Goal: Task Accomplishment & Management: Use online tool/utility

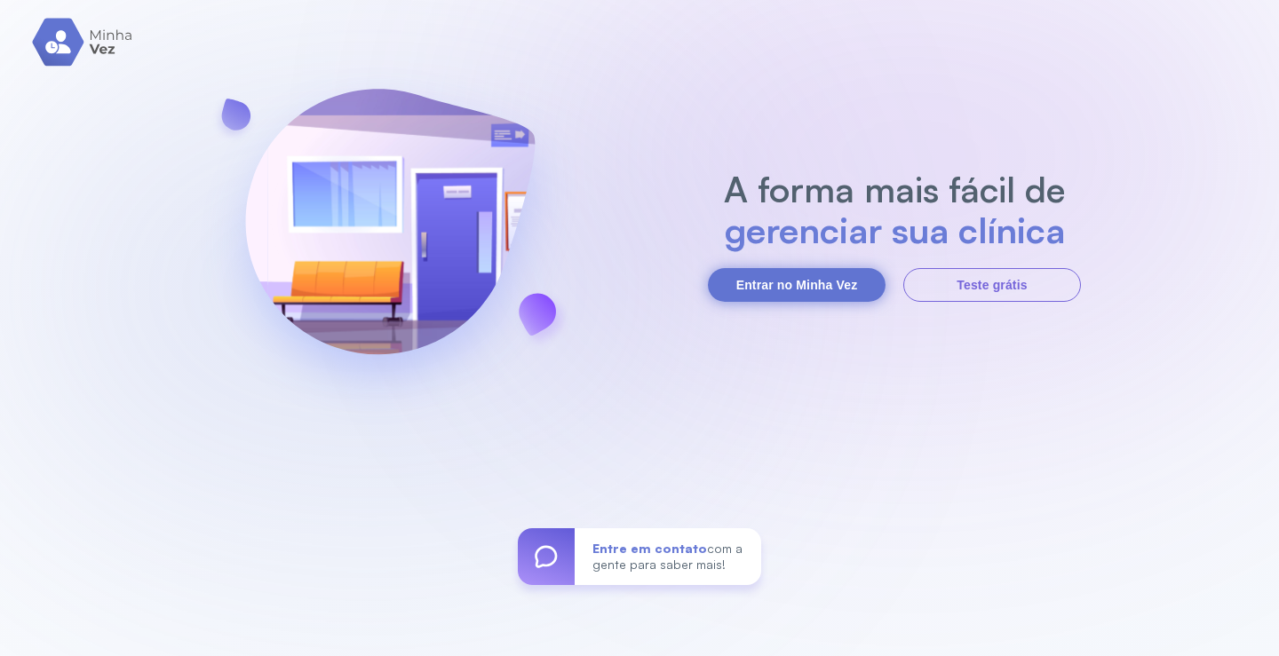
click at [768, 284] on button "Entrar no Minha Vez" at bounding box center [797, 285] width 178 height 34
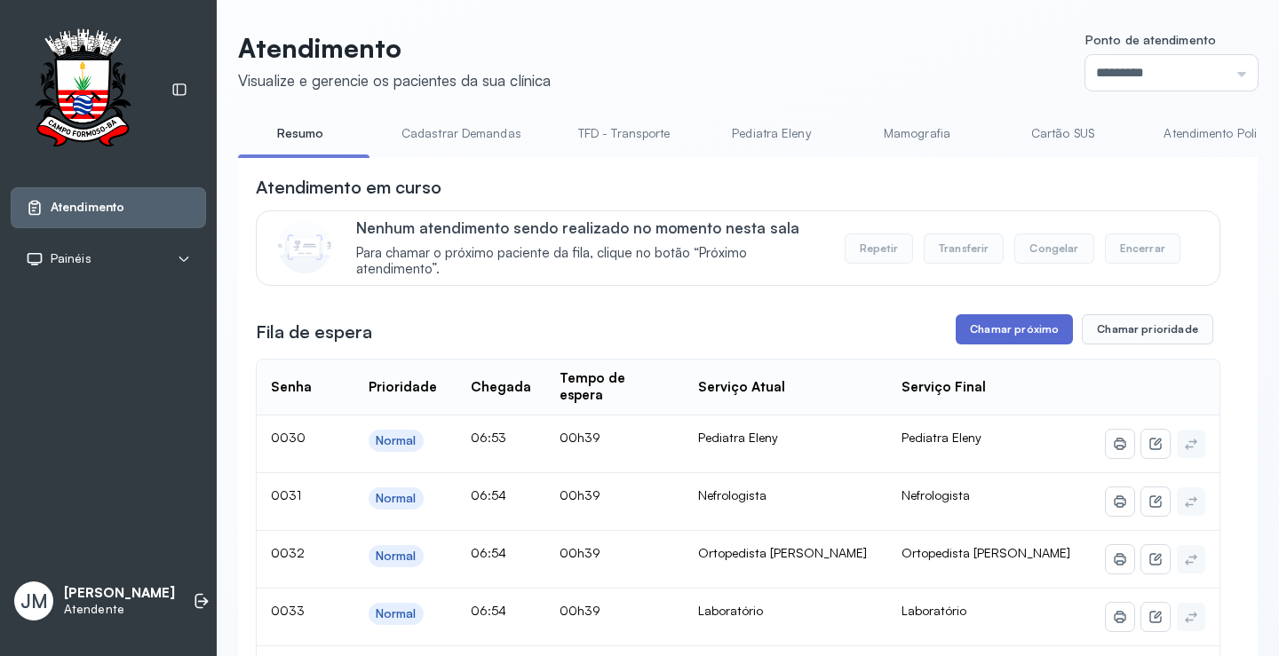
click at [1008, 329] on button "Chamar próximo" at bounding box center [1013, 329] width 117 height 30
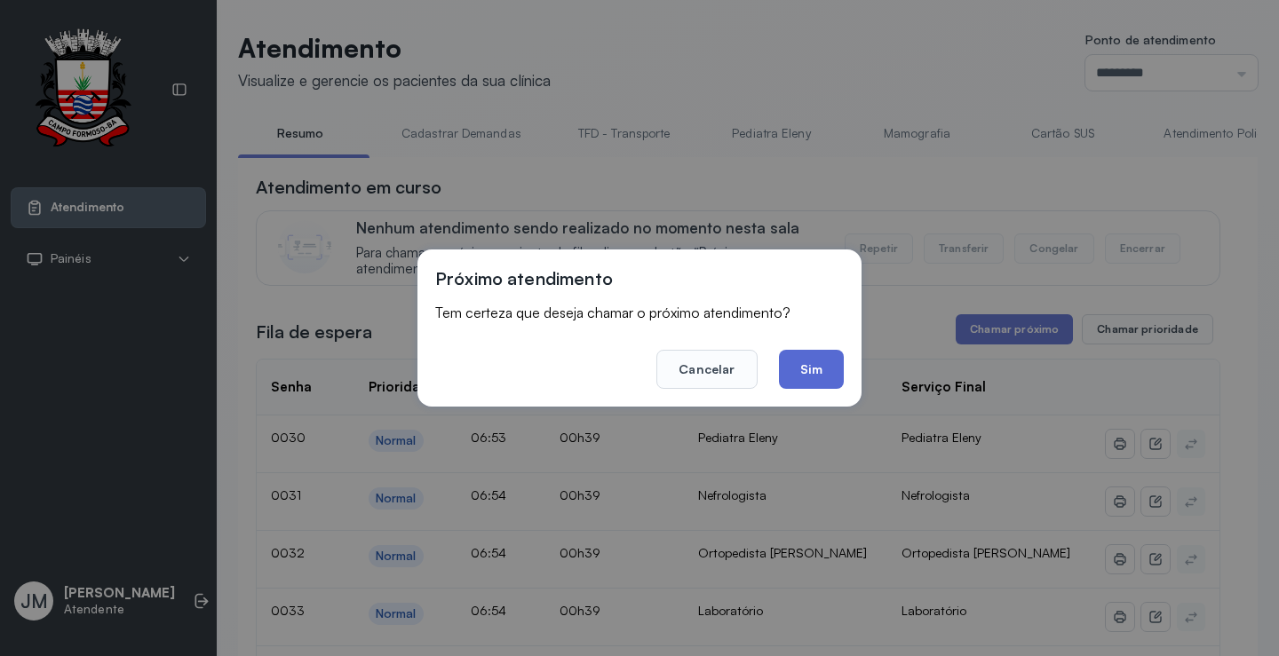
click at [811, 355] on button "Sim" at bounding box center [811, 369] width 65 height 39
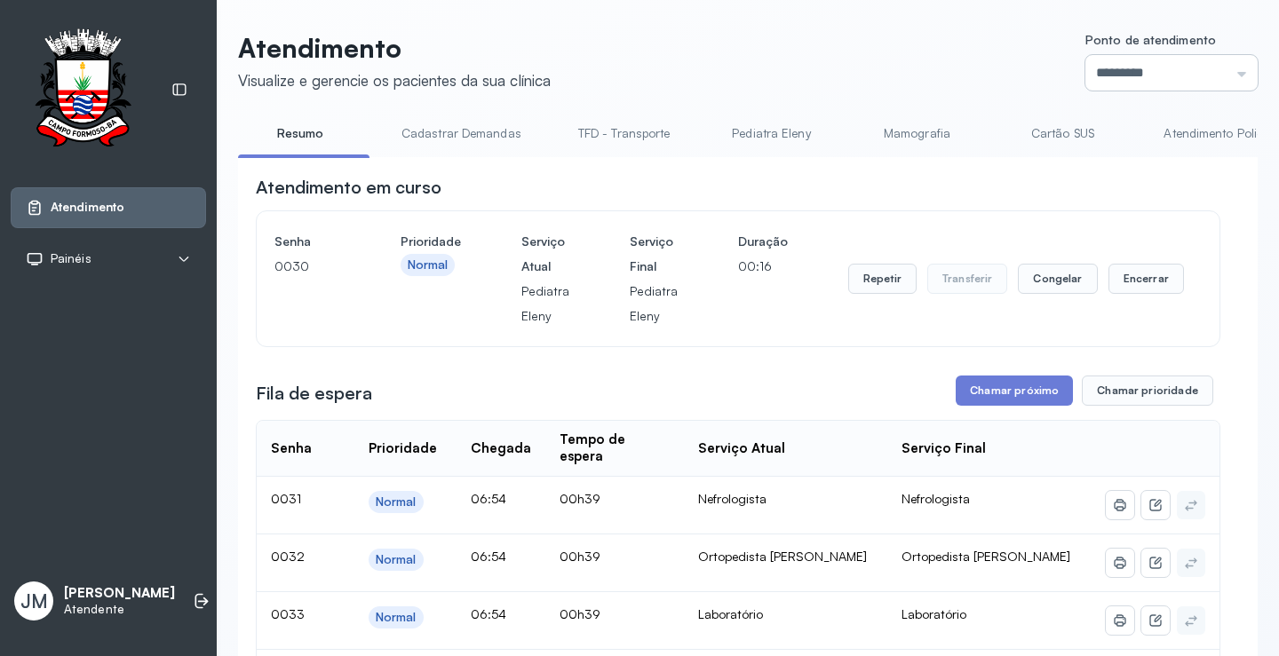
click at [1126, 56] on input "*********" at bounding box center [1171, 73] width 172 height 36
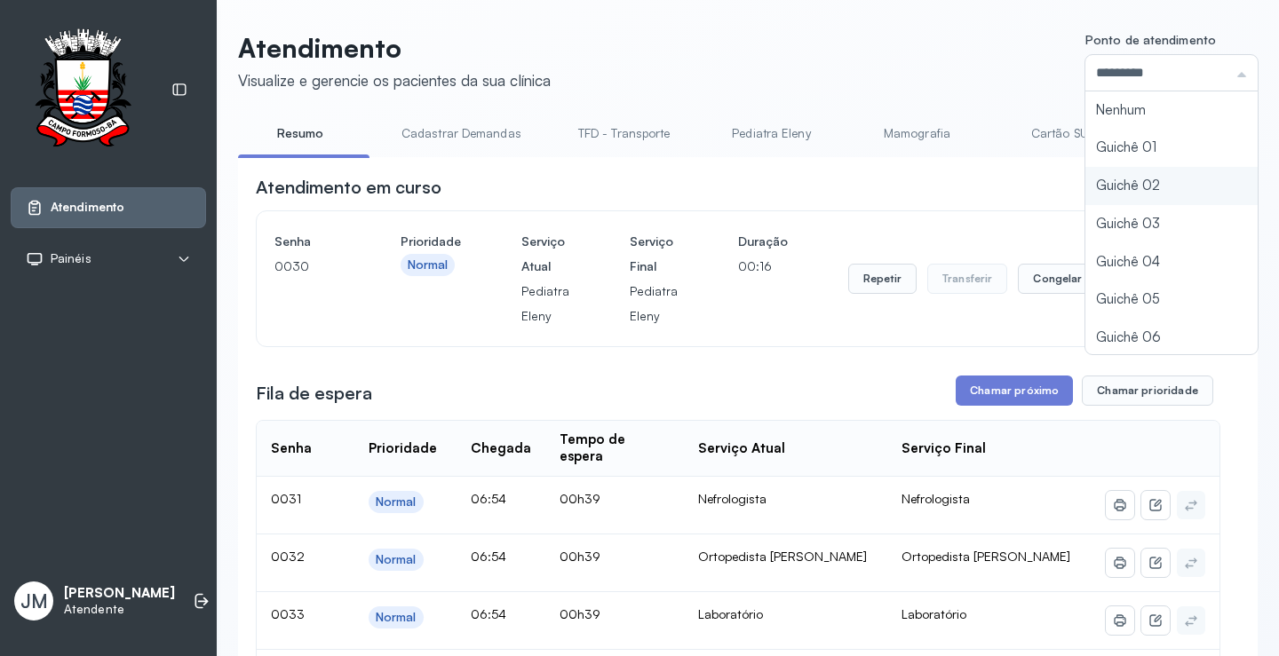
type input "*********"
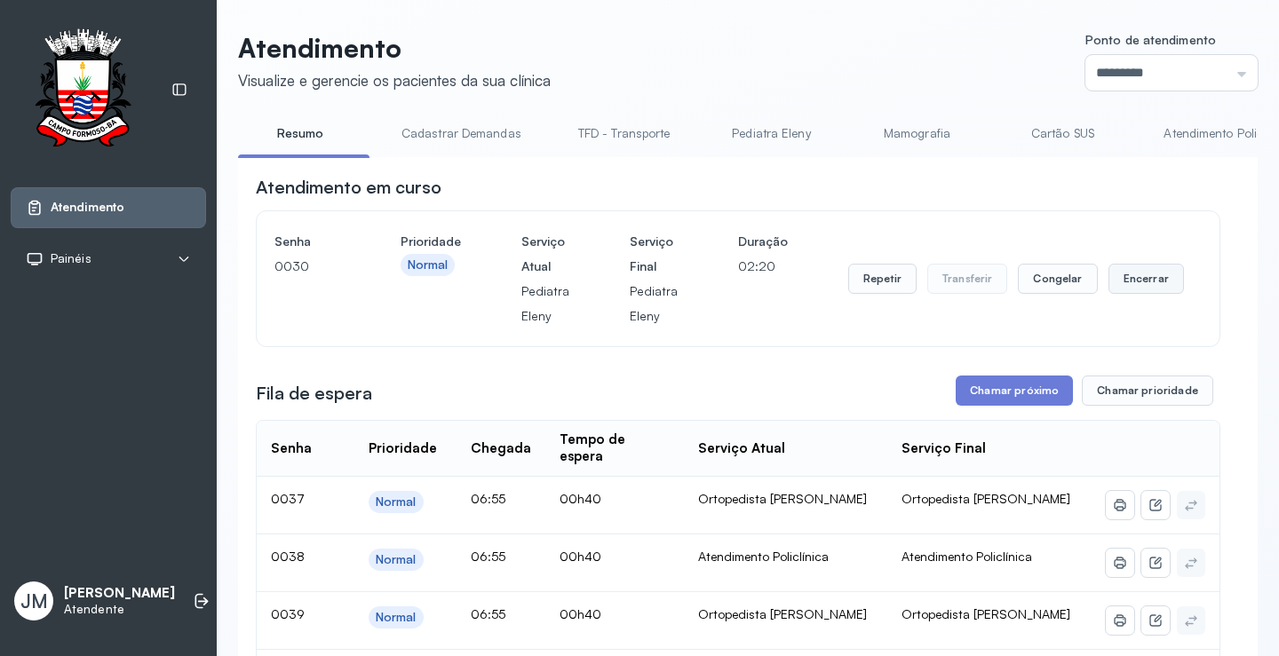
click at [1129, 281] on button "Encerrar" at bounding box center [1145, 279] width 75 height 30
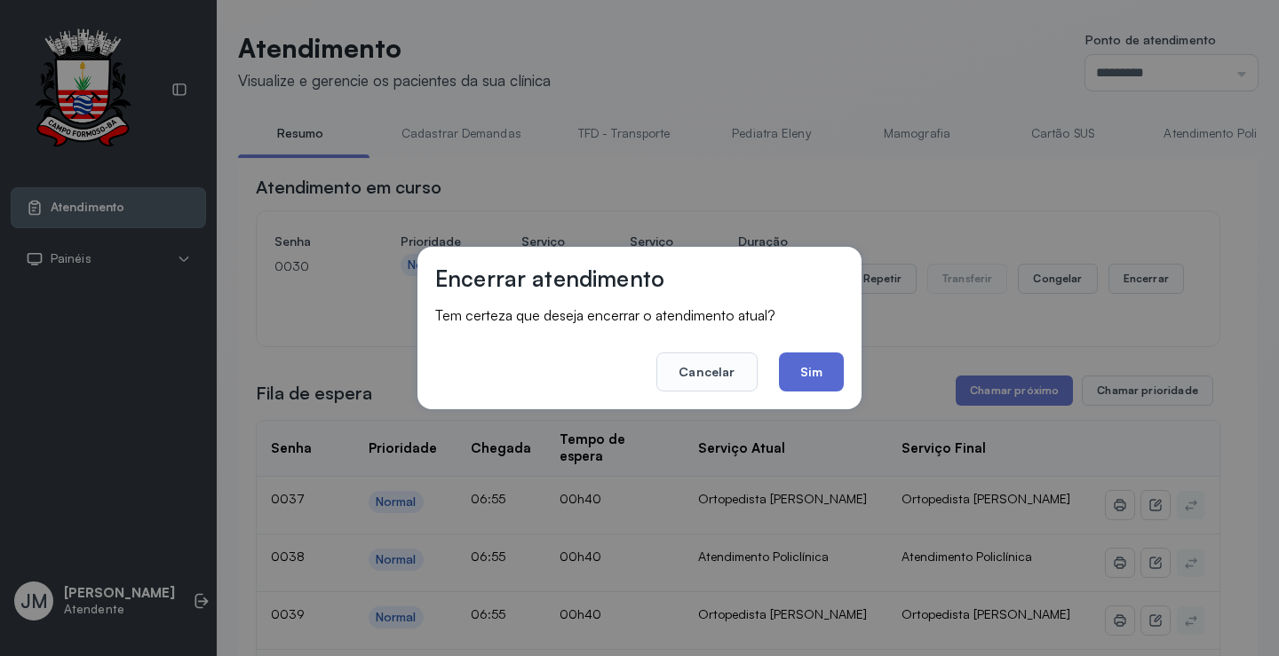
click at [817, 369] on button "Sim" at bounding box center [811, 372] width 65 height 39
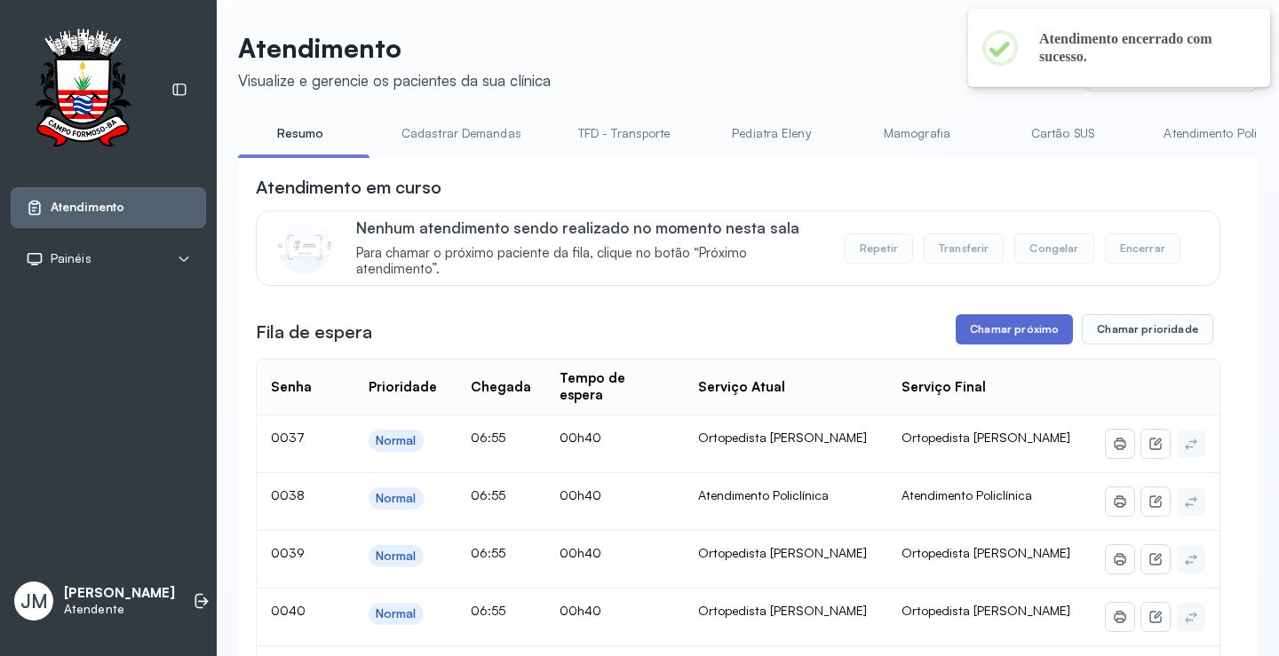
click at [993, 333] on button "Chamar próximo" at bounding box center [1013, 329] width 117 height 30
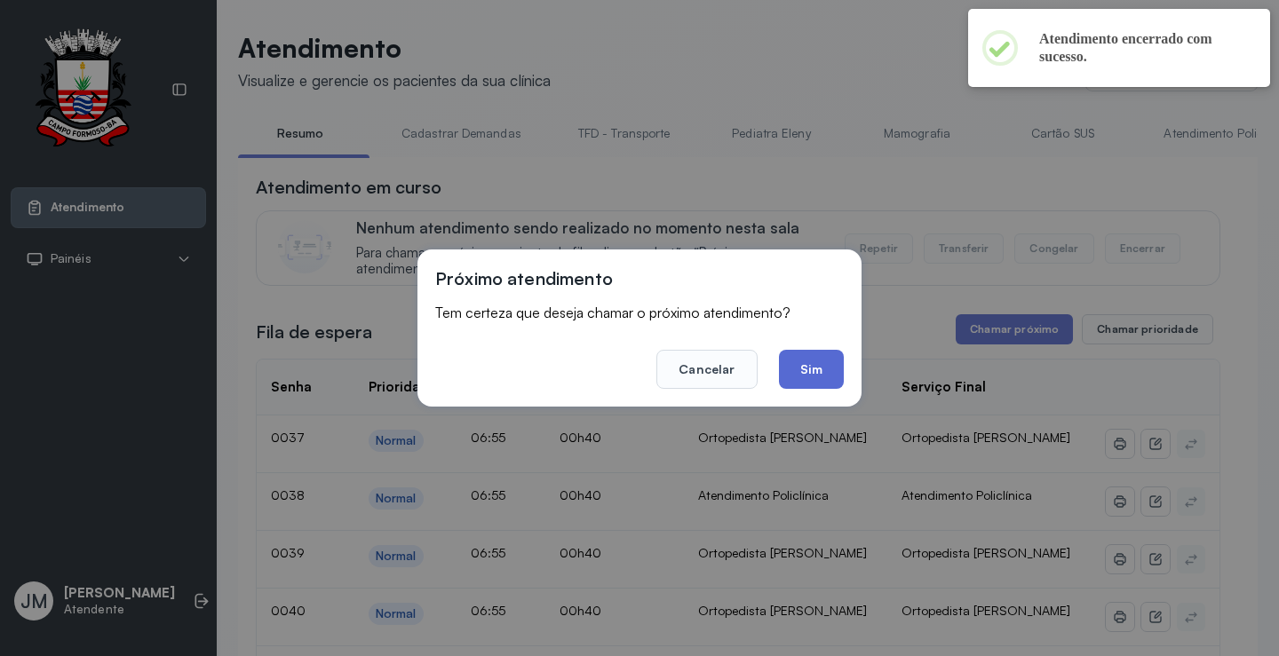
click at [796, 362] on button "Sim" at bounding box center [811, 369] width 65 height 39
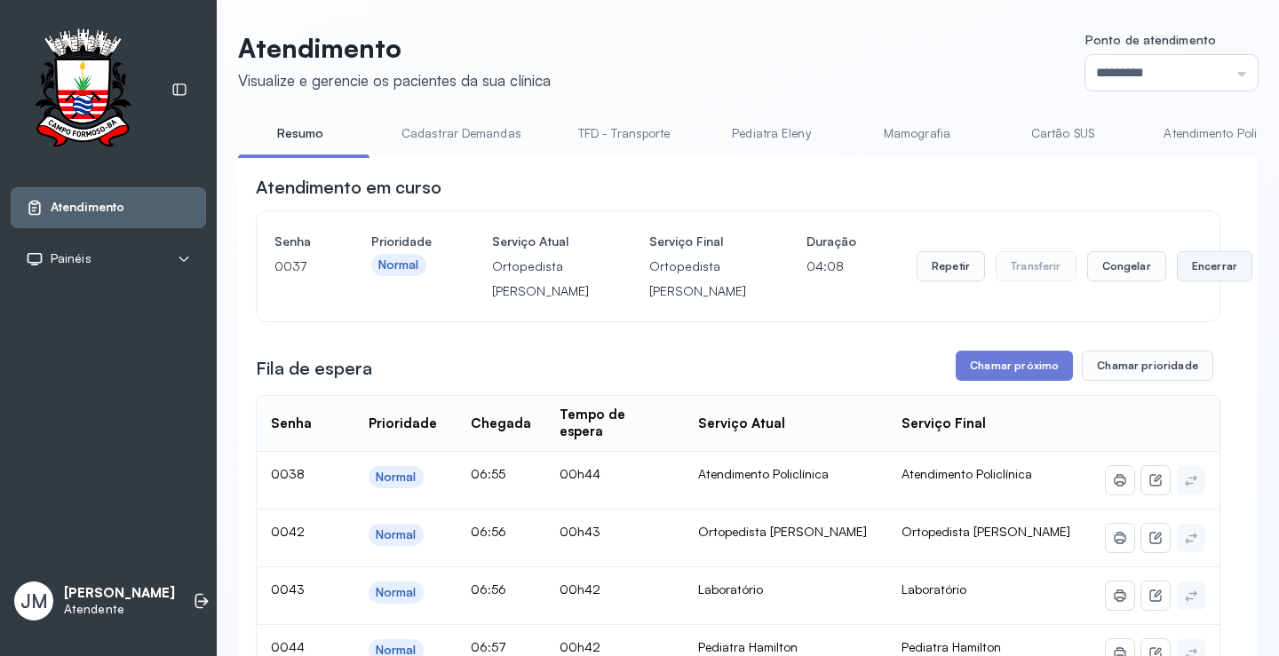
click at [1177, 281] on button "Encerrar" at bounding box center [1214, 266] width 75 height 30
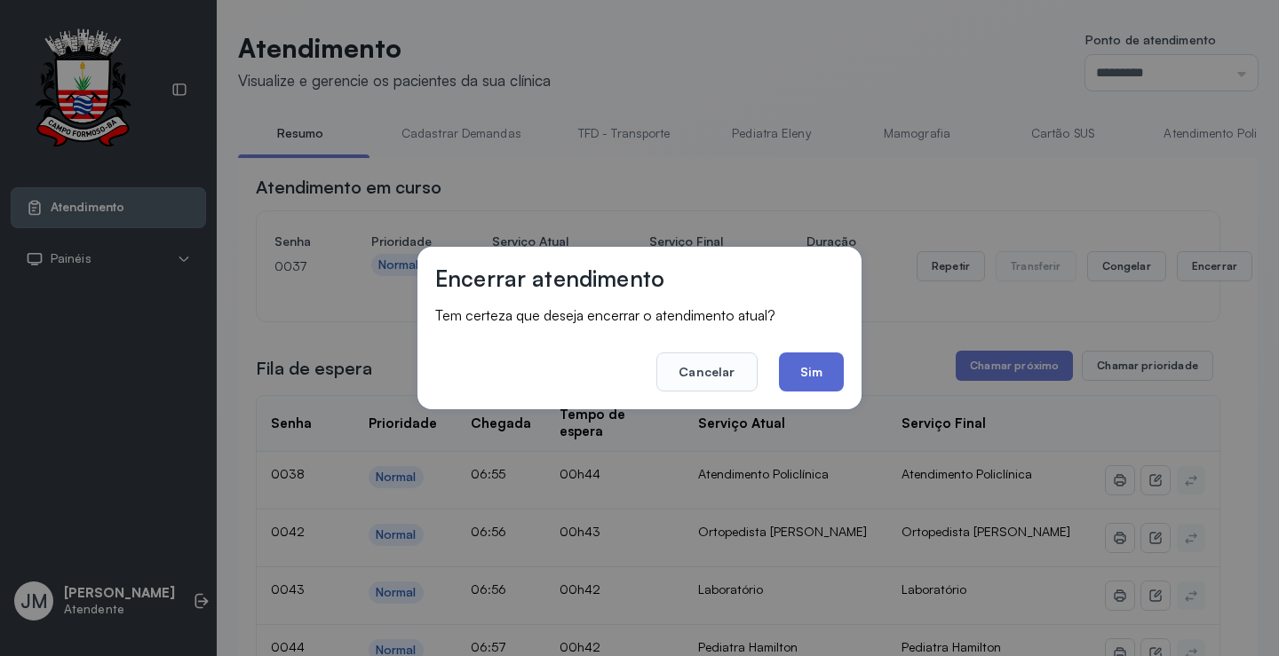
click at [823, 370] on button "Sim" at bounding box center [811, 372] width 65 height 39
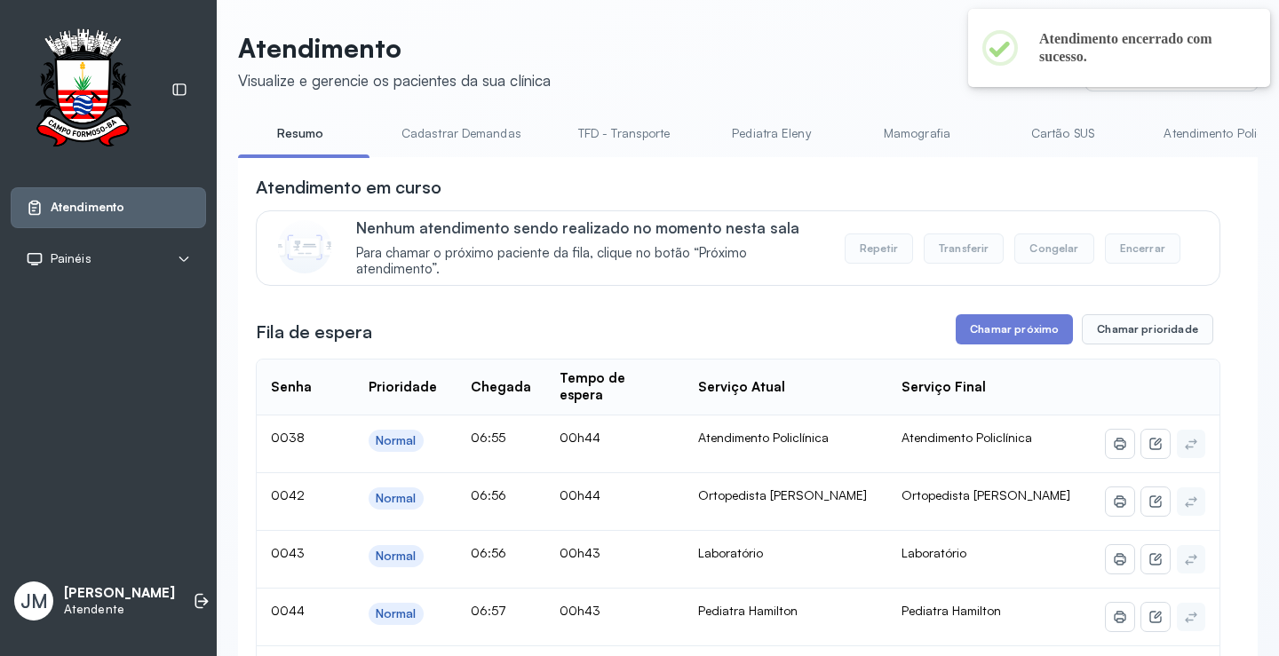
scroll to position [0, 614]
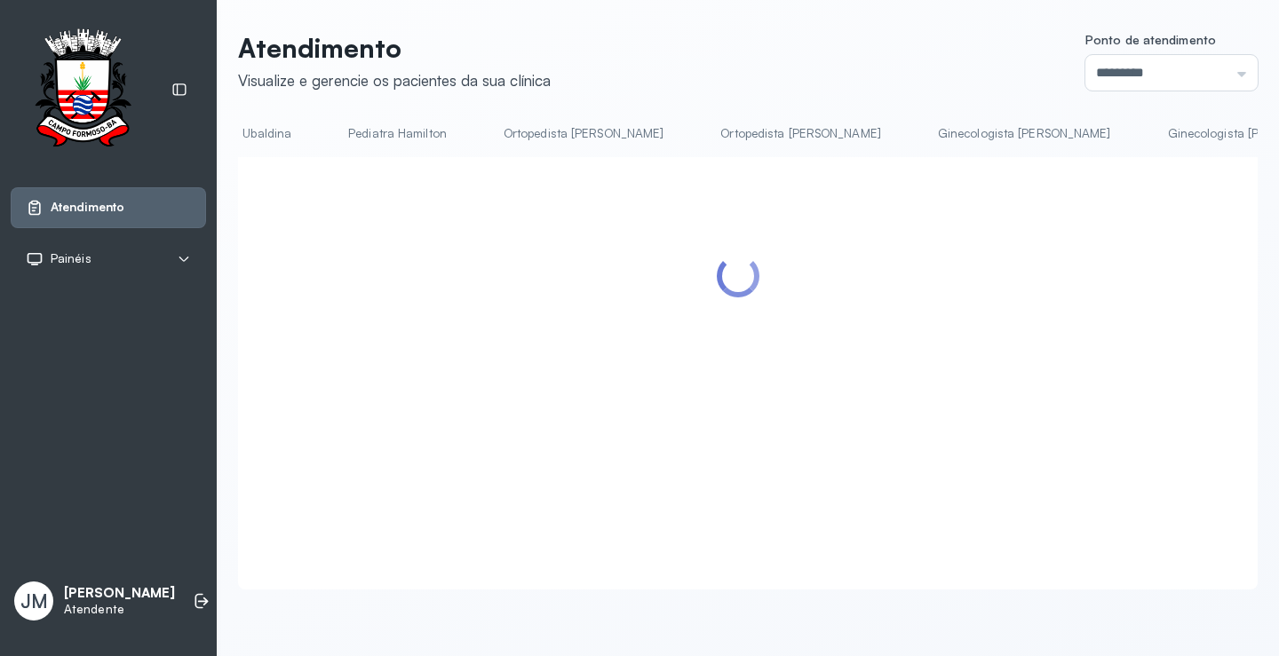
scroll to position [0, 1573]
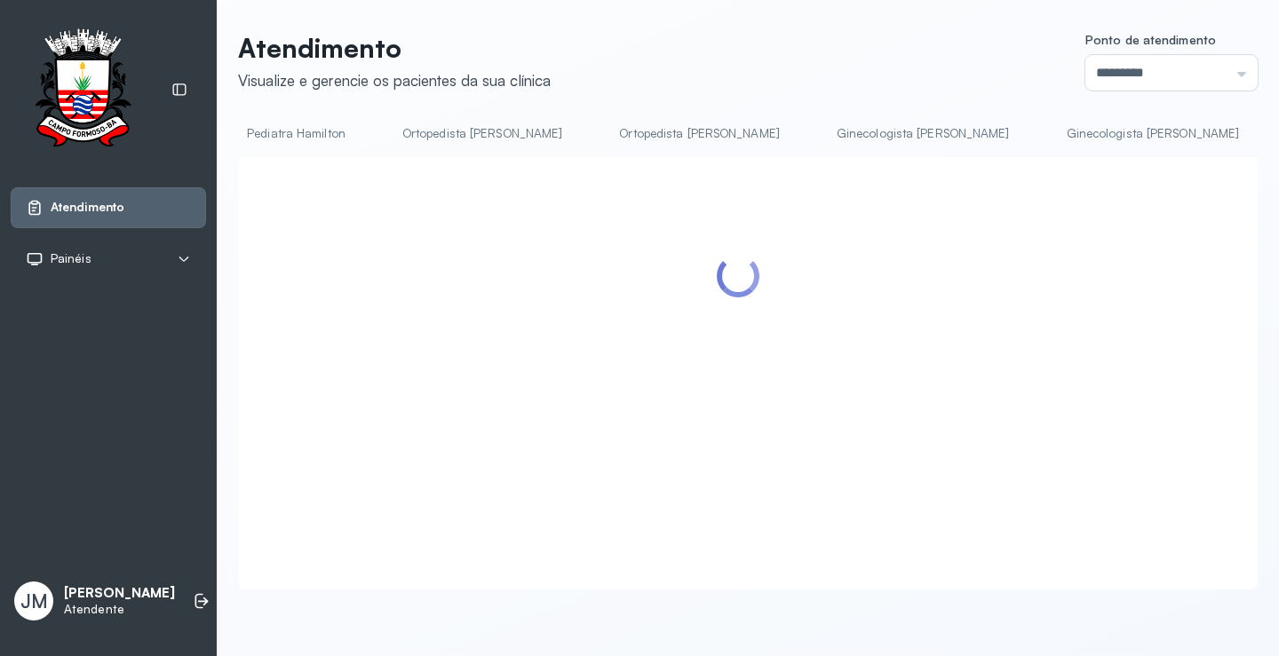
click at [639, 138] on link "Ortopedista [PERSON_NAME]" at bounding box center [699, 133] width 196 height 29
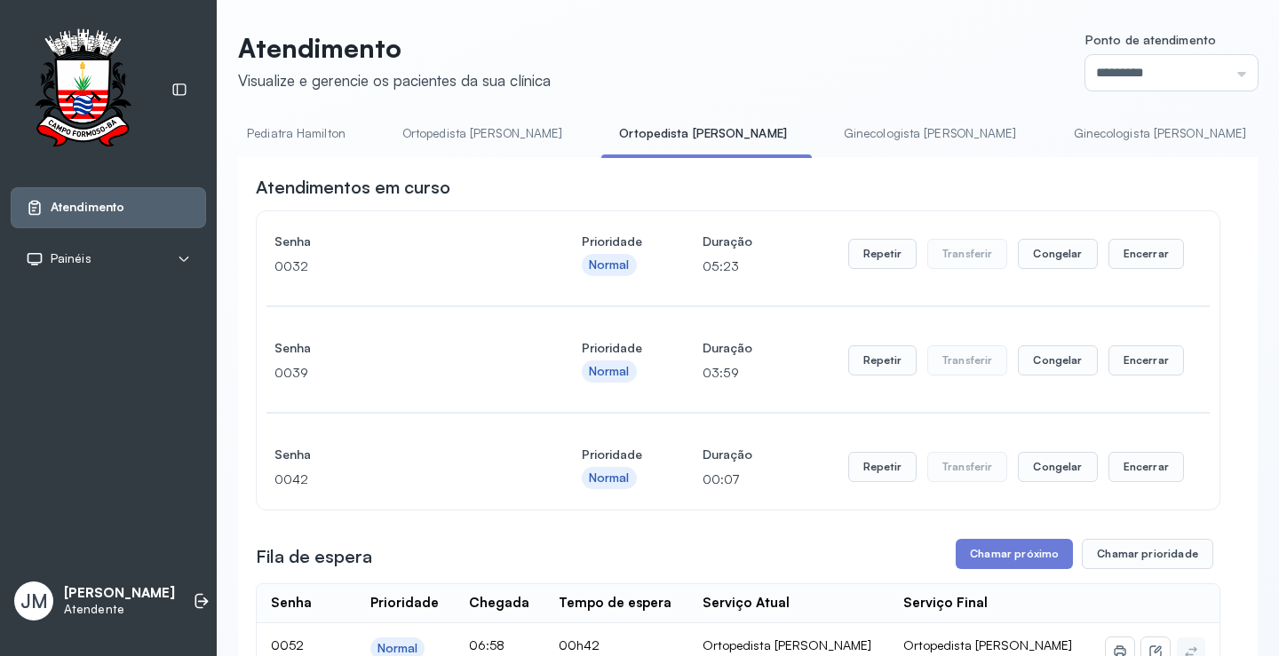
scroll to position [444, 0]
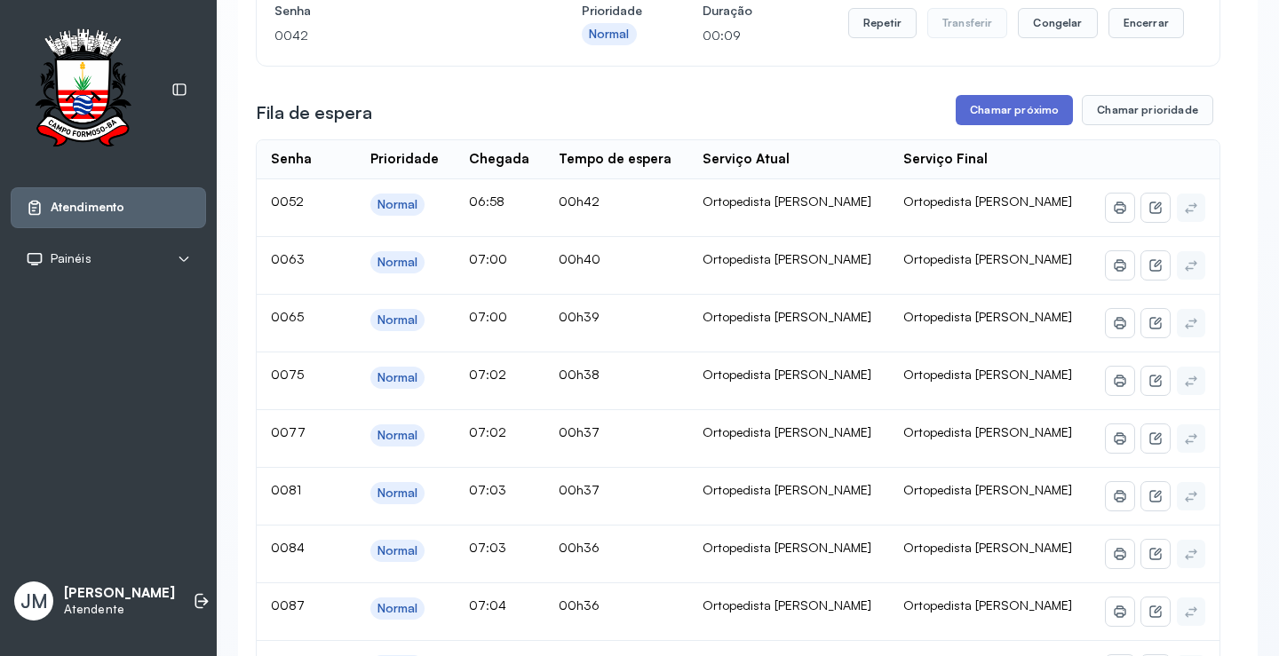
click at [985, 120] on button "Chamar próximo" at bounding box center [1013, 110] width 117 height 30
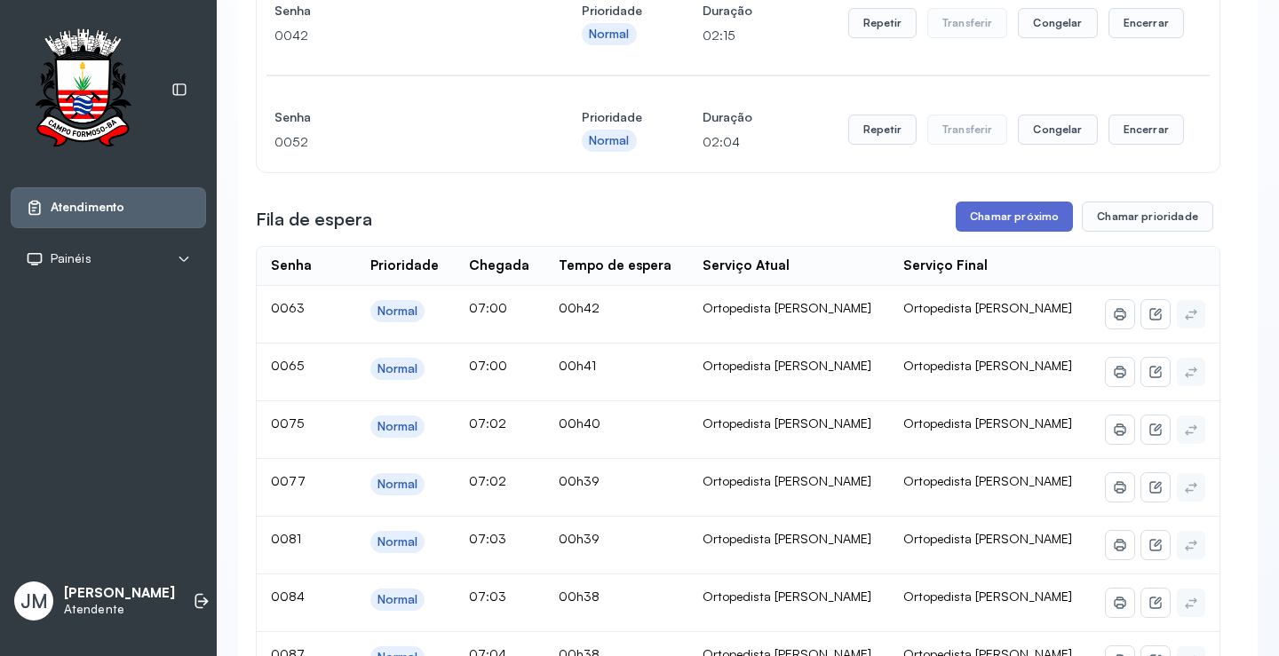
click at [1031, 219] on button "Chamar próximo" at bounding box center [1013, 217] width 117 height 30
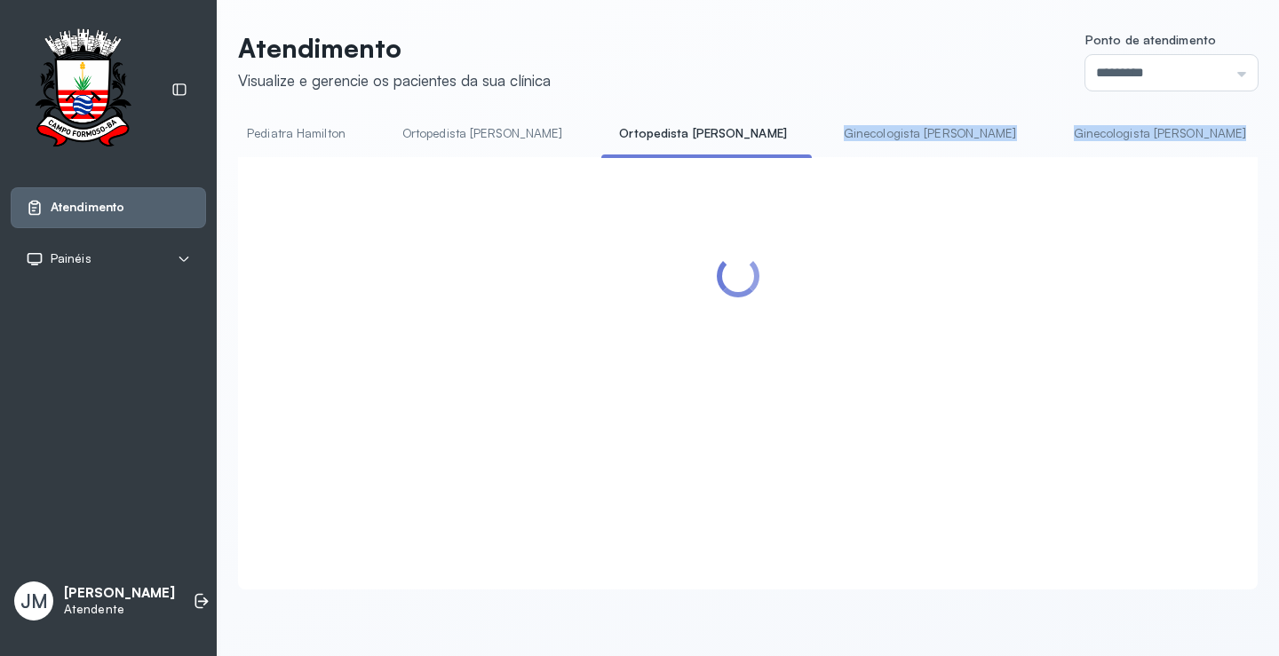
drag, startPoint x: 583, startPoint y: 154, endPoint x: 532, endPoint y: 163, distance: 51.6
click at [532, 163] on div "Resumo Cadastrar Demandas TFD - Transporte Pediatra Eleny Mamografia Cartão SUS…" at bounding box center [747, 355] width 1019 height 472
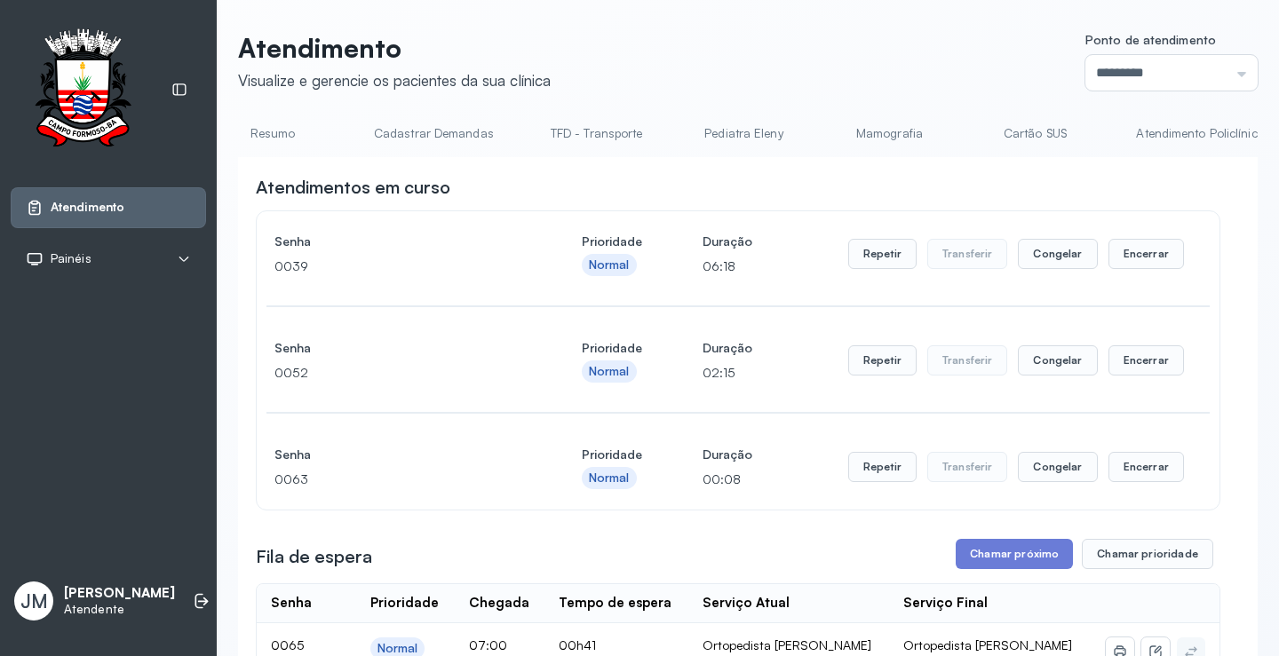
scroll to position [0, 0]
click at [305, 132] on link "Resumo" at bounding box center [300, 133] width 124 height 29
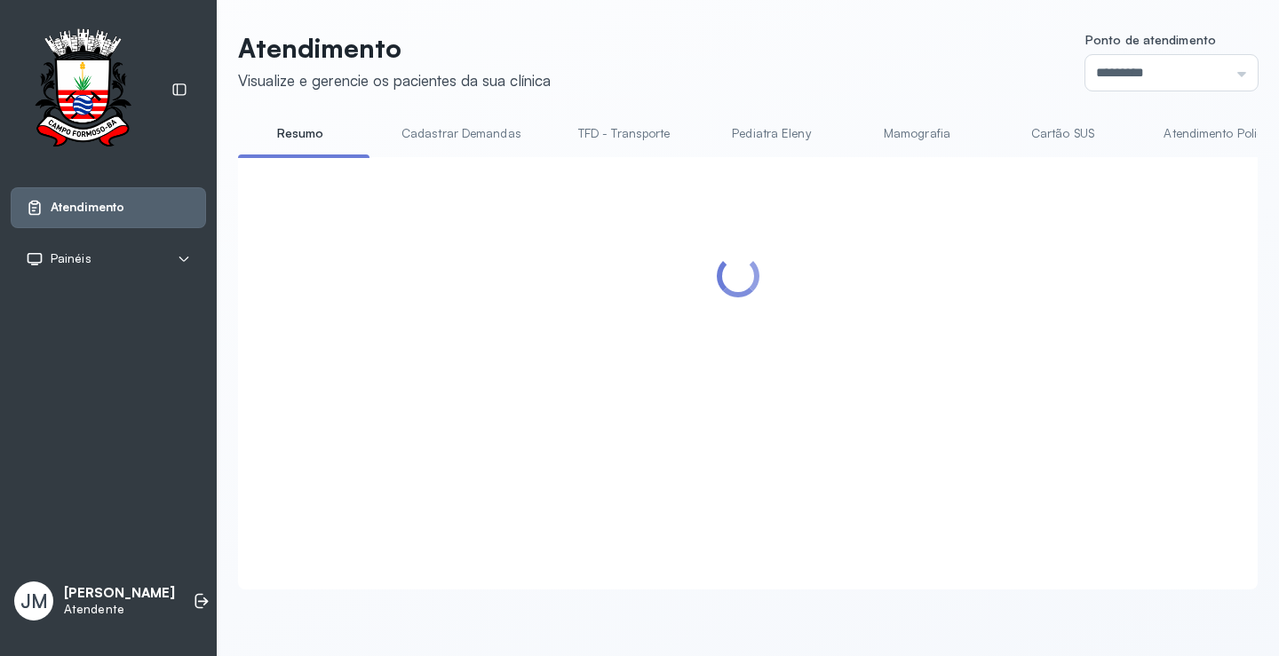
click at [862, 165] on div at bounding box center [747, 373] width 1019 height 432
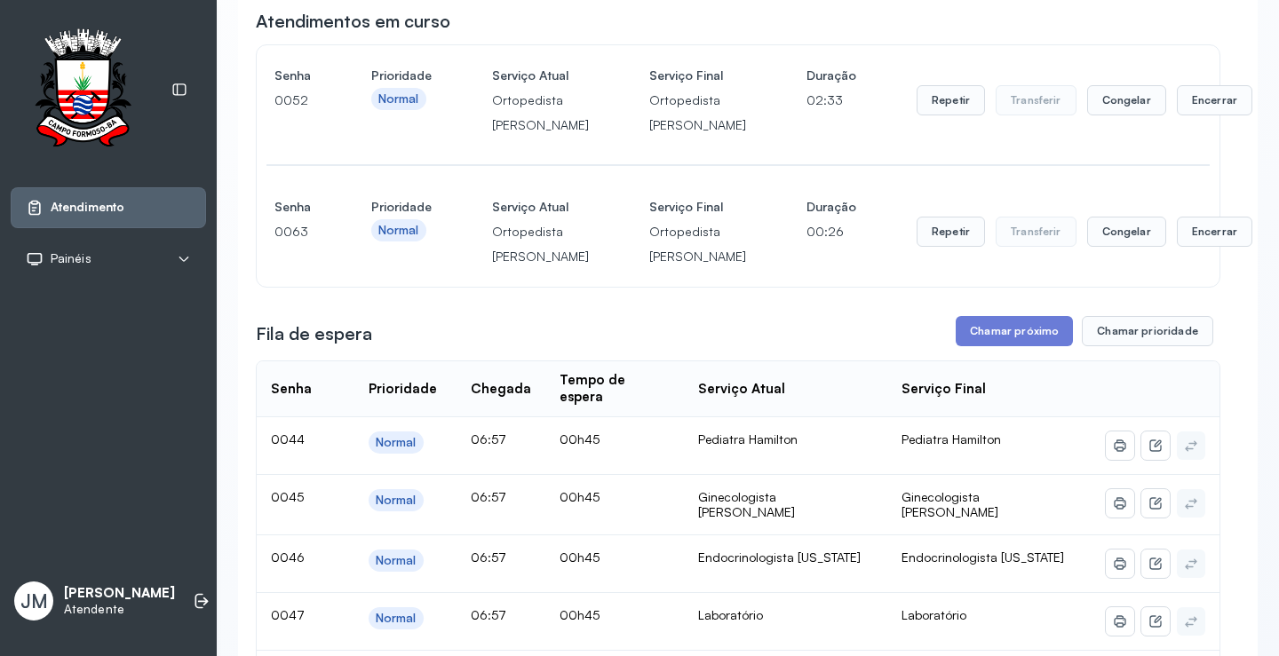
scroll to position [178, 0]
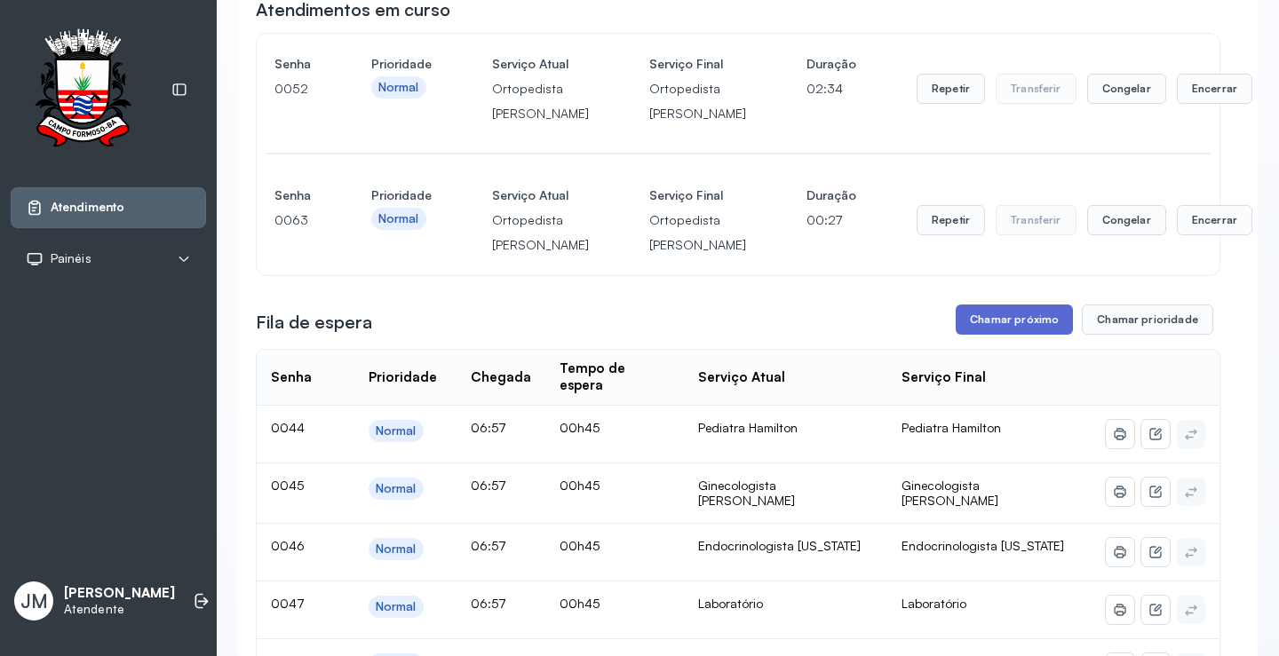
click at [1015, 335] on button "Chamar próximo" at bounding box center [1013, 320] width 117 height 30
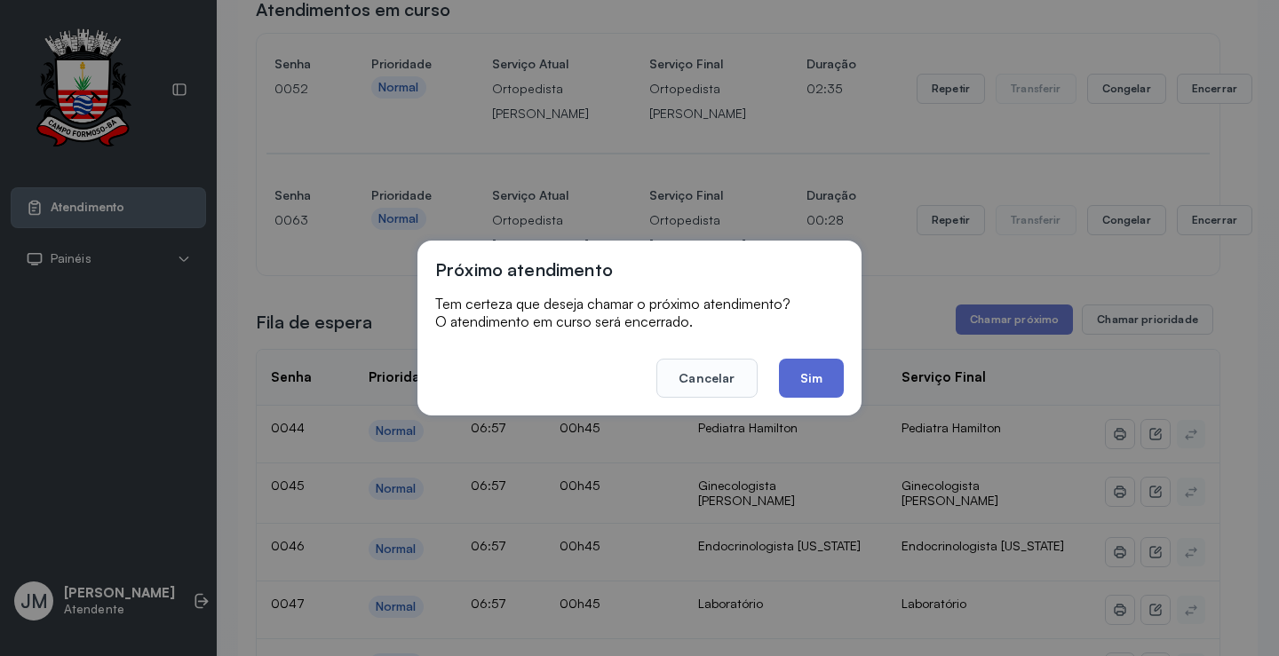
click at [827, 386] on button "Sim" at bounding box center [811, 378] width 65 height 39
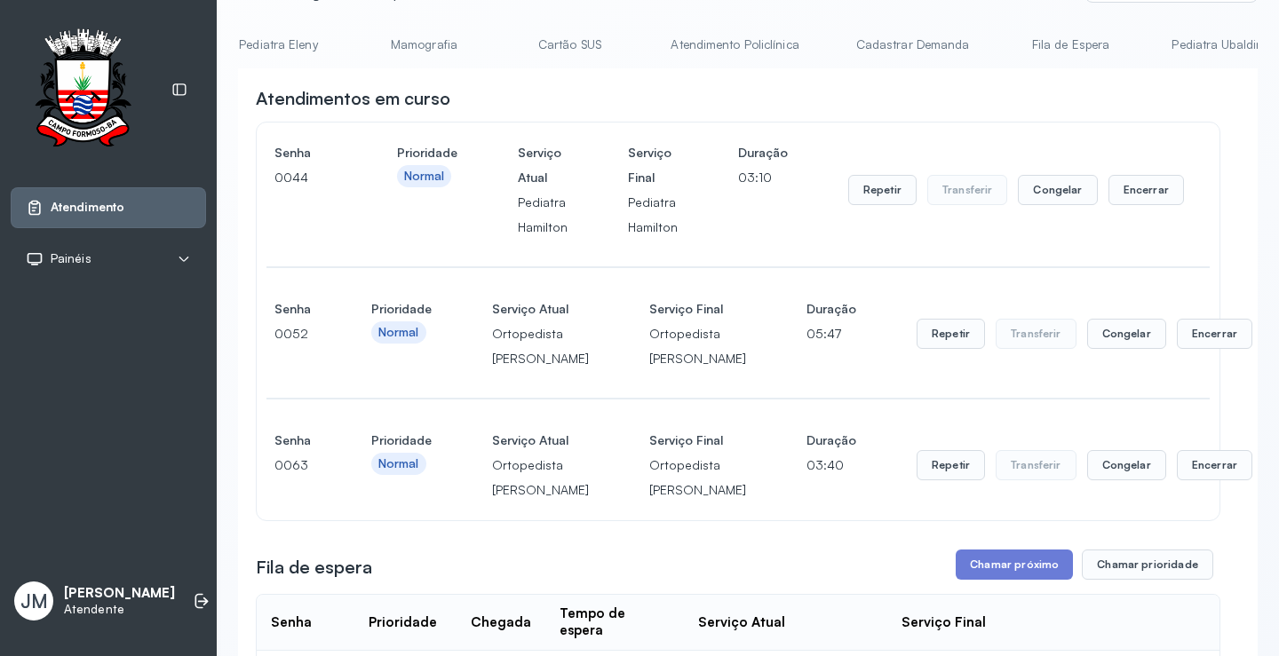
scroll to position [0, 496]
click at [909, 41] on link "Cadastrar Demanda" at bounding box center [910, 44] width 149 height 29
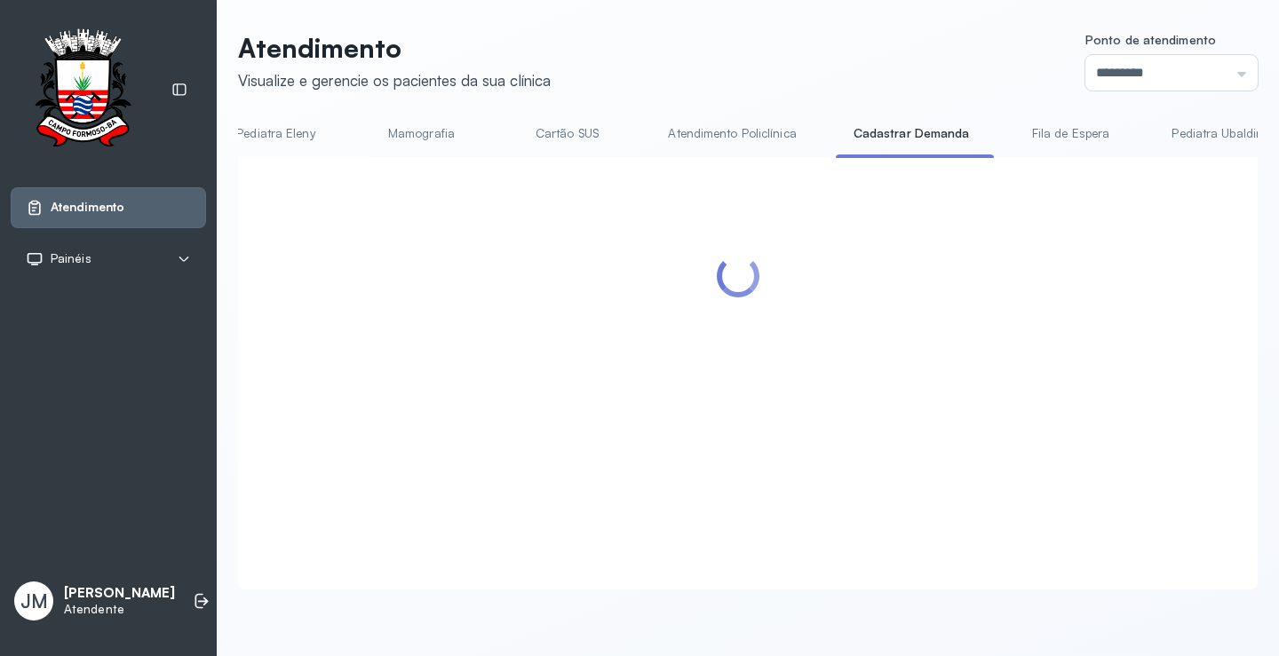
scroll to position [89, 0]
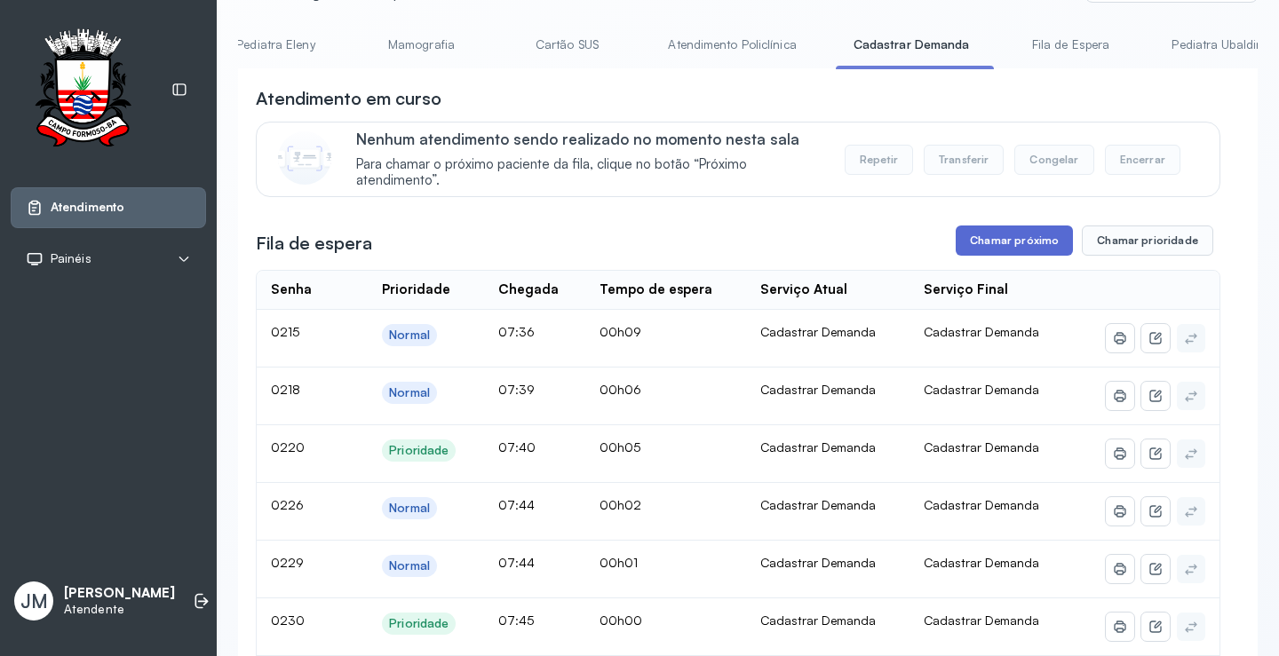
click at [1005, 235] on button "Chamar próximo" at bounding box center [1013, 241] width 117 height 30
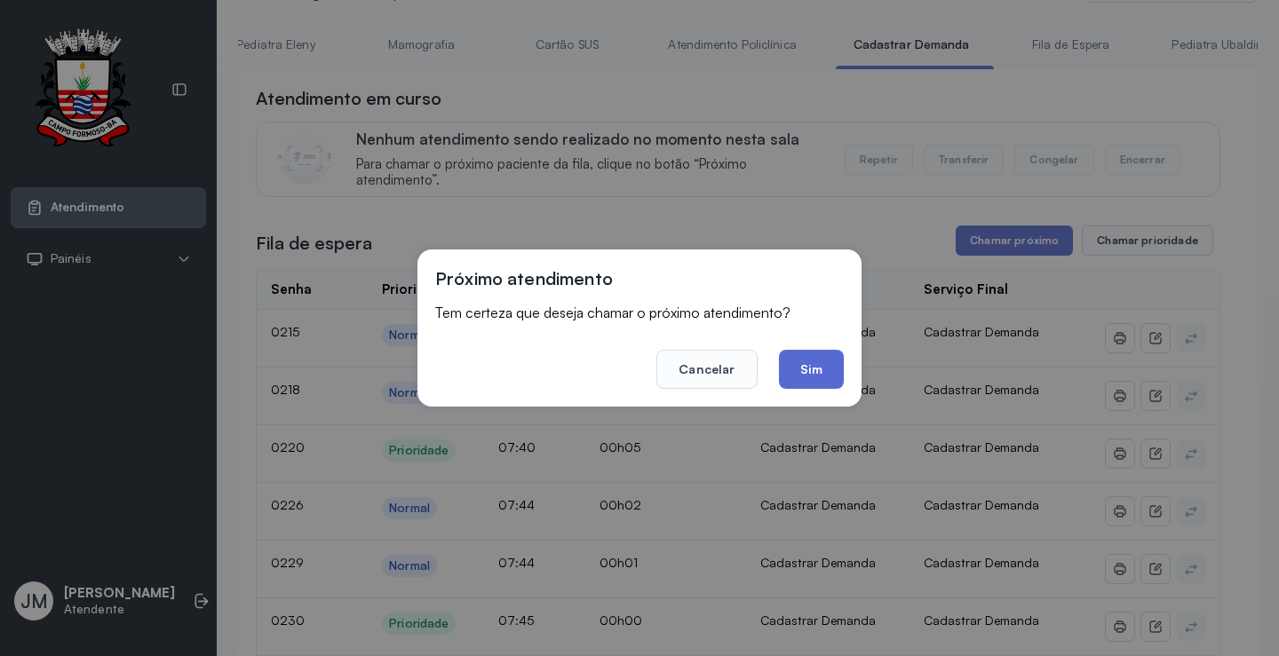
click at [814, 354] on button "Sim" at bounding box center [811, 369] width 65 height 39
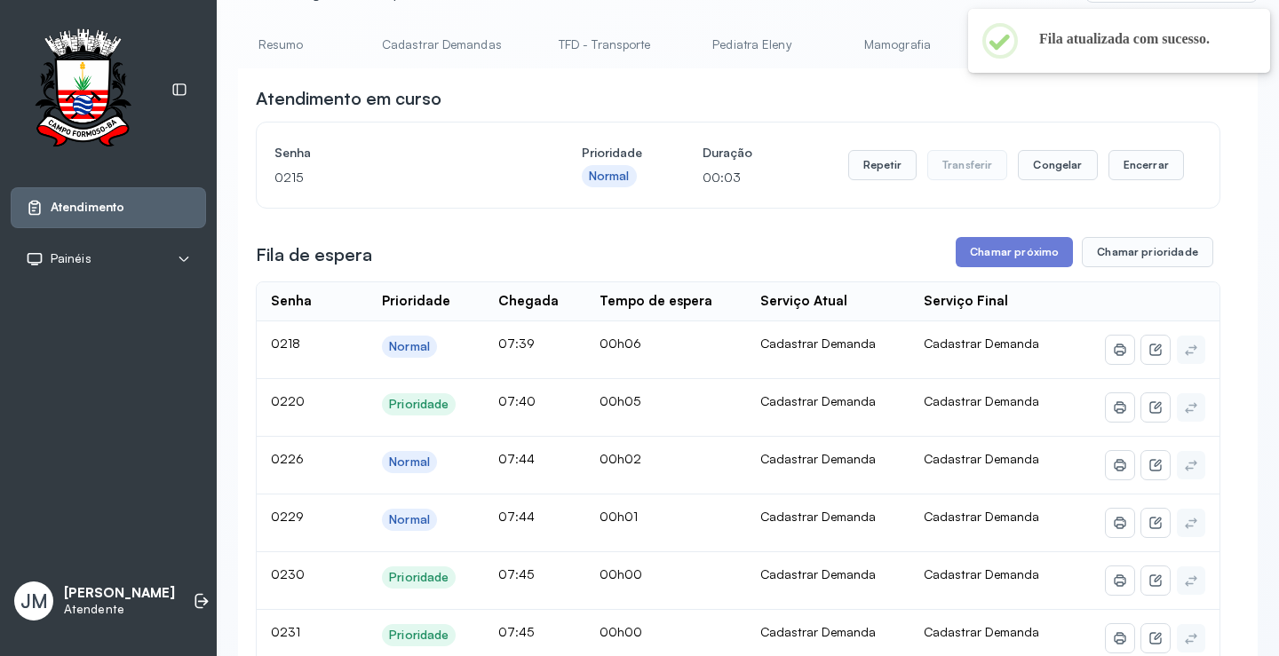
scroll to position [0, 0]
click at [289, 47] on link "Resumo" at bounding box center [300, 44] width 124 height 29
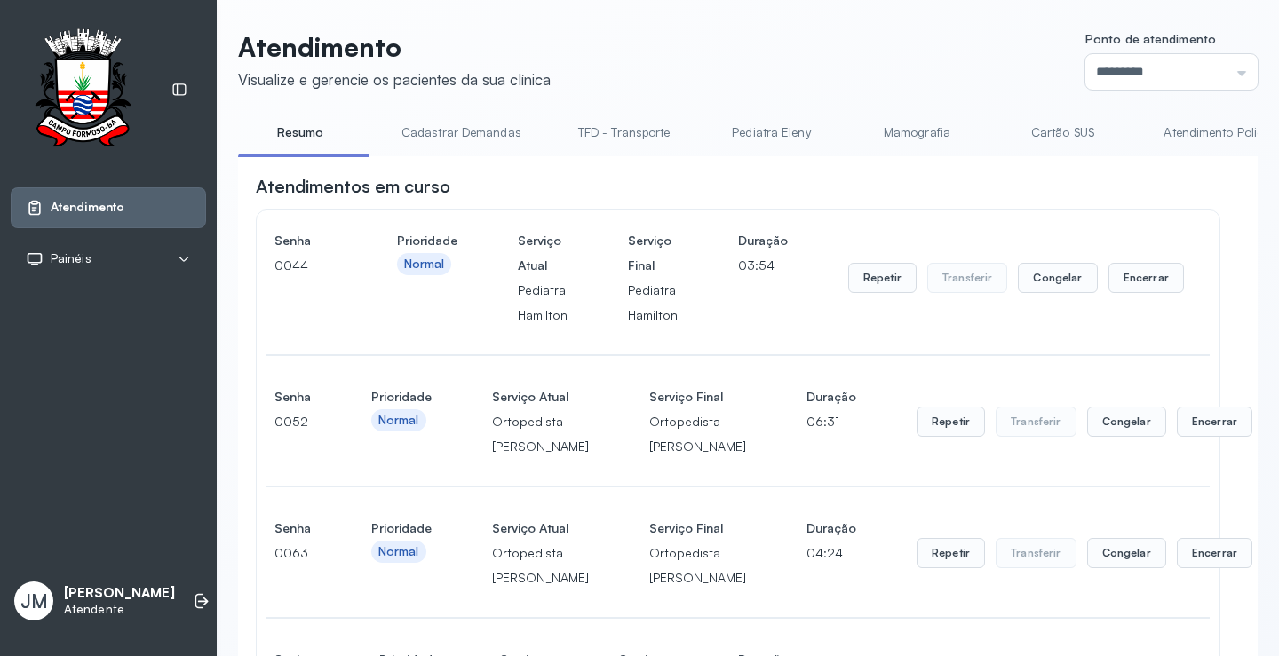
scroll to position [89, 0]
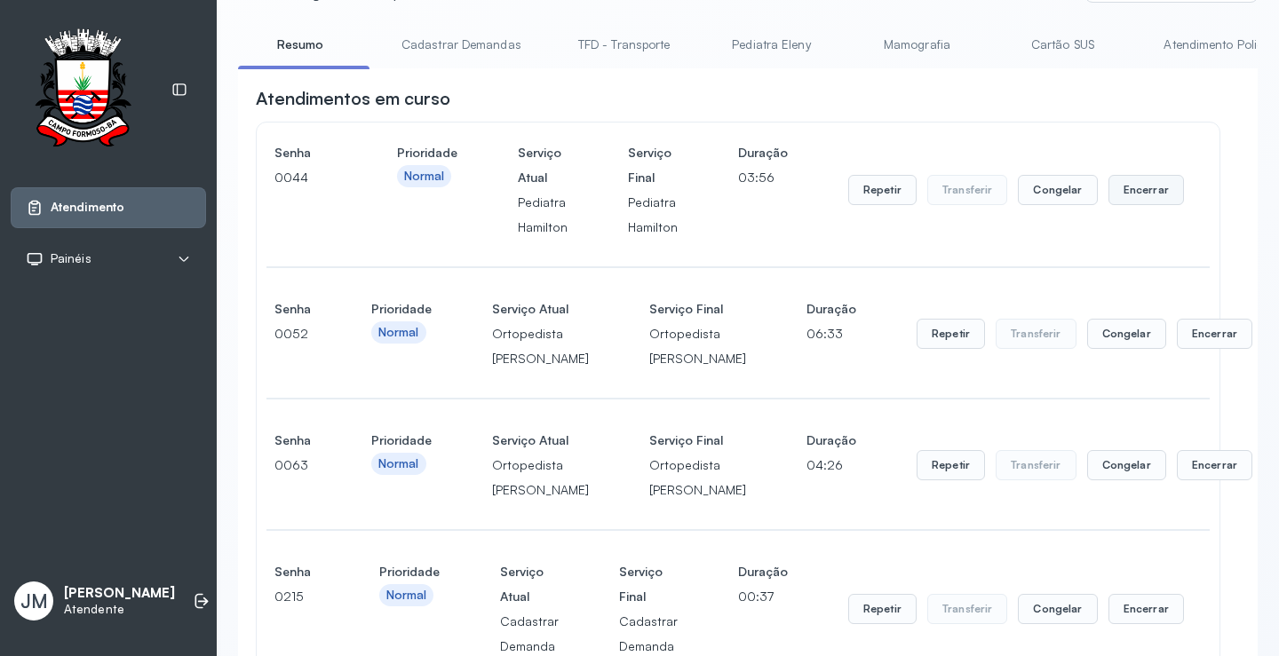
click at [1140, 196] on button "Encerrar" at bounding box center [1145, 190] width 75 height 30
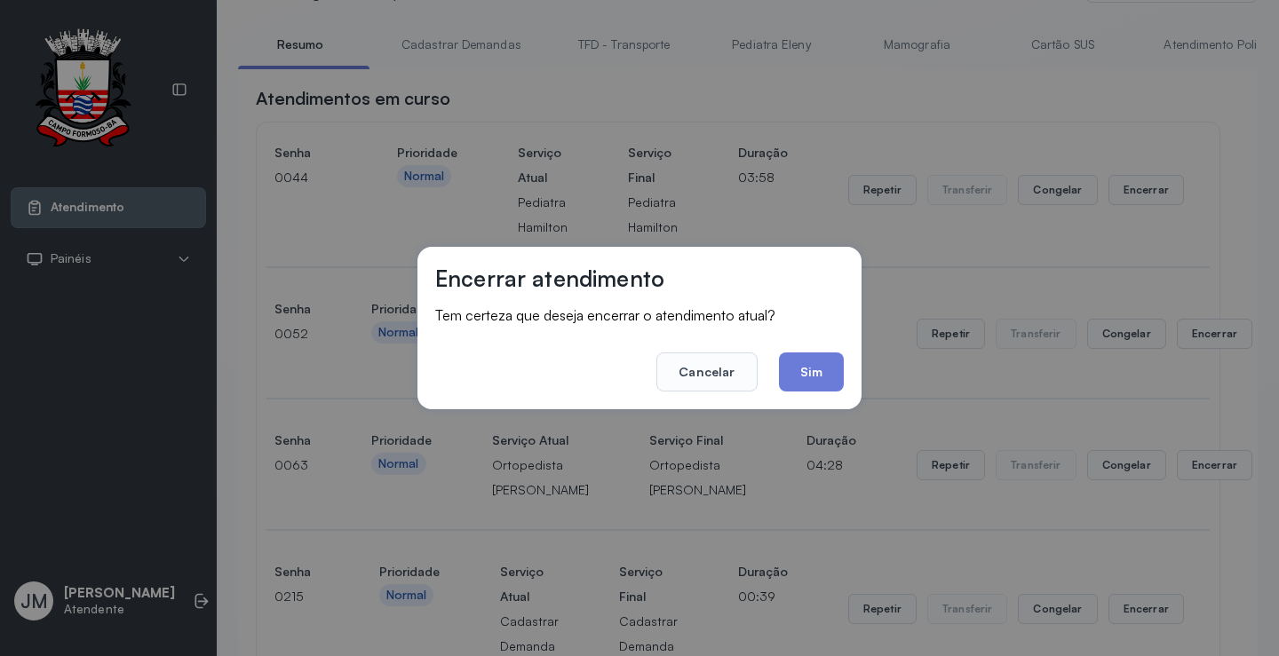
click at [1062, 243] on div "Encerrar atendimento Tem certeza que deseja encerrar o atendimento atual? Cance…" at bounding box center [639, 328] width 1279 height 656
click at [716, 377] on button "Cancelar" at bounding box center [706, 372] width 100 height 39
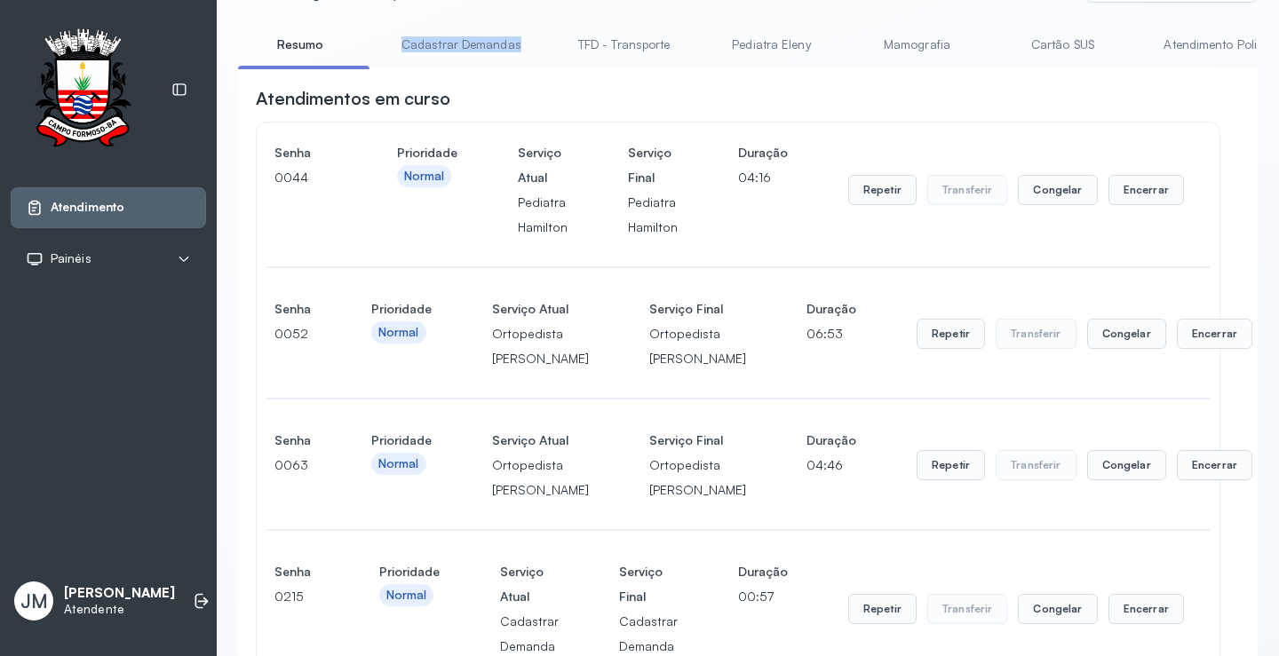
drag, startPoint x: 405, startPoint y: 68, endPoint x: 548, endPoint y: 71, distance: 143.0
click at [548, 70] on div "Resumo Cadastrar Demandas TFD - Transporte Pediatra Eleny Mamografia Cartão SUS…" at bounding box center [747, 50] width 1019 height 40
click at [488, 100] on div "Atendimentos em curso" at bounding box center [738, 98] width 964 height 25
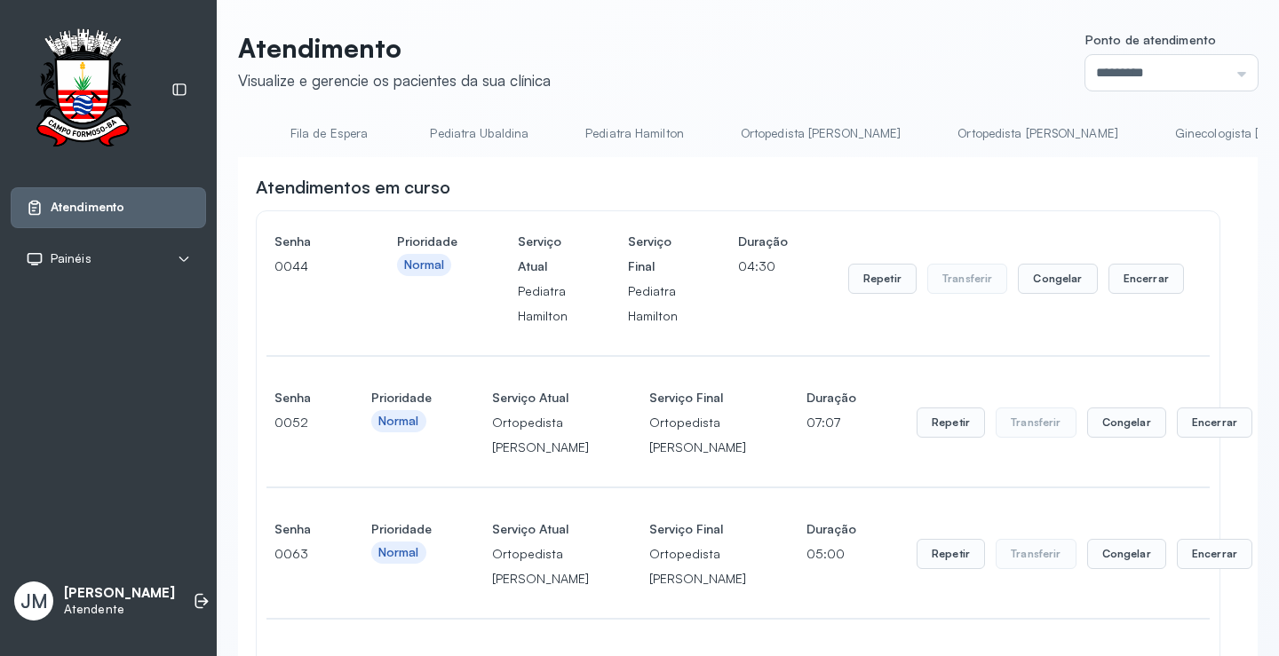
scroll to position [0, 1263]
click at [805, 134] on link "Ortopedista [PERSON_NAME]" at bounding box center [792, 133] width 196 height 29
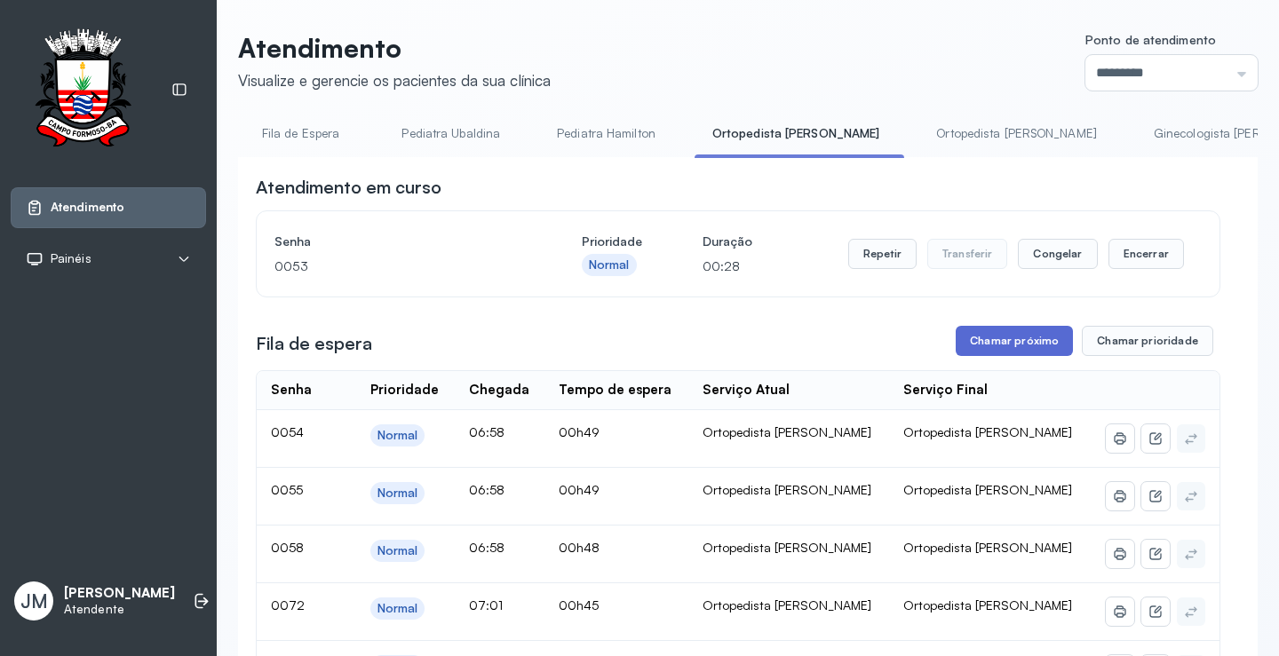
click at [1011, 341] on button "Chamar próximo" at bounding box center [1013, 341] width 117 height 30
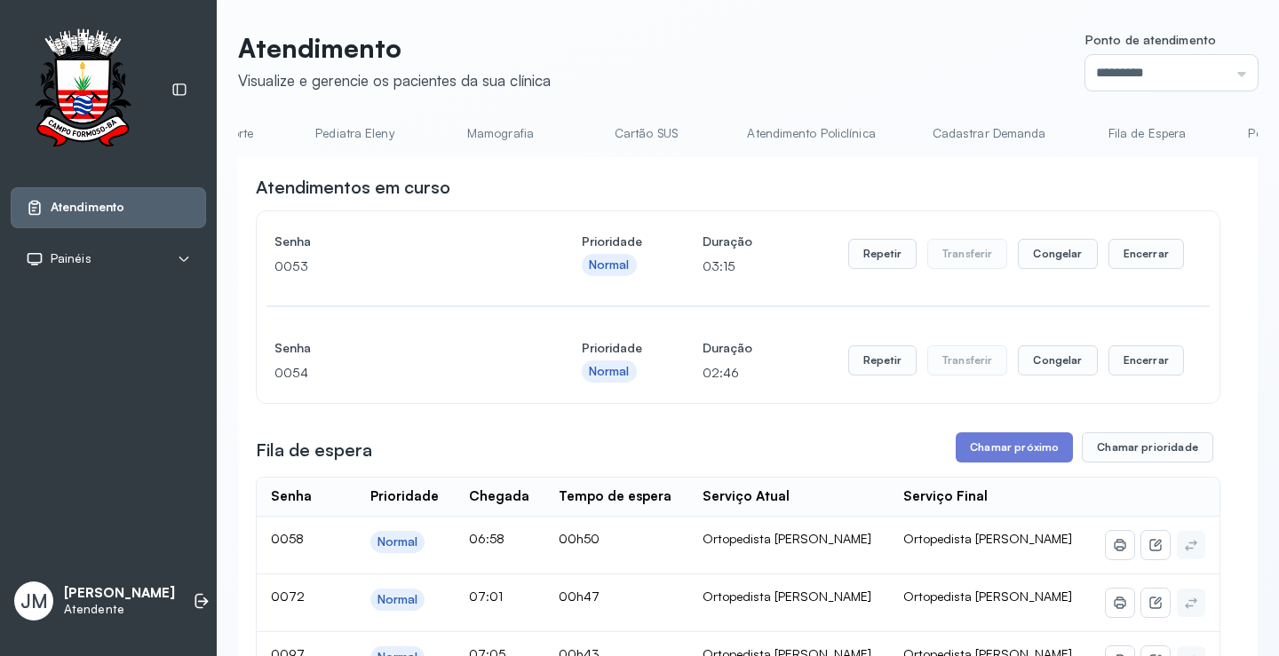
scroll to position [0, 0]
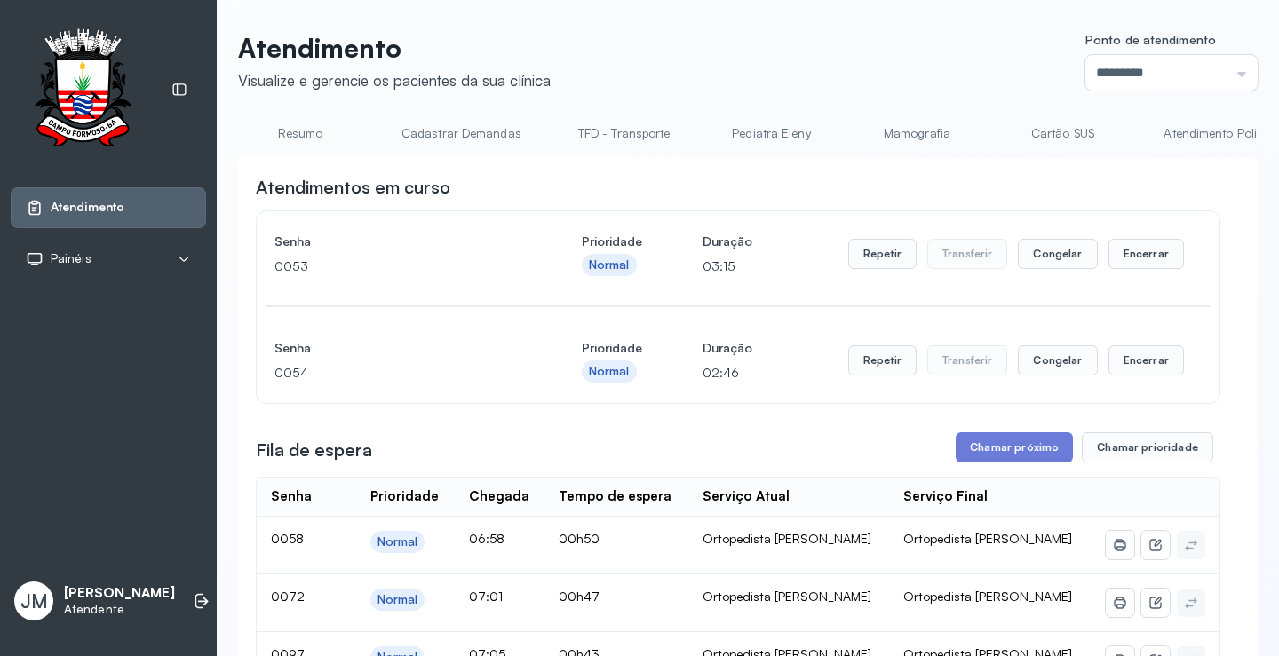
click at [305, 126] on link "Resumo" at bounding box center [300, 133] width 124 height 29
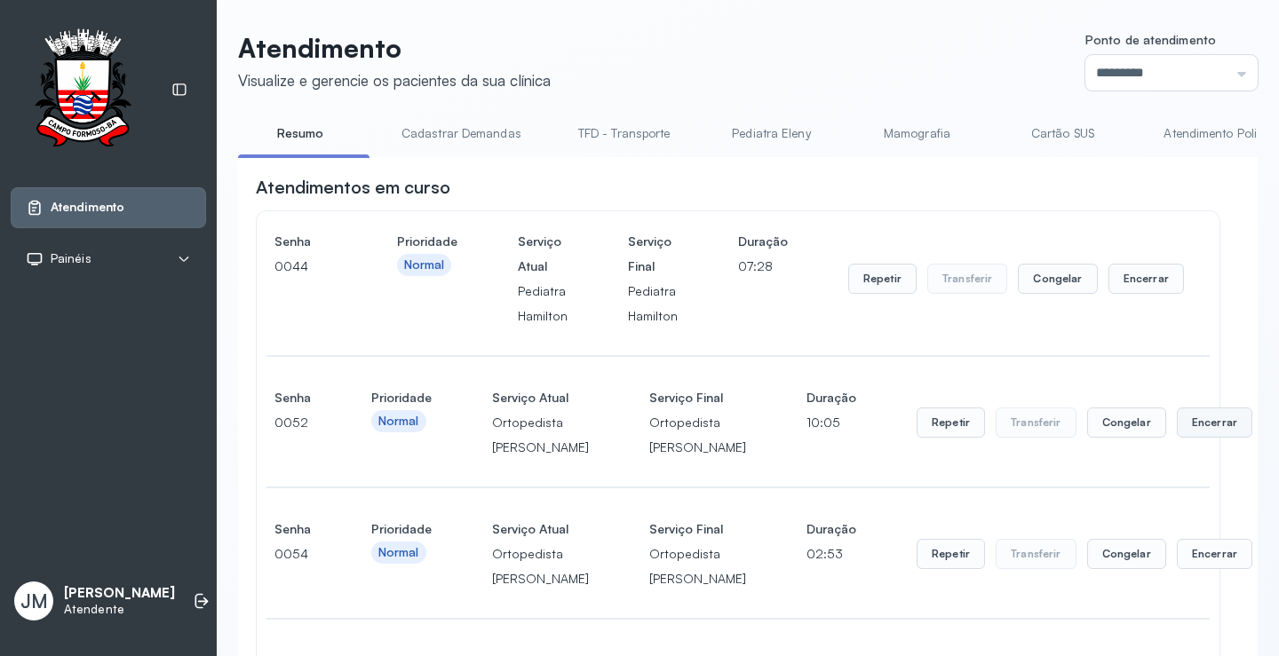
click at [1177, 438] on button "Encerrar" at bounding box center [1214, 423] width 75 height 30
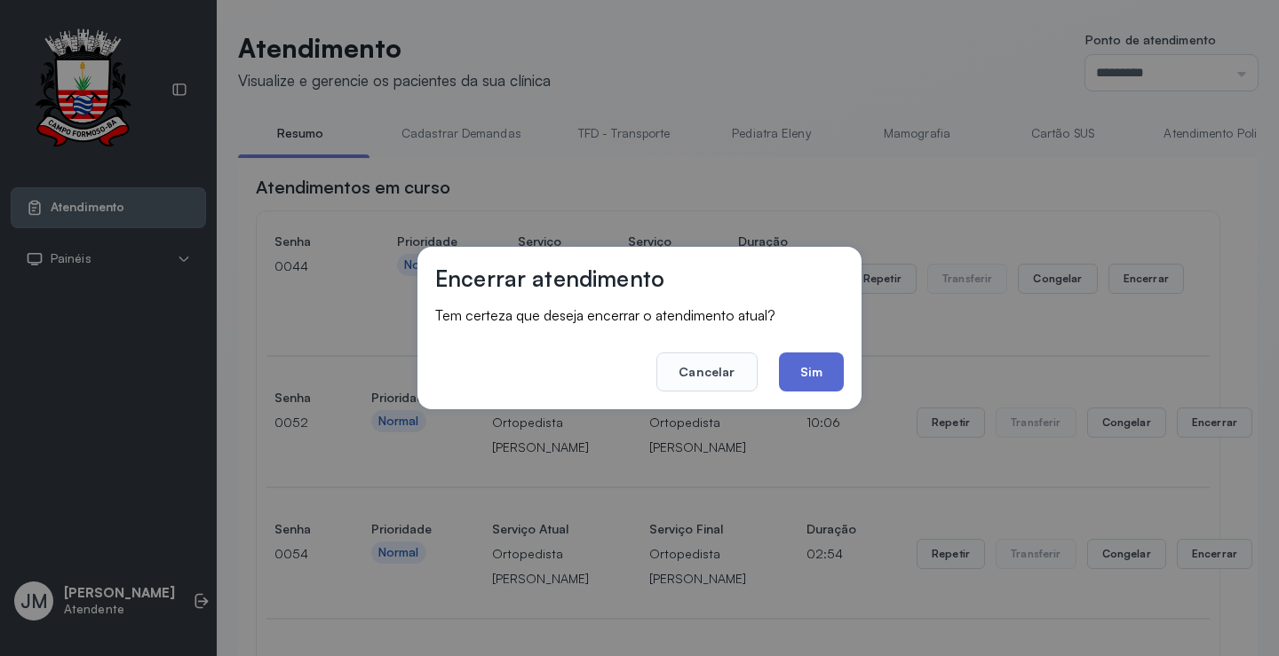
click at [833, 358] on button "Sim" at bounding box center [811, 372] width 65 height 39
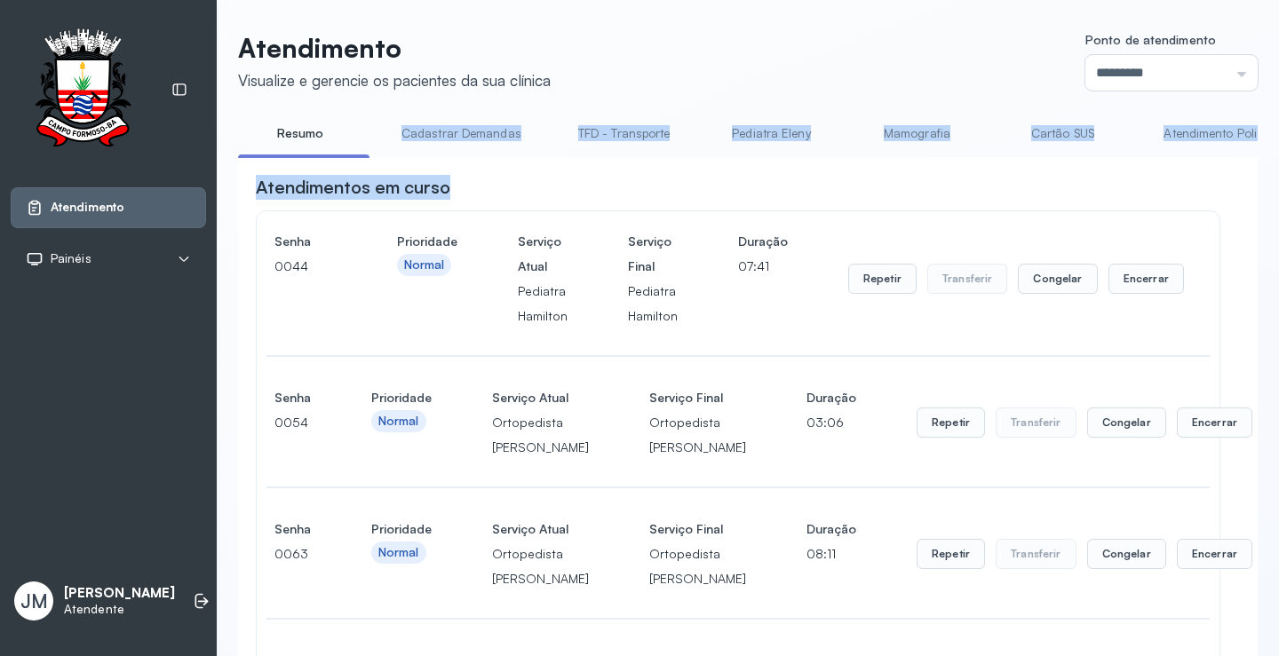
drag, startPoint x: 399, startPoint y: 157, endPoint x: 656, endPoint y: 182, distance: 258.7
click at [616, 188] on div "Atendimentos em curso" at bounding box center [738, 187] width 964 height 25
drag, startPoint x: 511, startPoint y: 156, endPoint x: 811, endPoint y: 208, distance: 303.7
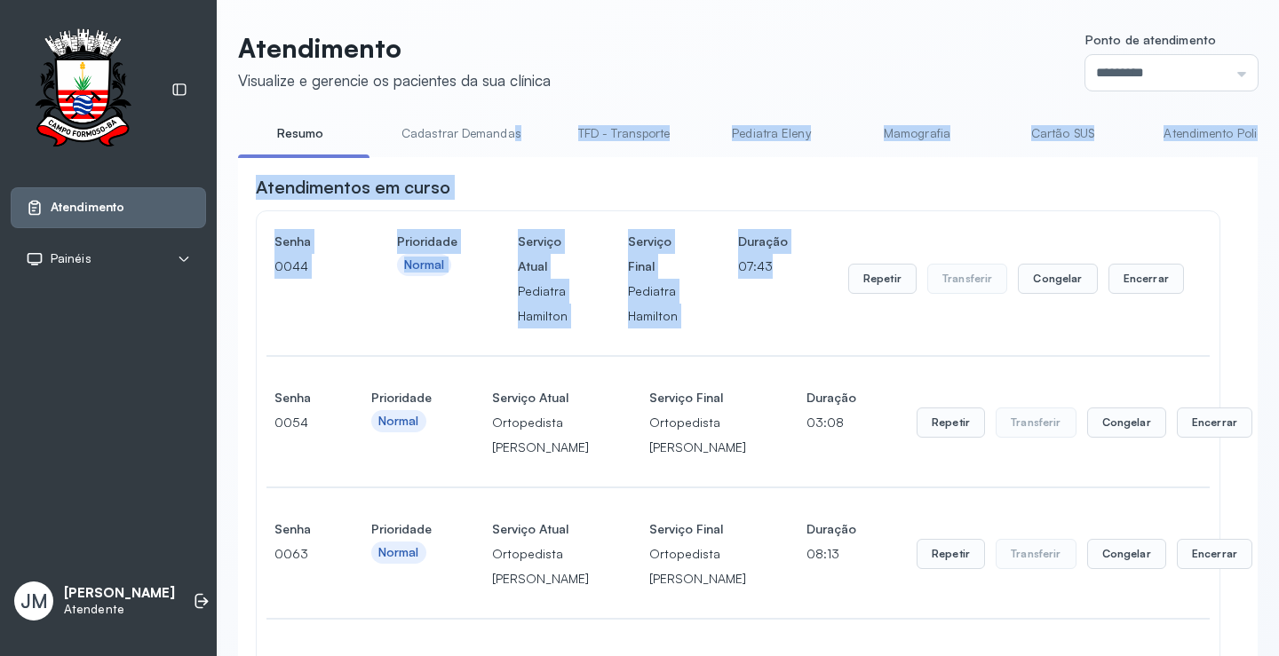
click at [734, 210] on div "Atendimentos em curso Senha [SECURITY_DATA] Prioridade Normal Serviço Atual Ped…" at bounding box center [738, 470] width 964 height 591
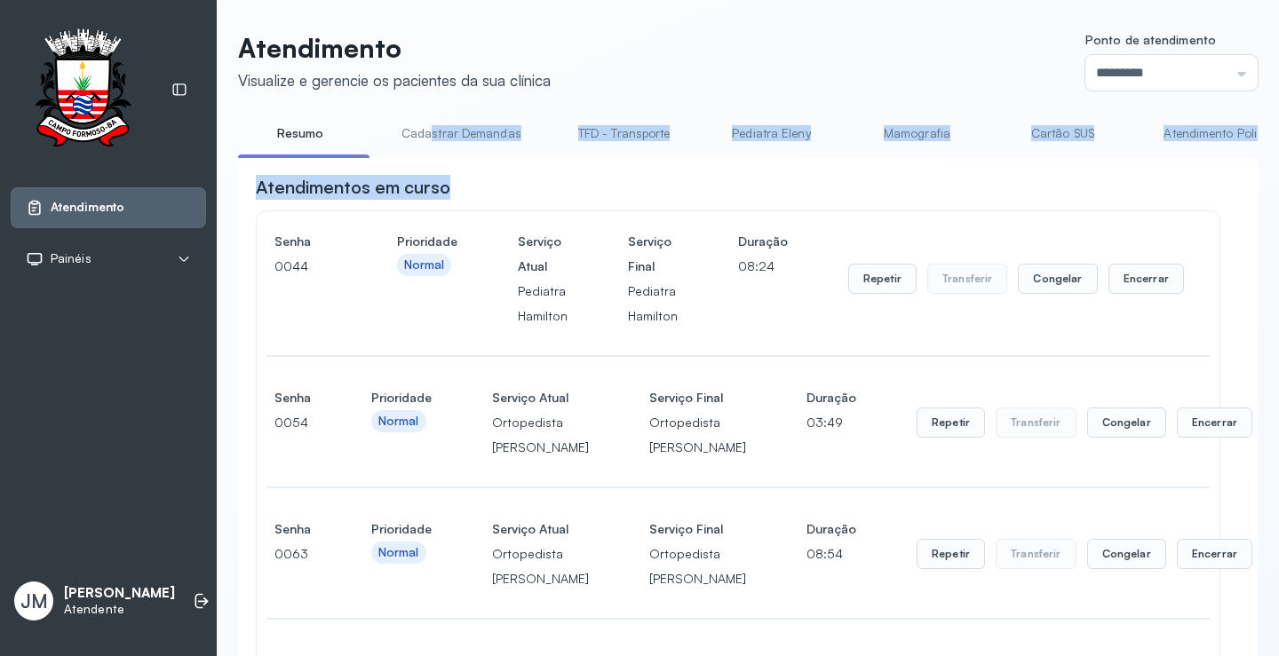
drag, startPoint x: 432, startPoint y: 157, endPoint x: 653, endPoint y: 168, distance: 221.4
drag, startPoint x: 651, startPoint y: 170, endPoint x: 620, endPoint y: 176, distance: 31.5
click at [527, 199] on div "Atendimentos em curso" at bounding box center [738, 187] width 964 height 25
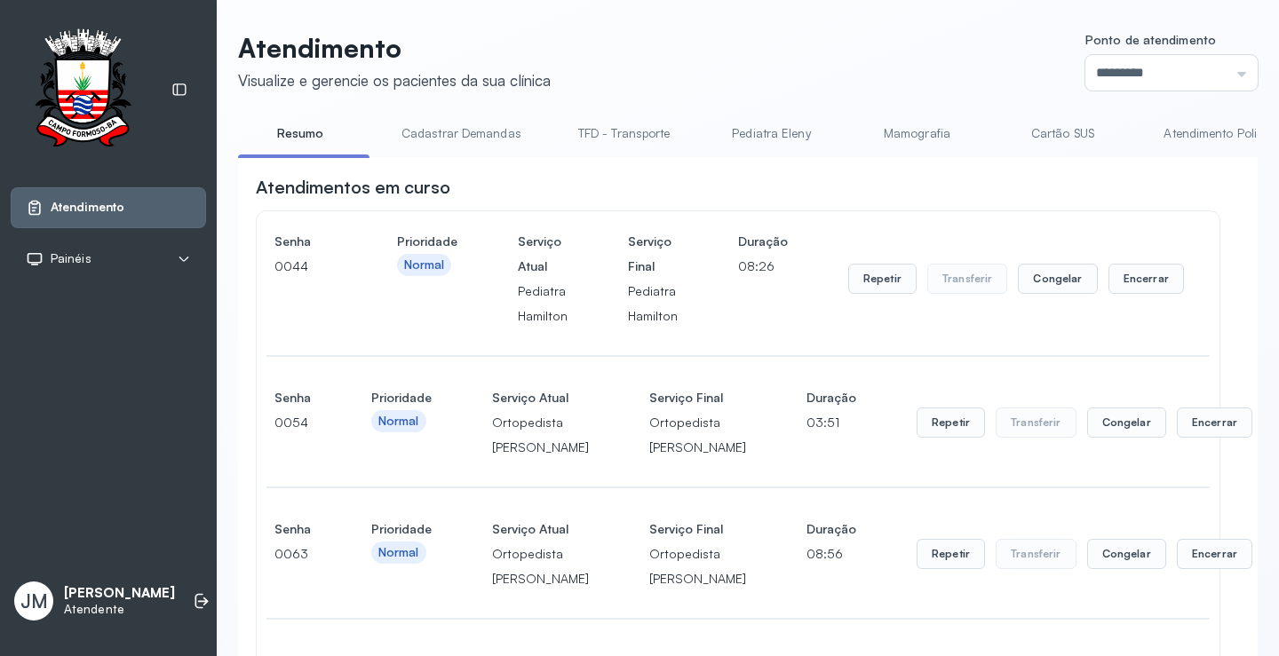
click at [532, 192] on div "Atendimentos em curso" at bounding box center [738, 187] width 964 height 25
drag, startPoint x: 421, startPoint y: 155, endPoint x: 518, endPoint y: 163, distance: 97.1
click at [506, 156] on li "TFD - Transporte" at bounding box center [477, 139] width 135 height 40
click at [519, 187] on div "Atendimentos em curso" at bounding box center [738, 187] width 964 height 25
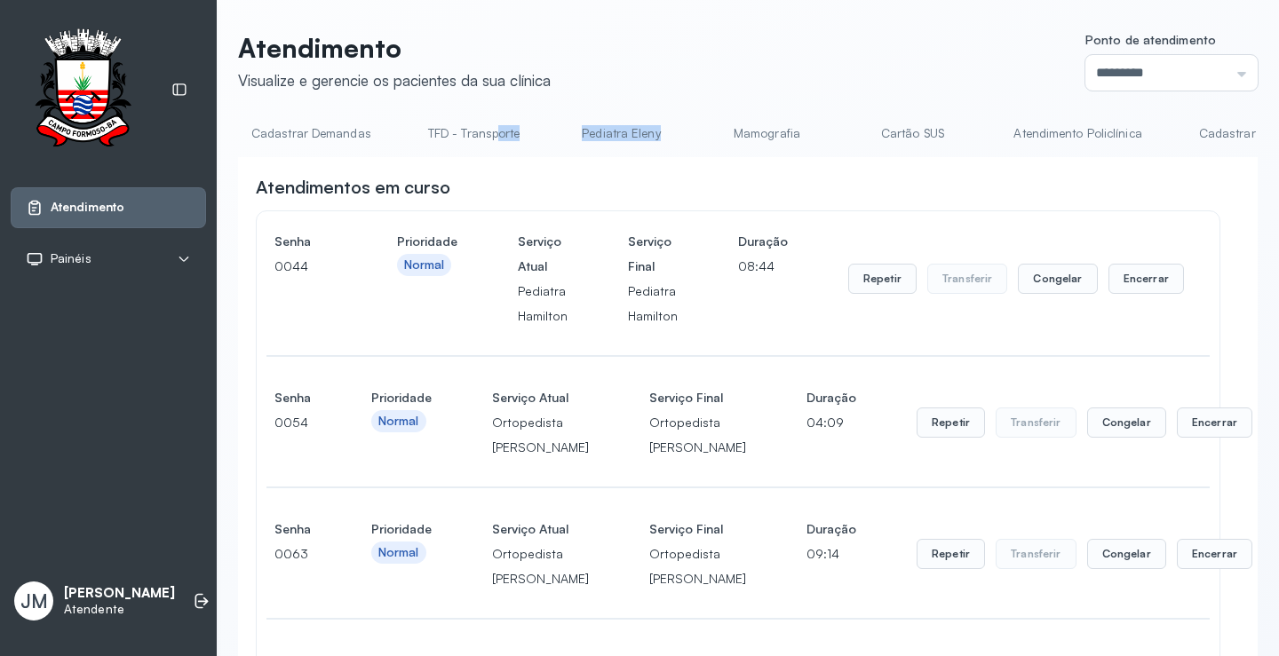
drag, startPoint x: 488, startPoint y: 156, endPoint x: 690, endPoint y: 154, distance: 201.6
click at [690, 154] on ul "Resumo Cadastrar Demandas TFD - Transporte Pediatra Eleny Mamografia Cartão SUS…" at bounding box center [597, 139] width 1019 height 40
click at [538, 200] on div "Atendimentos em curso" at bounding box center [738, 187] width 964 height 25
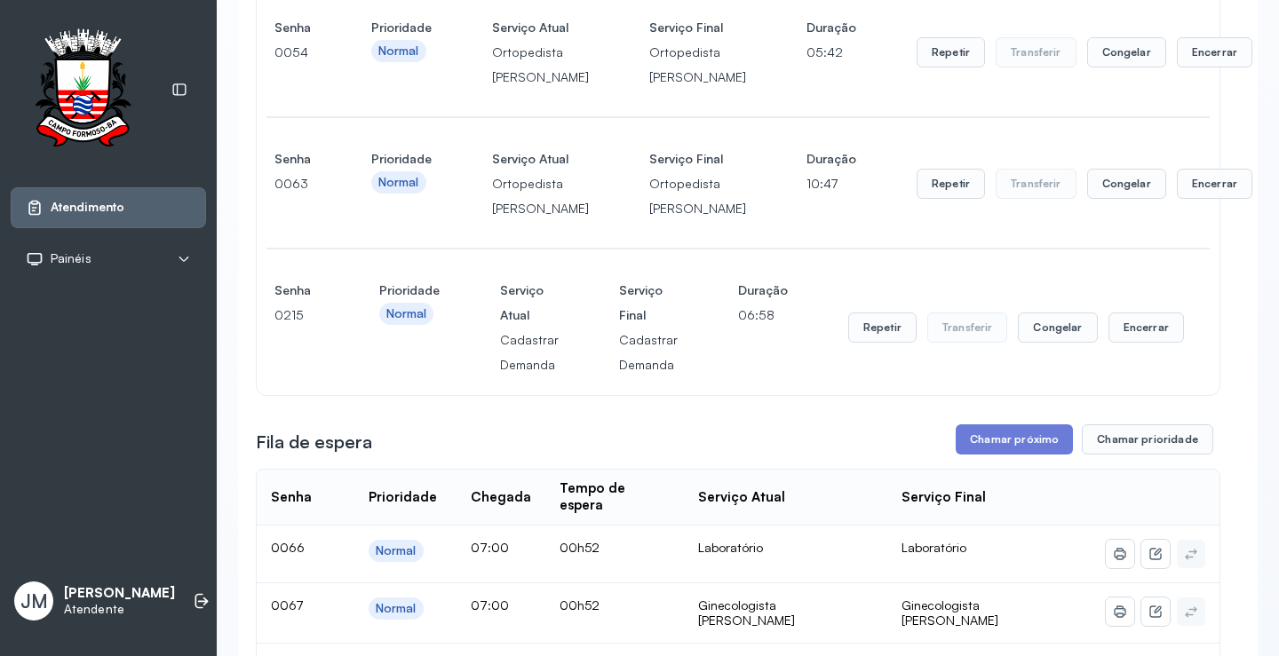
scroll to position [533, 0]
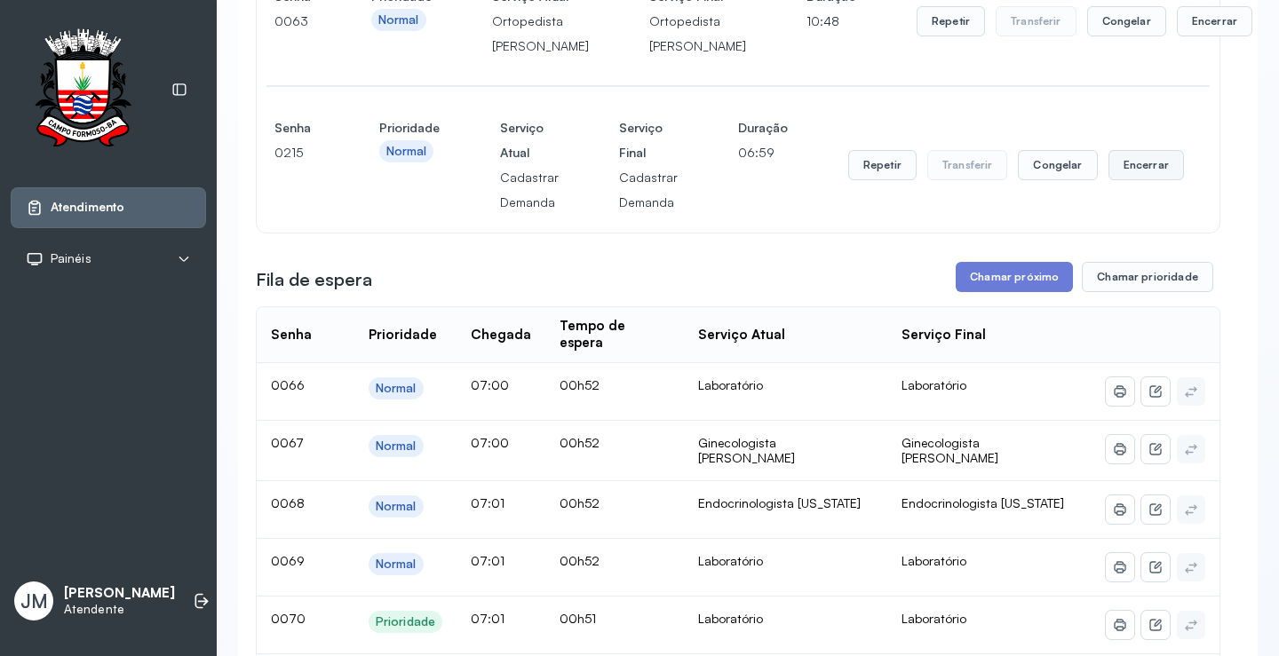
click at [1146, 180] on button "Encerrar" at bounding box center [1145, 165] width 75 height 30
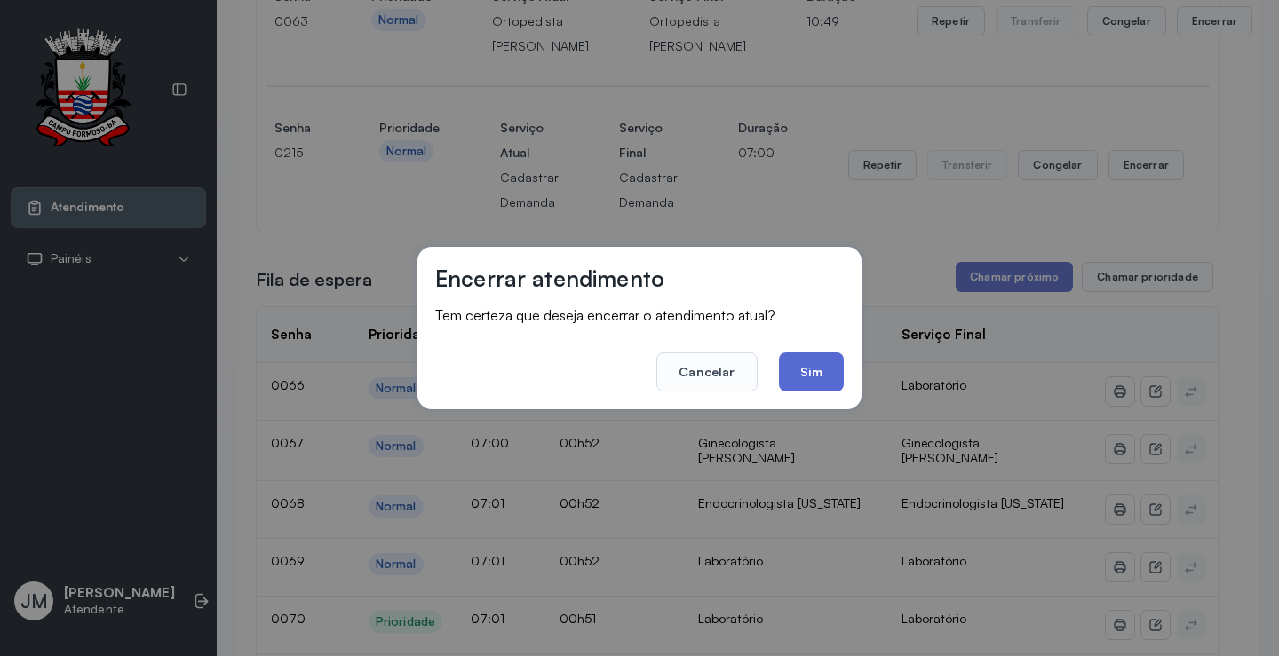
click at [813, 365] on button "Sim" at bounding box center [811, 372] width 65 height 39
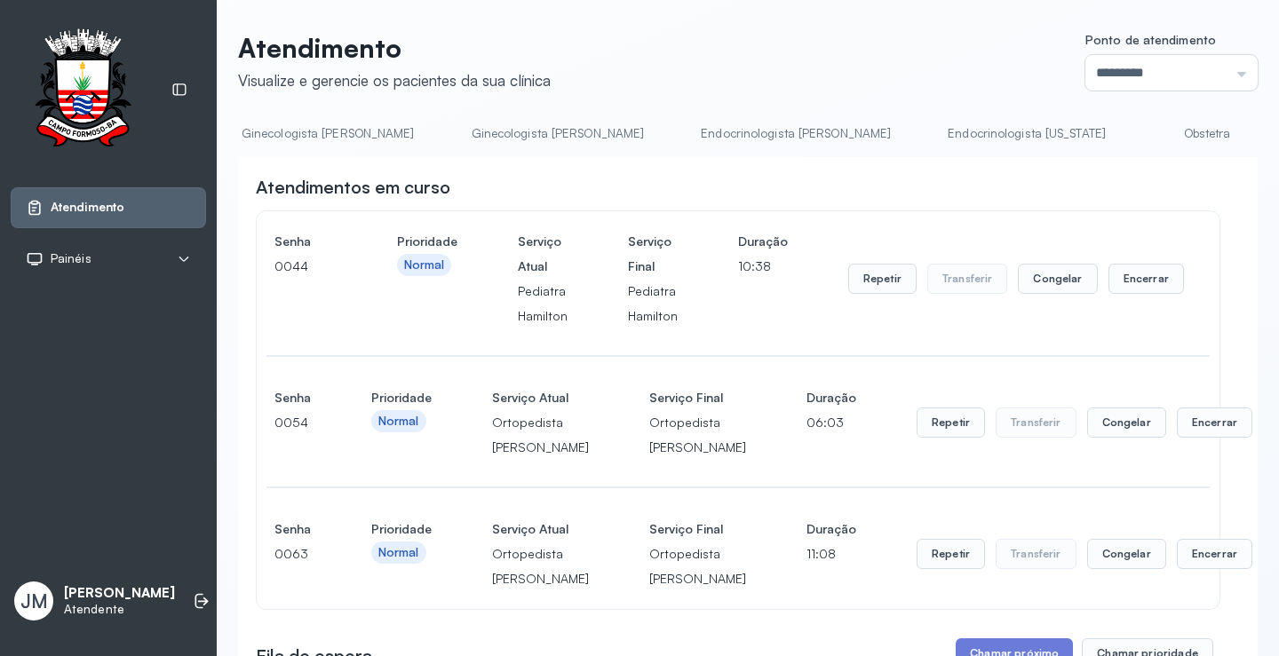
scroll to position [0, 2199]
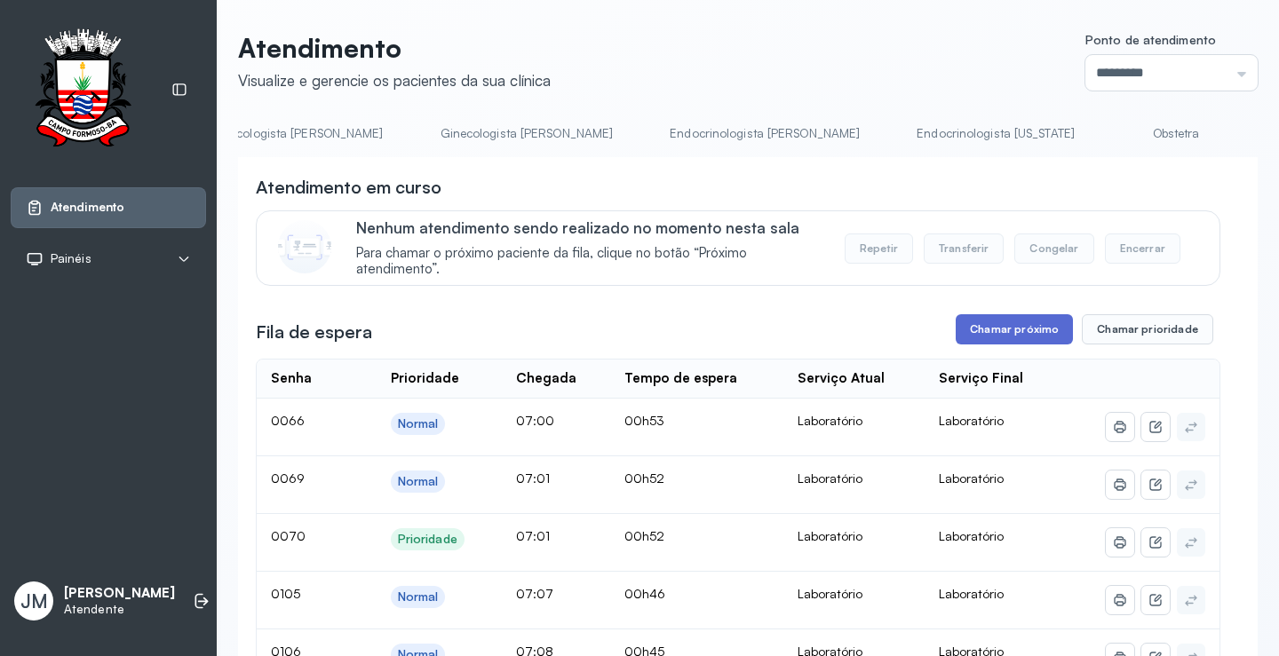
click at [992, 333] on button "Chamar próximo" at bounding box center [1013, 329] width 117 height 30
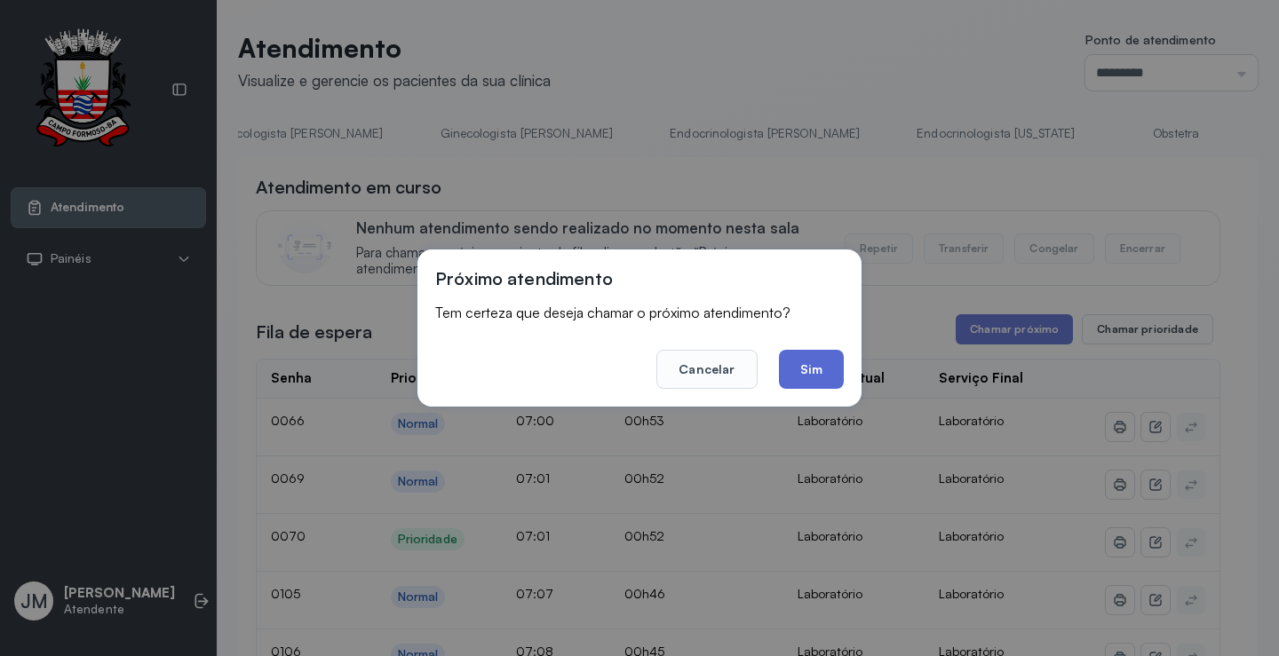
click at [805, 368] on button "Sim" at bounding box center [811, 369] width 65 height 39
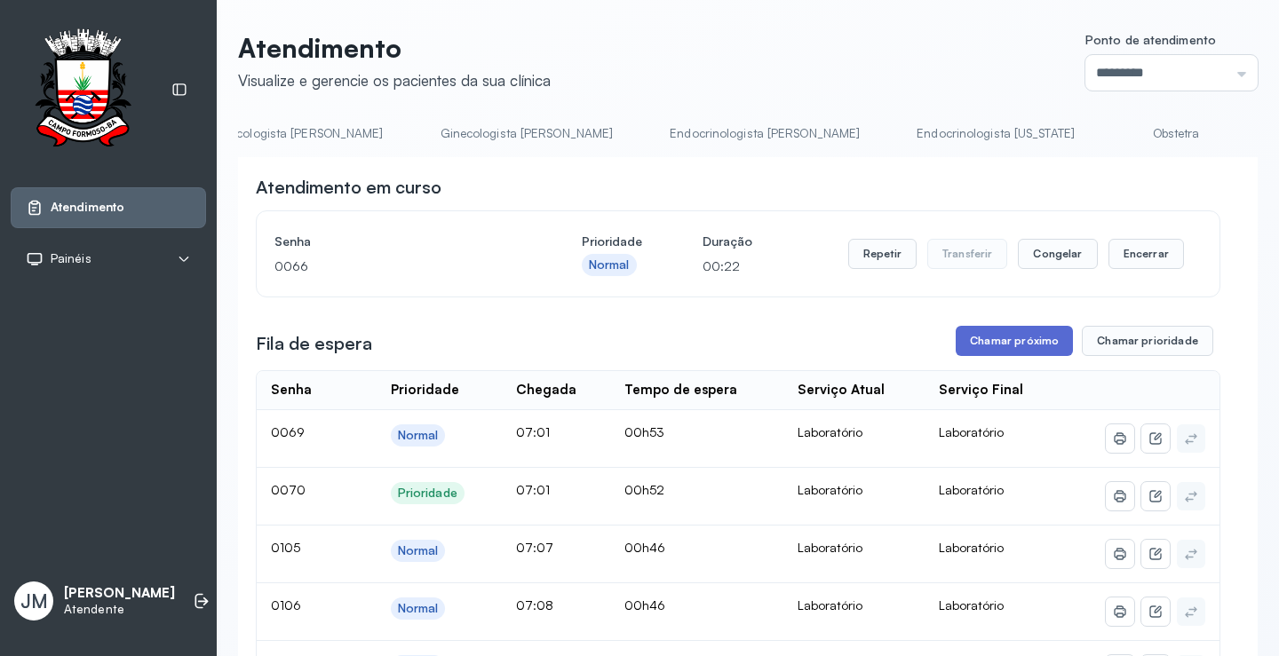
click at [997, 345] on button "Chamar próximo" at bounding box center [1013, 341] width 117 height 30
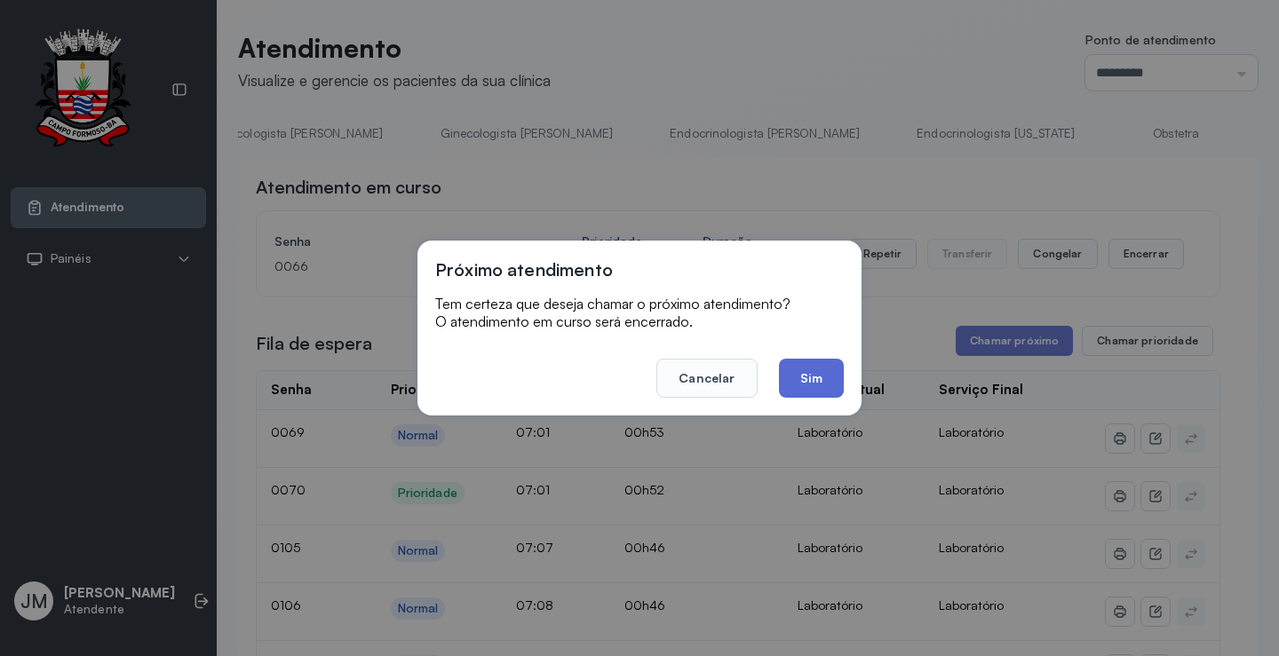
click at [814, 369] on button "Sim" at bounding box center [811, 378] width 65 height 39
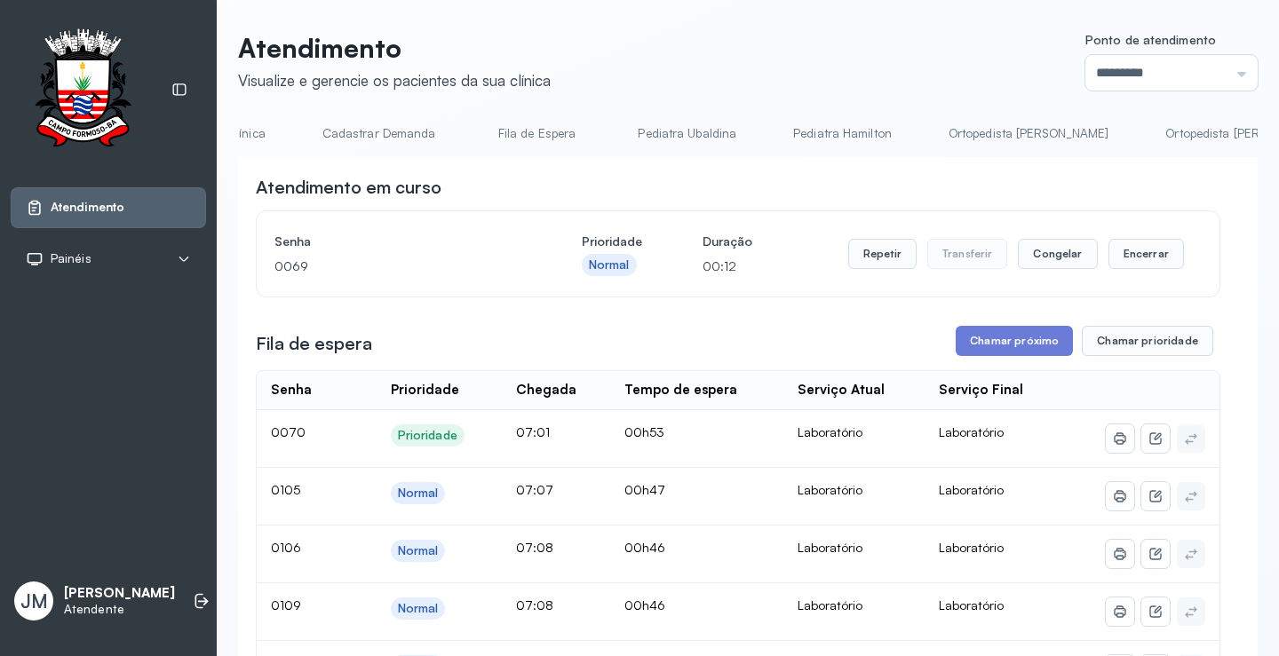
scroll to position [0, 0]
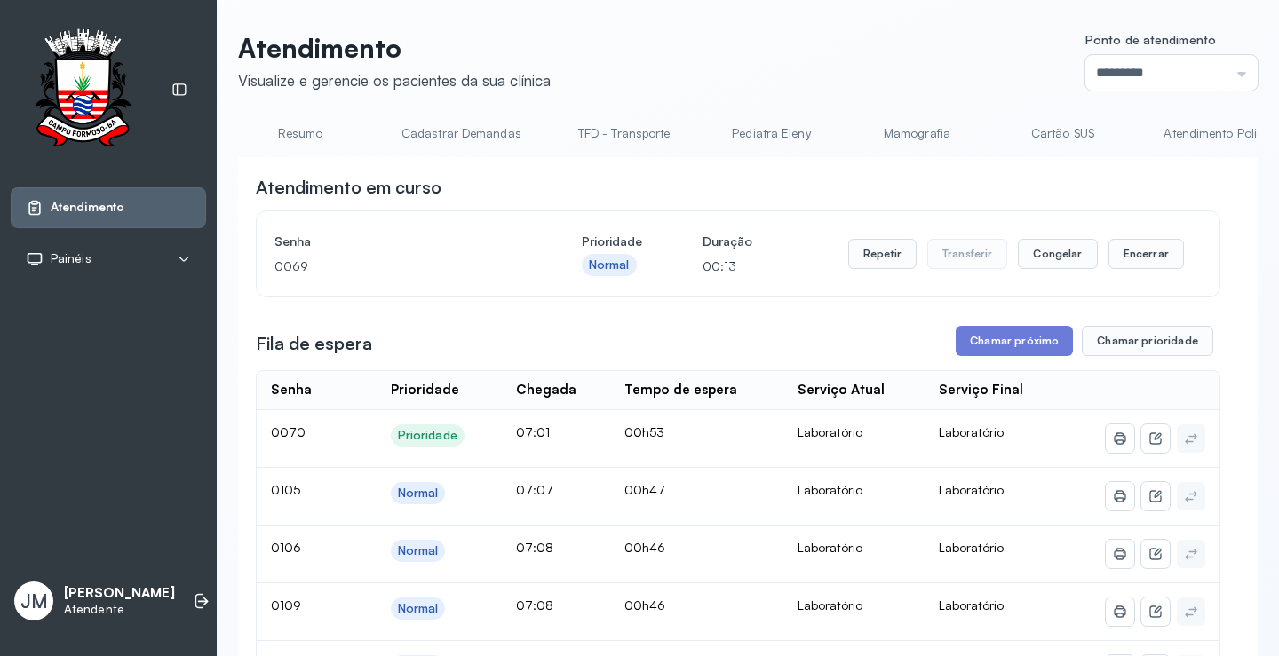
click at [314, 139] on link "Resumo" at bounding box center [300, 133] width 124 height 29
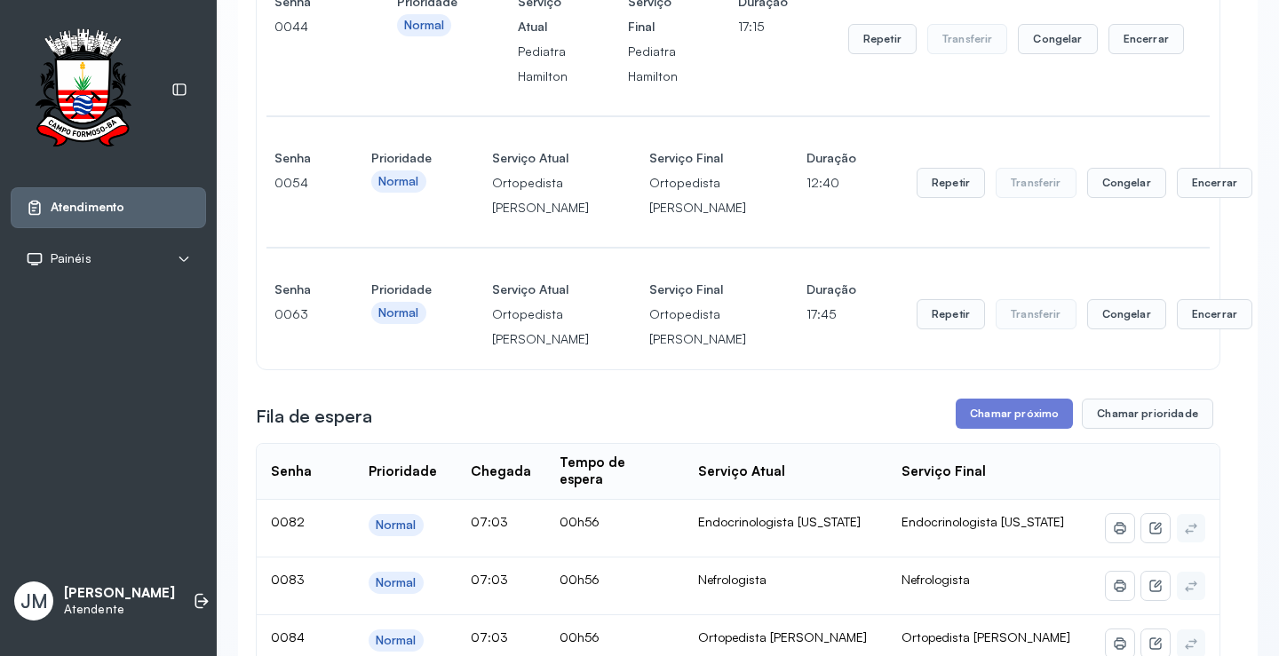
scroll to position [444, 0]
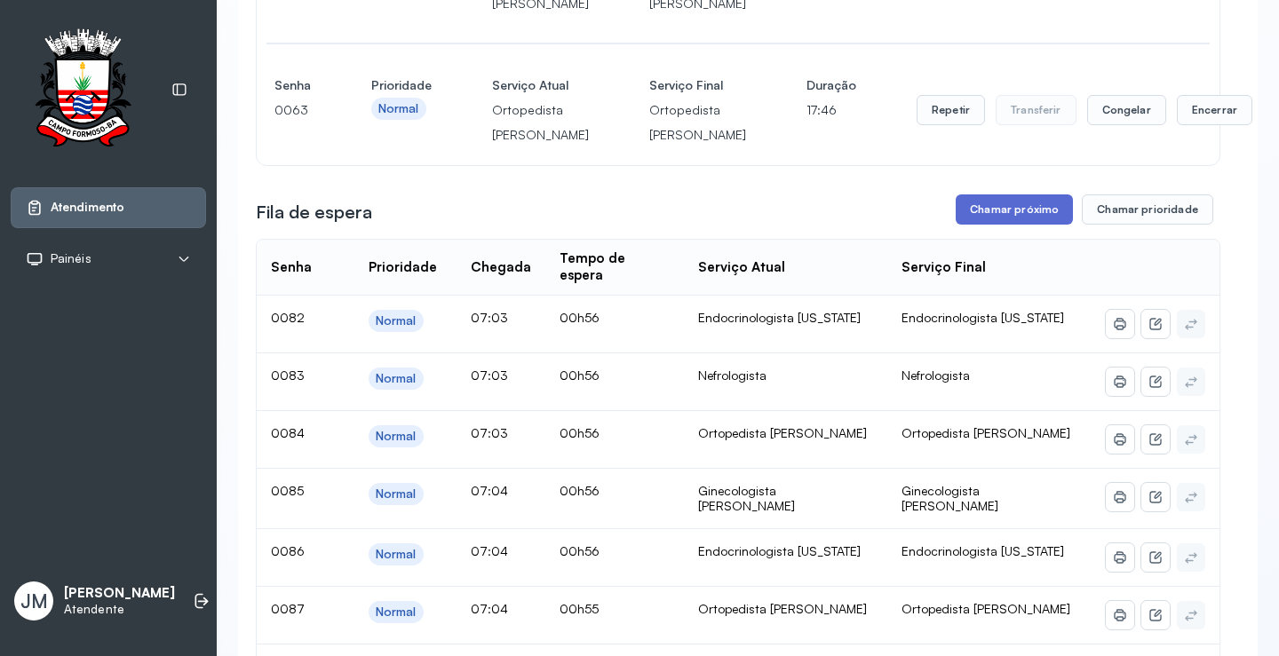
click at [976, 225] on button "Chamar próximo" at bounding box center [1013, 209] width 117 height 30
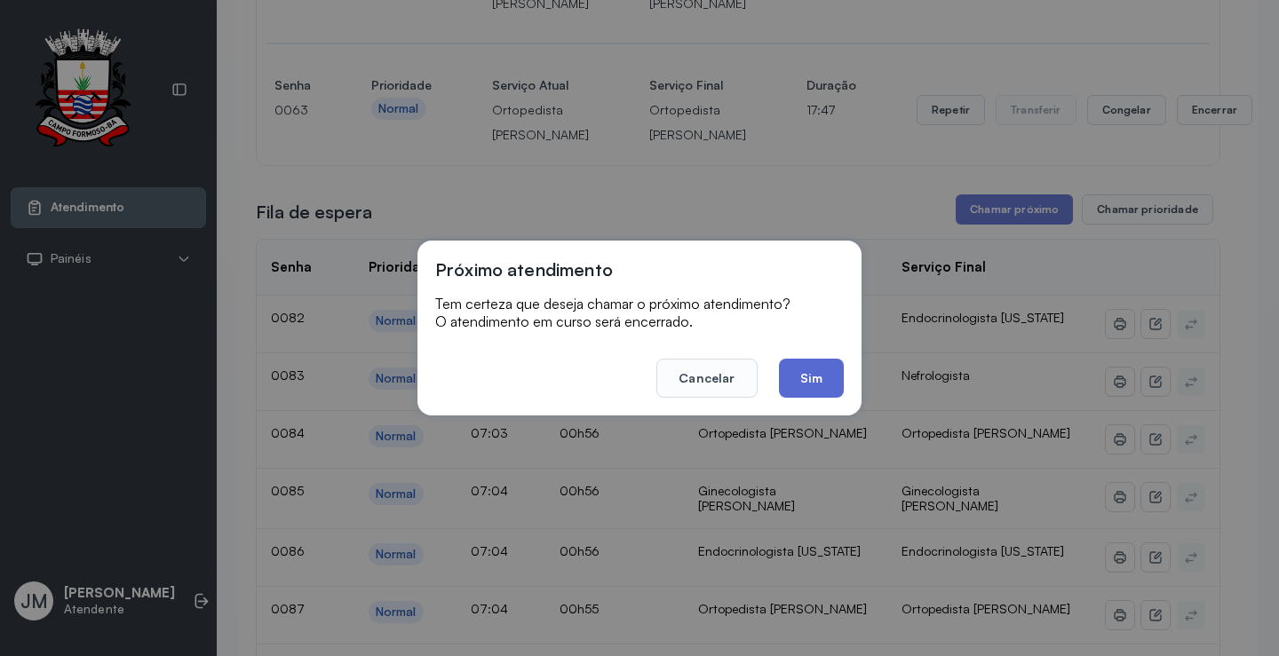
click at [796, 367] on button "Sim" at bounding box center [811, 378] width 65 height 39
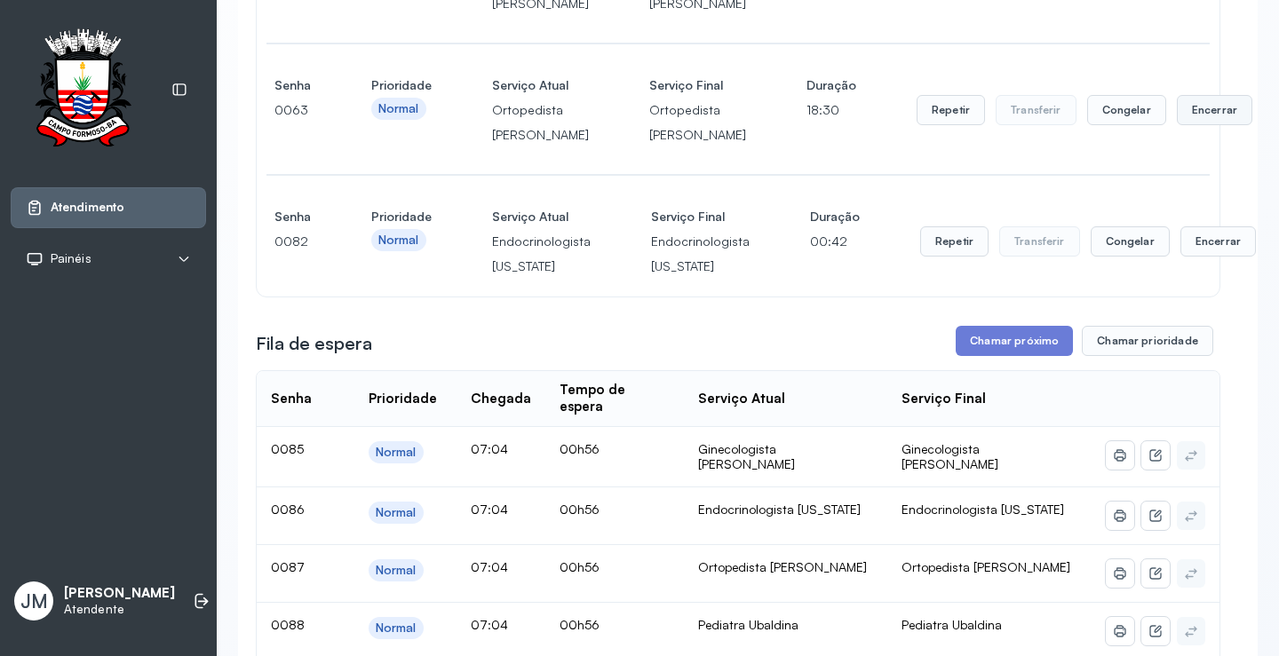
click at [1177, 125] on button "Encerrar" at bounding box center [1214, 110] width 75 height 30
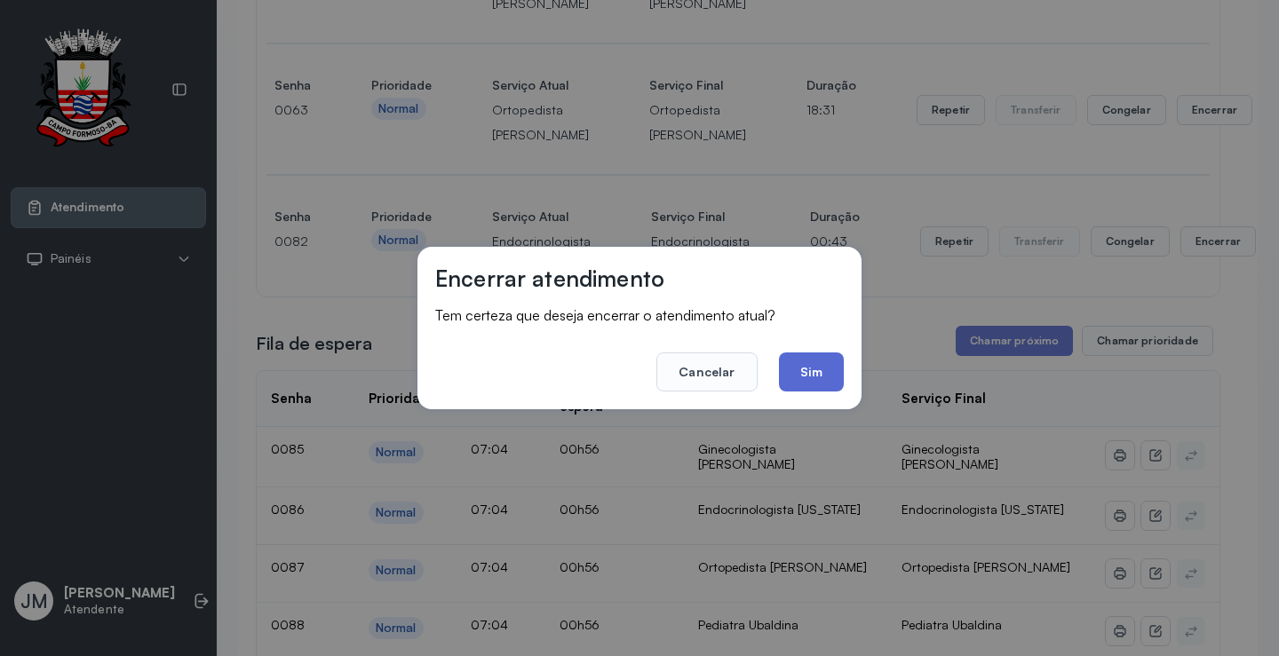
click at [822, 369] on button "Sim" at bounding box center [811, 372] width 65 height 39
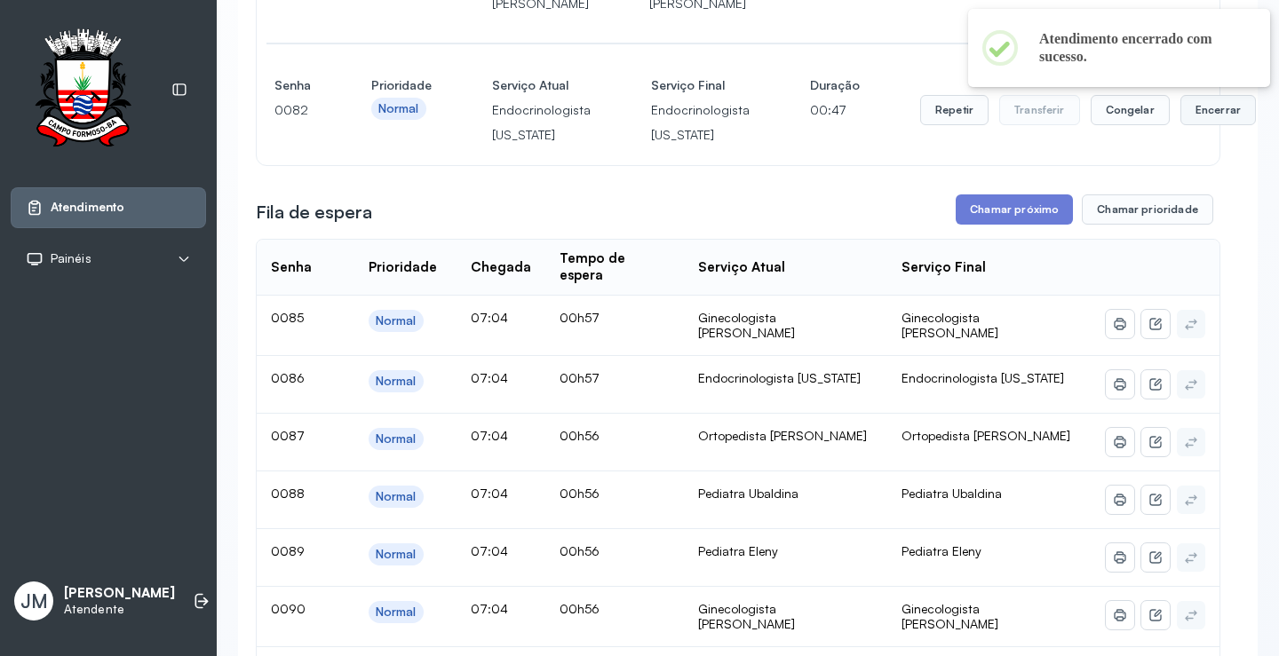
click at [1187, 125] on button "Encerrar" at bounding box center [1217, 110] width 75 height 30
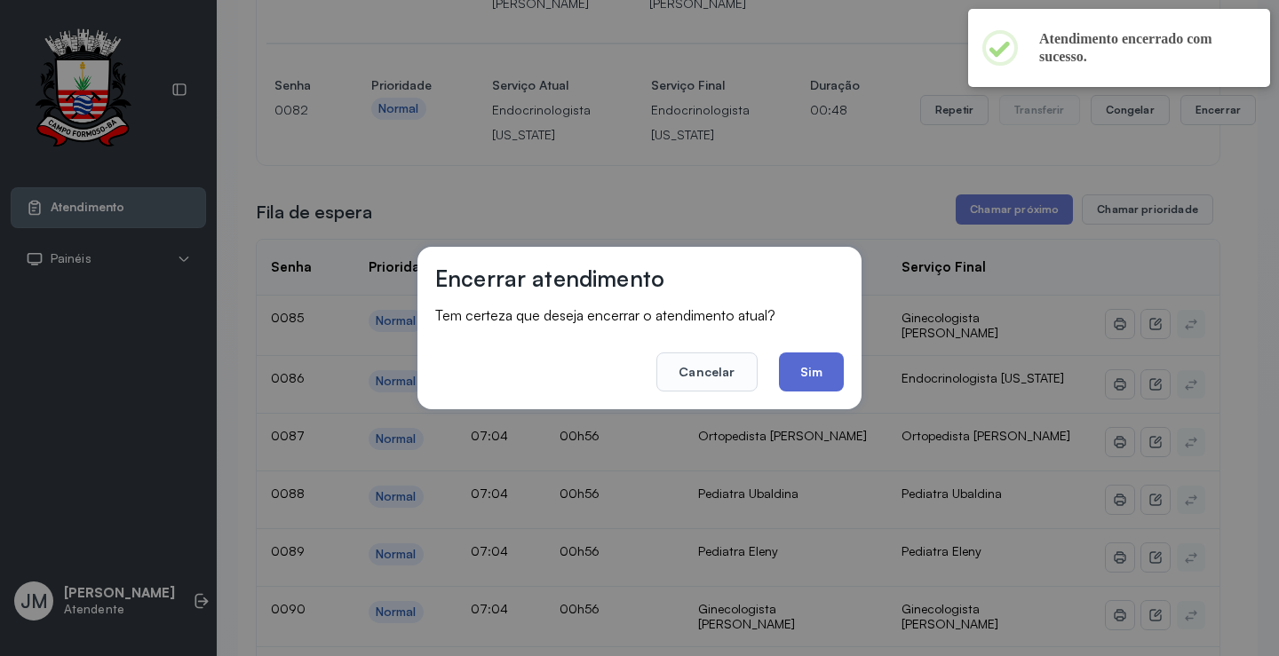
click at [829, 365] on button "Sim" at bounding box center [811, 372] width 65 height 39
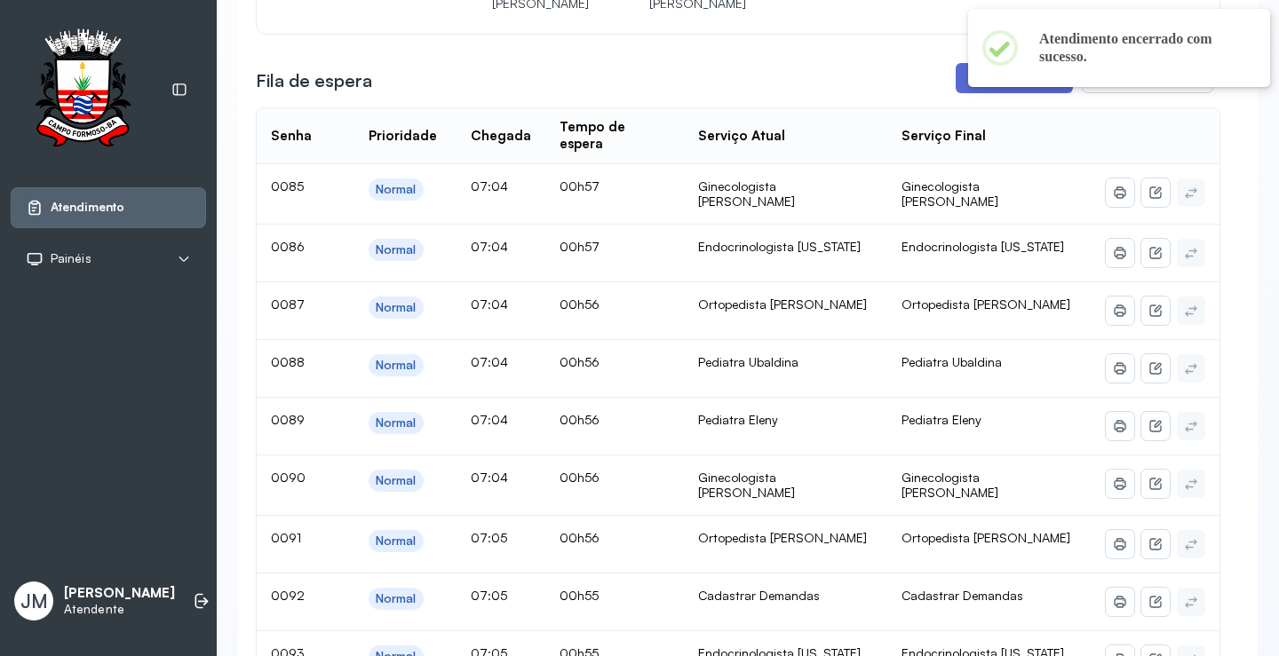
click at [1014, 93] on button "Chamar próximo" at bounding box center [1013, 78] width 117 height 30
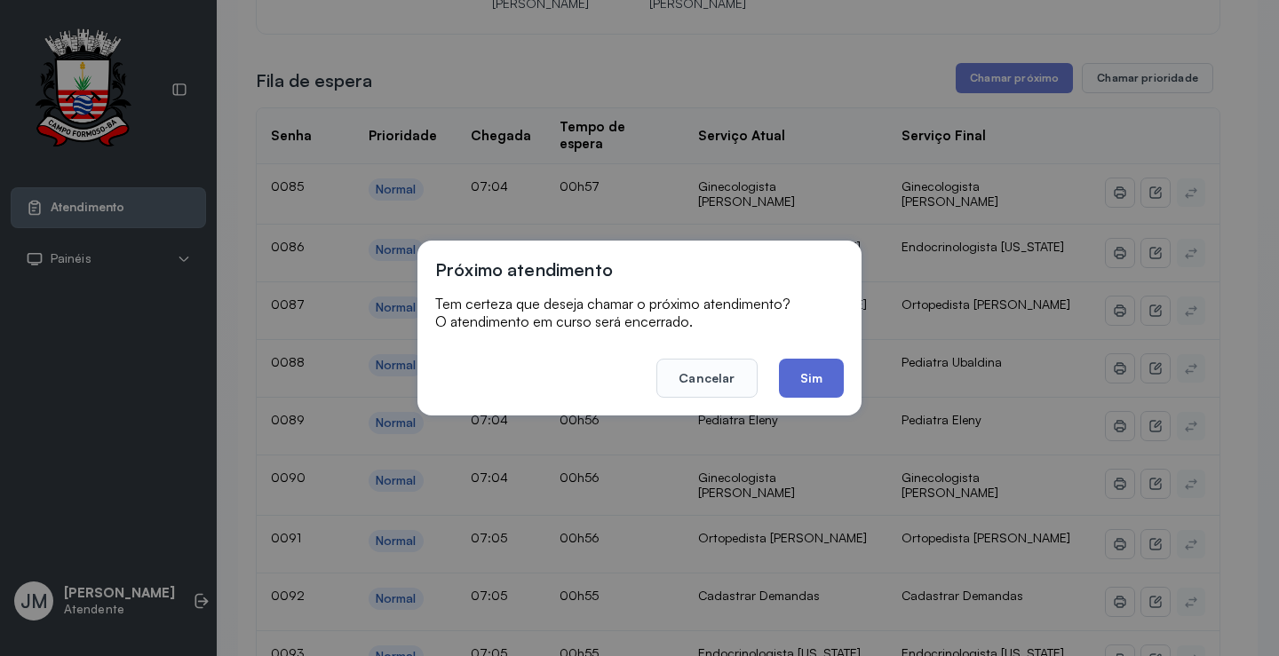
click at [813, 374] on button "Sim" at bounding box center [811, 378] width 65 height 39
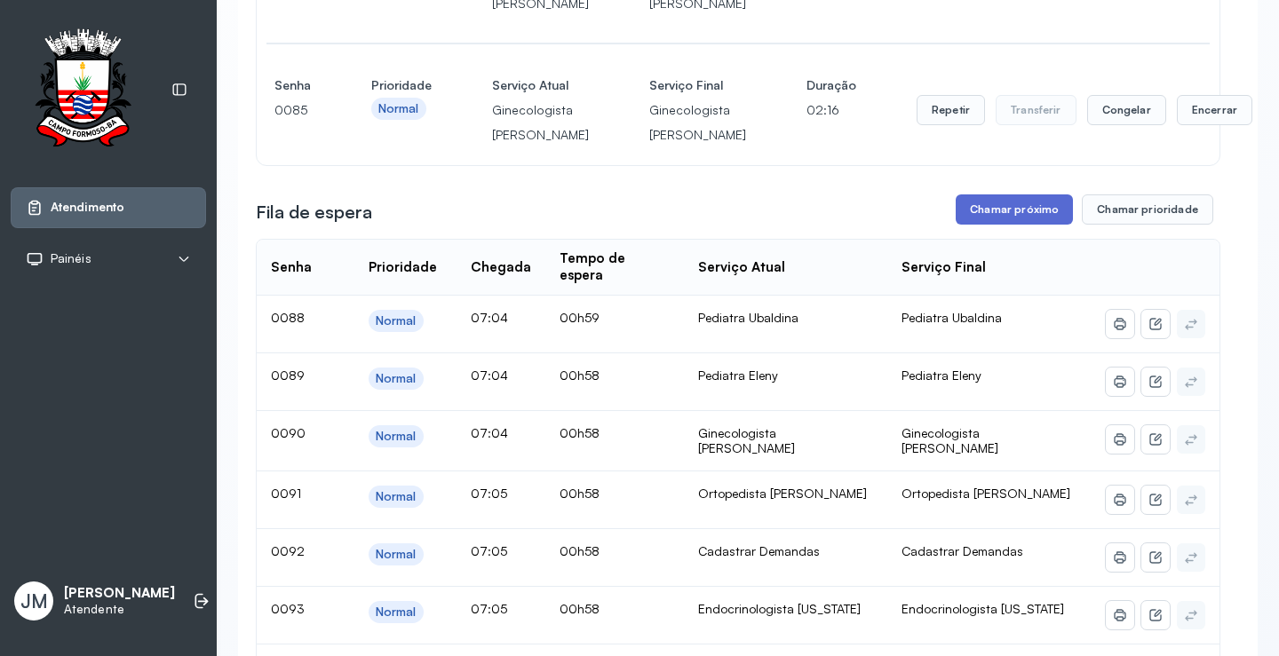
click at [1023, 225] on button "Chamar próximo" at bounding box center [1013, 209] width 117 height 30
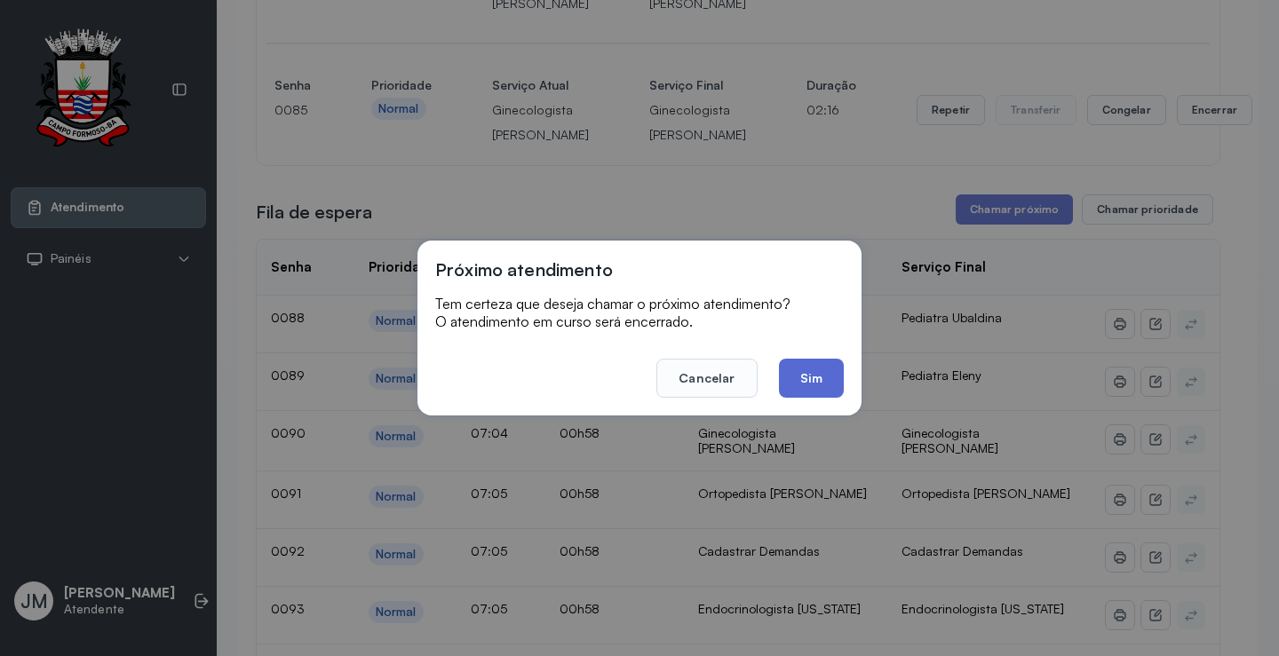
click at [807, 381] on button "Sim" at bounding box center [811, 378] width 65 height 39
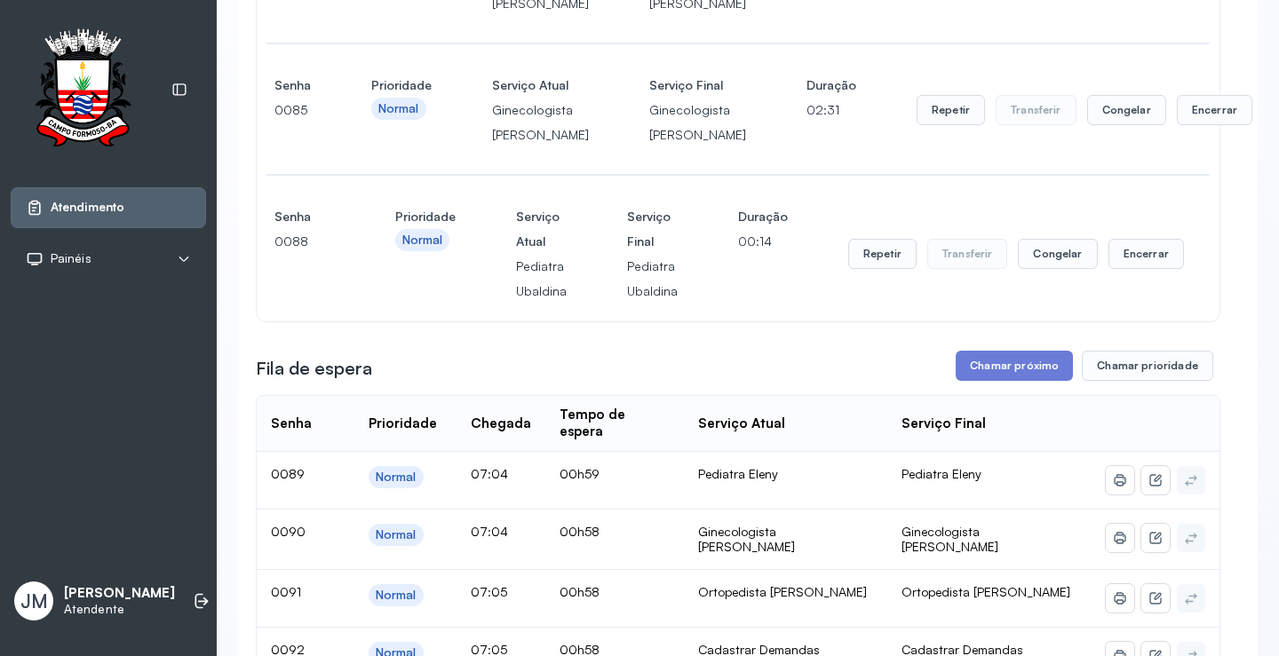
click at [1169, 136] on div "Repetir Transferir Congelar Encerrar" at bounding box center [1084, 110] width 336 height 75
click at [1183, 125] on button "Encerrar" at bounding box center [1214, 110] width 75 height 30
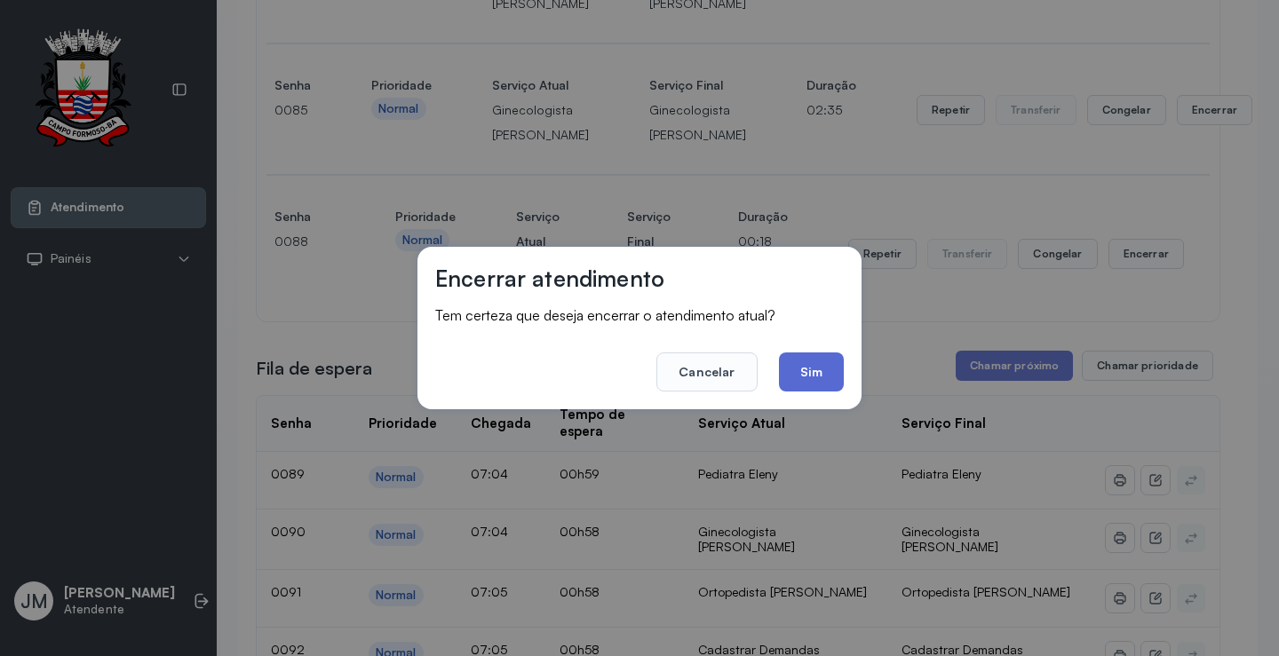
click at [813, 375] on button "Sim" at bounding box center [811, 372] width 65 height 39
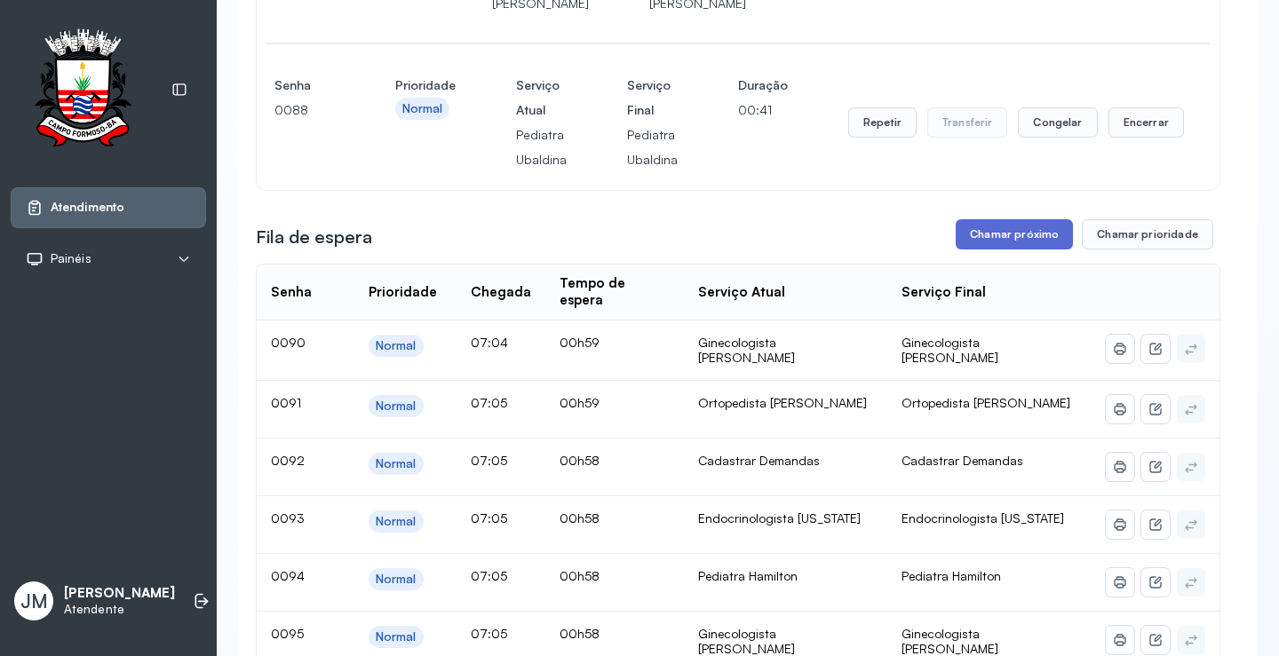
click at [1014, 250] on button "Chamar próximo" at bounding box center [1013, 234] width 117 height 30
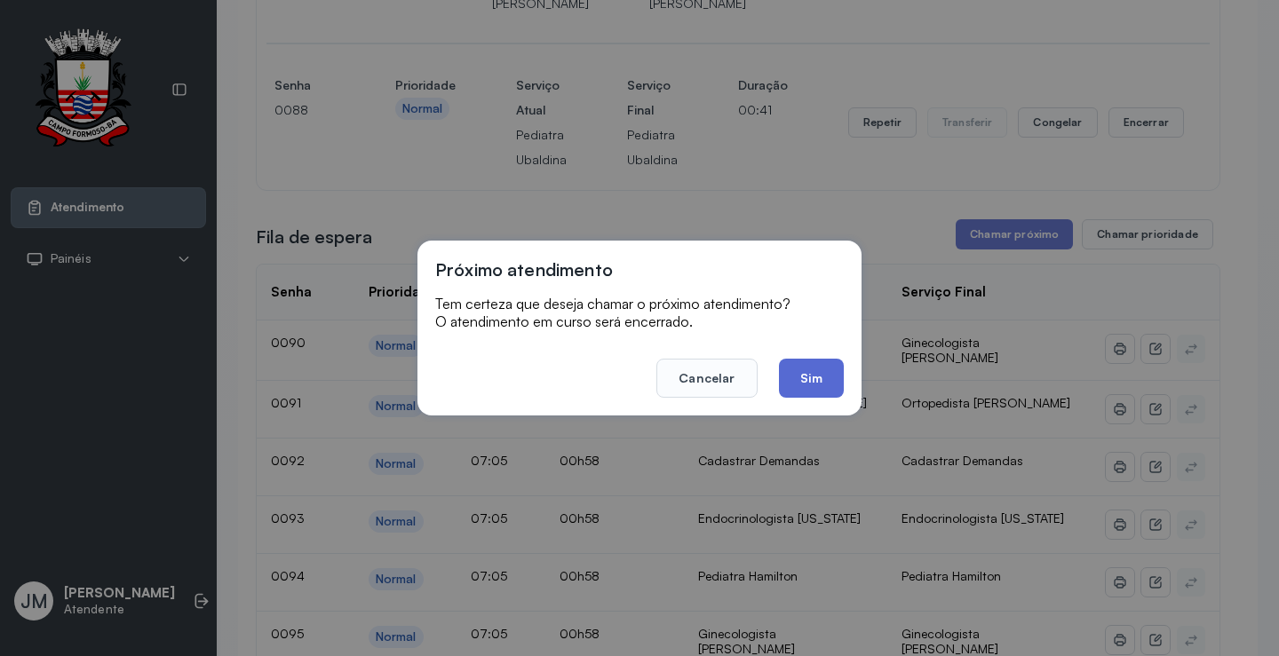
click at [797, 365] on button "Sim" at bounding box center [811, 378] width 65 height 39
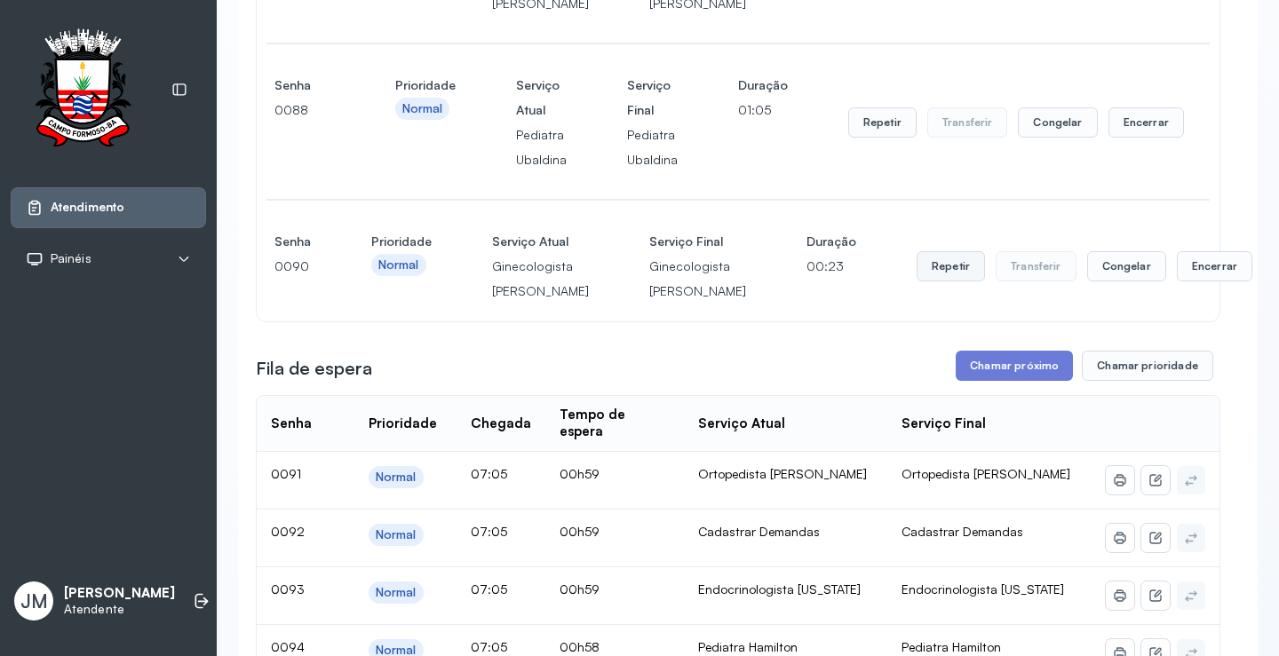
click at [916, 281] on button "Repetir" at bounding box center [950, 266] width 68 height 30
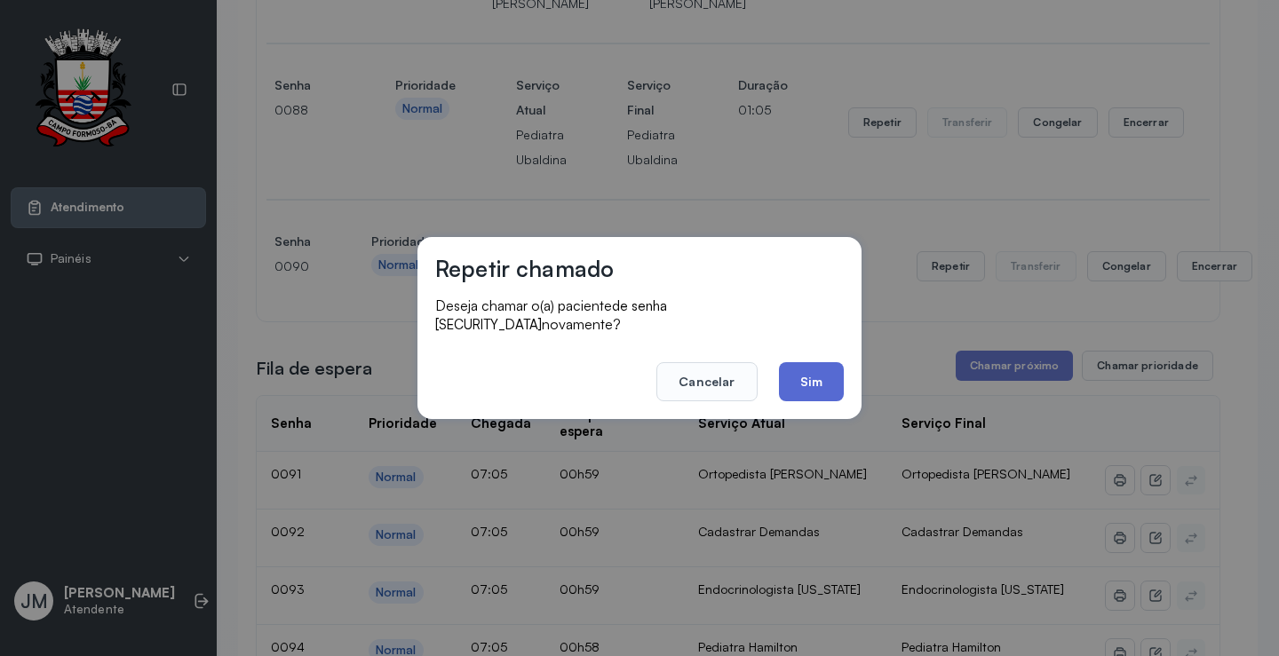
click at [780, 362] on button "Sim" at bounding box center [811, 381] width 65 height 39
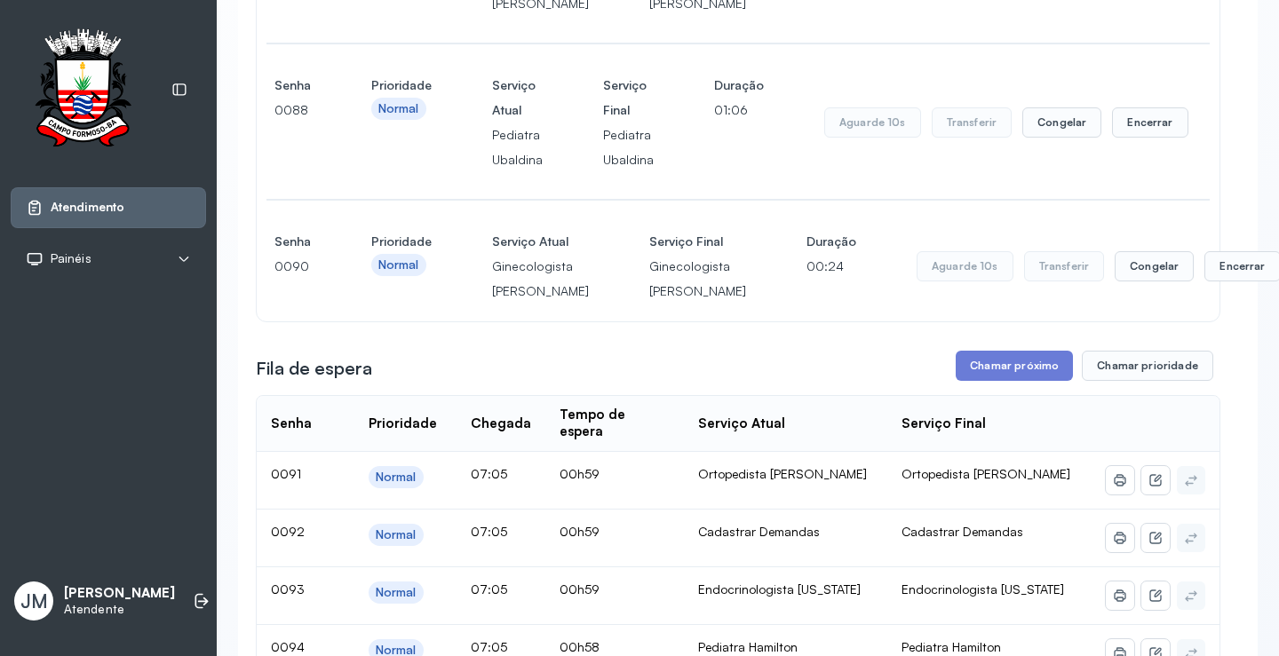
click at [812, 321] on div "Senha [SECURITY_DATA] Prioridade Normal Serviço Atual Ginecologista Amilton Ser…" at bounding box center [738, 266] width 963 height 110
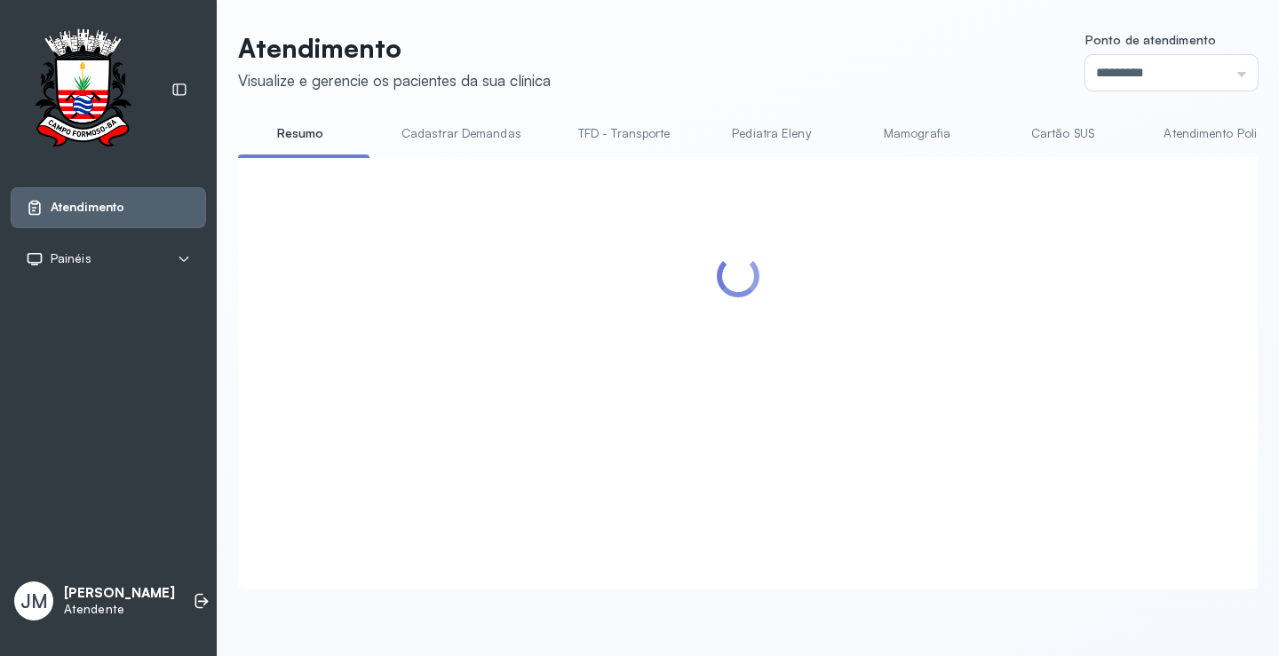
scroll to position [1, 0]
drag, startPoint x: 792, startPoint y: 251, endPoint x: 790, endPoint y: 437, distance: 185.6
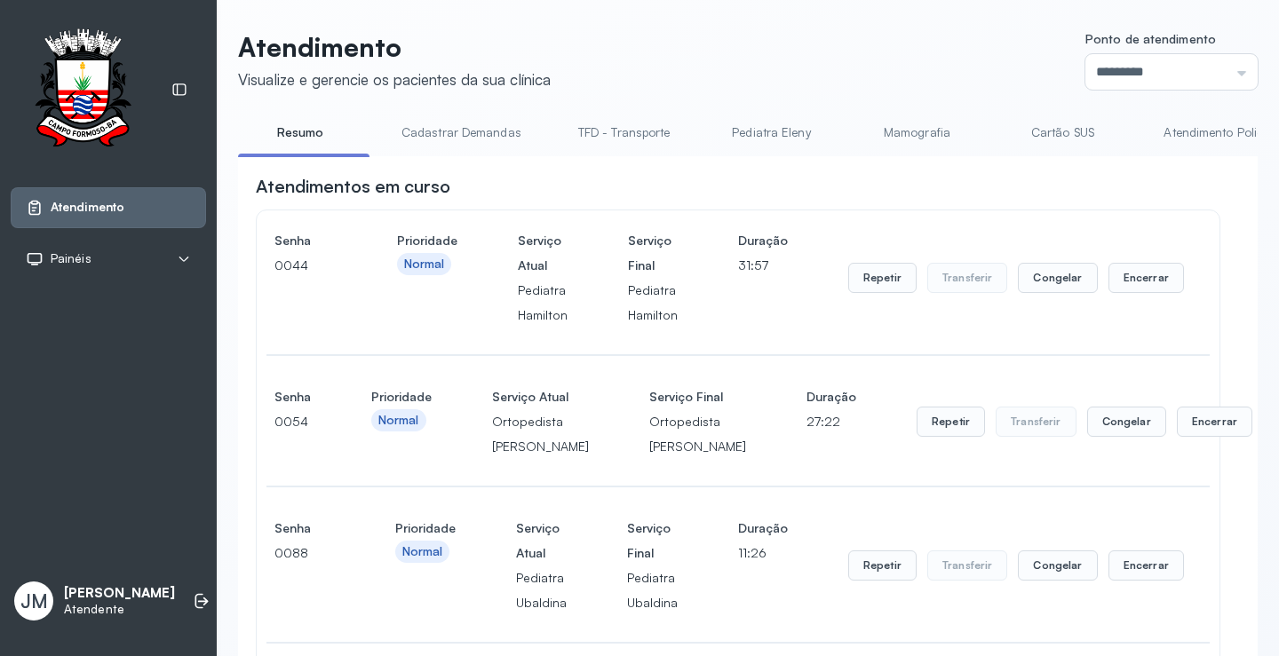
click at [437, 154] on li "Cadastrar Demandas" at bounding box center [465, 138] width 163 height 40
drag, startPoint x: 439, startPoint y: 154, endPoint x: 475, endPoint y: 155, distance: 36.4
click at [472, 155] on li "Cadastrar Demandas" at bounding box center [465, 138] width 163 height 40
click at [782, 131] on link "Pediatra Eleny" at bounding box center [771, 132] width 124 height 29
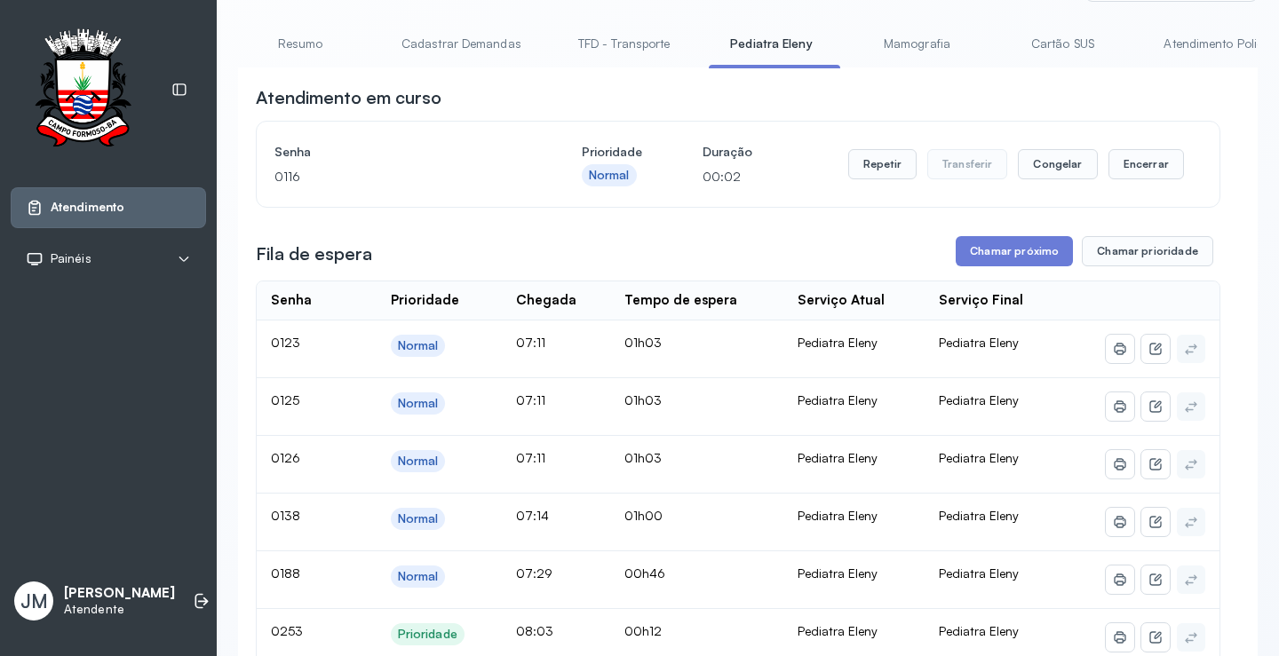
scroll to position [0, 0]
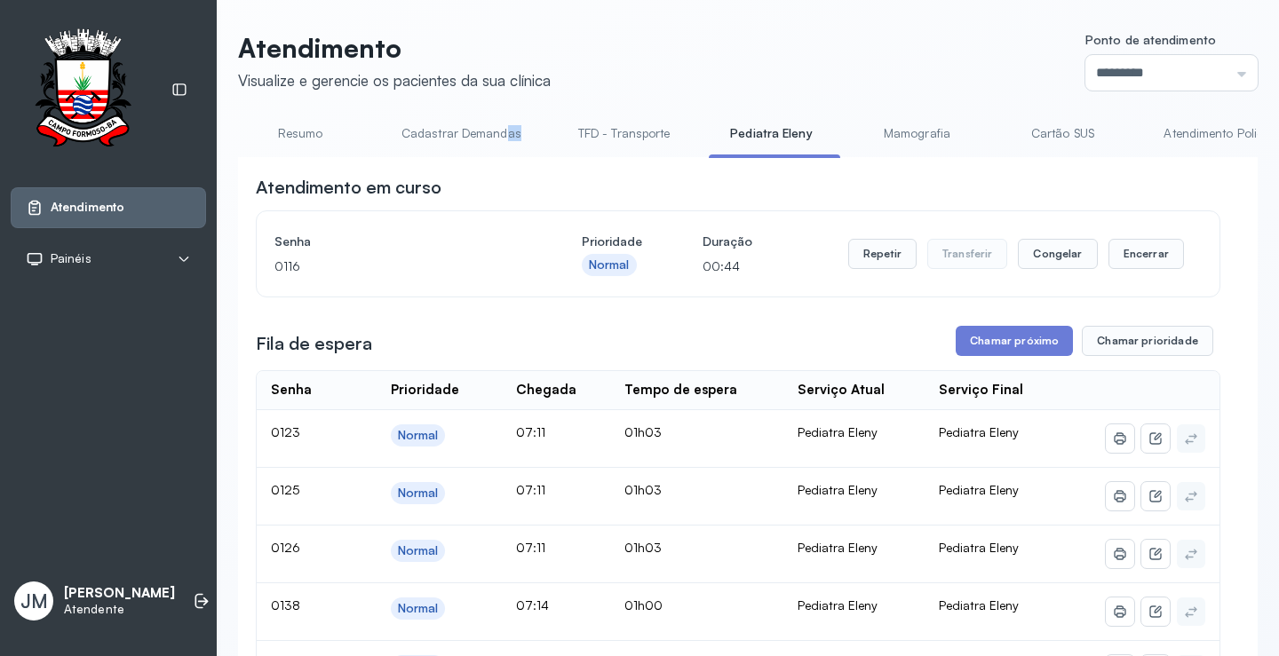
drag, startPoint x: 513, startPoint y: 153, endPoint x: 505, endPoint y: 157, distance: 9.1
click at [505, 157] on li "Cadastrar Demandas" at bounding box center [465, 139] width 163 height 40
click at [300, 131] on link "Resumo" at bounding box center [300, 133] width 124 height 29
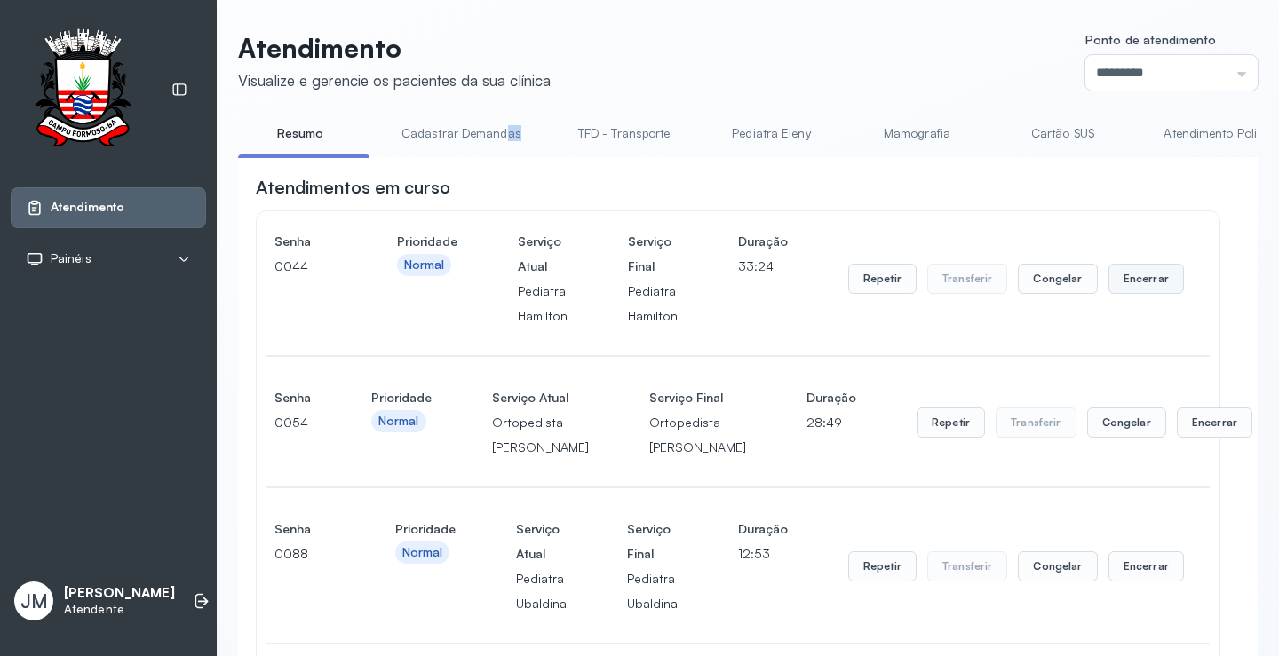
click at [1141, 278] on button "Encerrar" at bounding box center [1145, 279] width 75 height 30
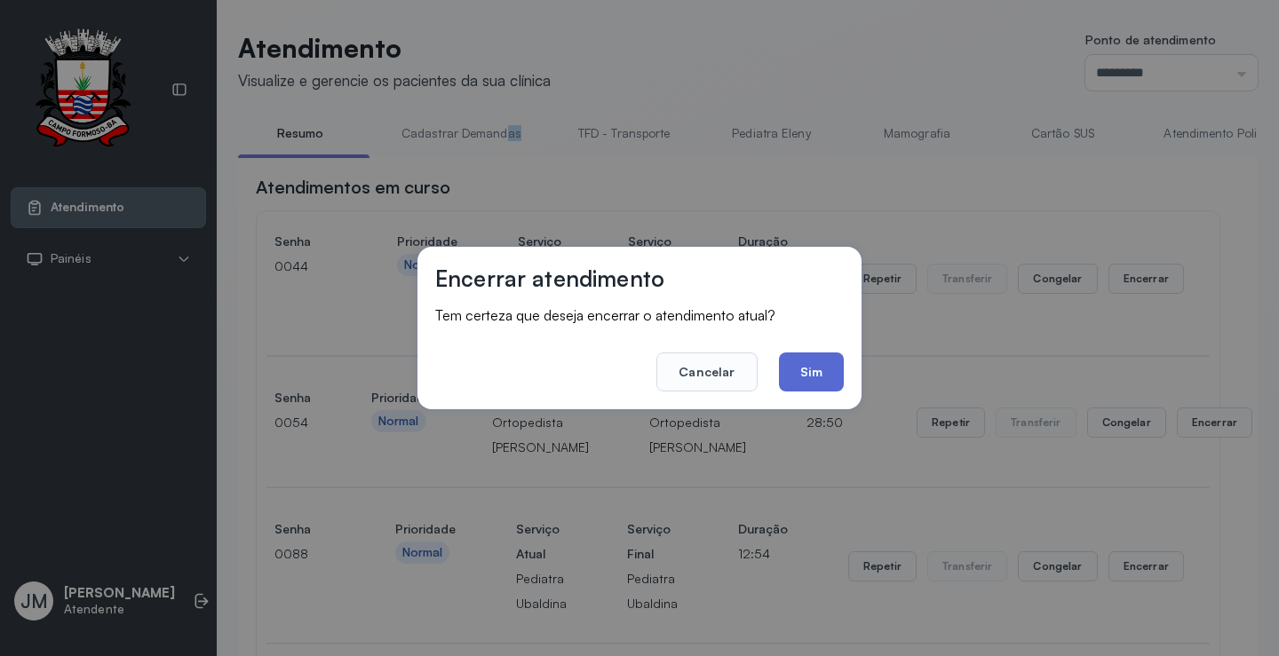
click at [831, 366] on button "Sim" at bounding box center [811, 372] width 65 height 39
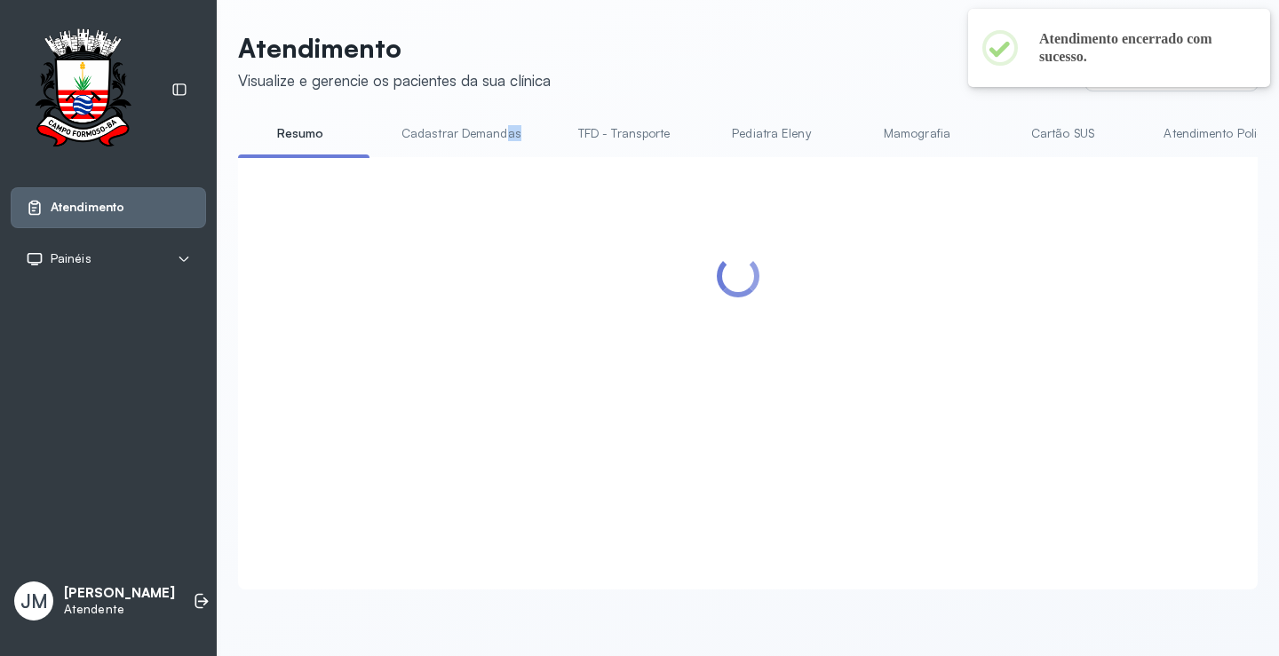
scroll to position [1, 0]
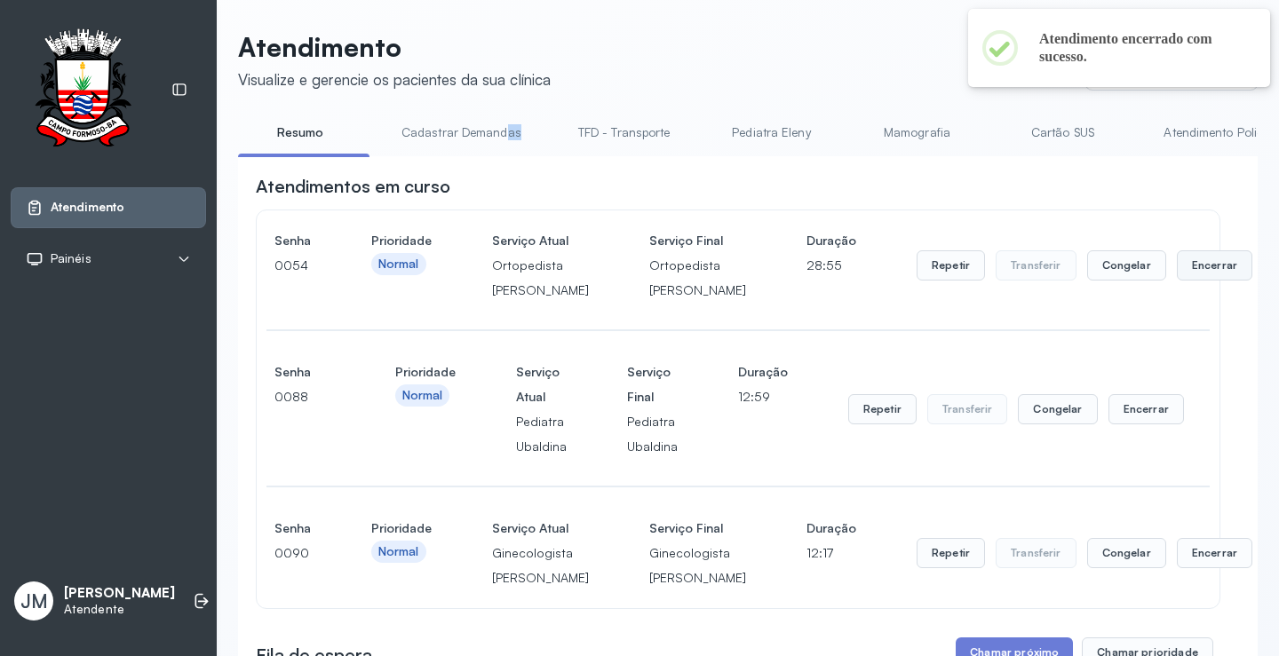
click at [1177, 281] on button "Encerrar" at bounding box center [1214, 265] width 75 height 30
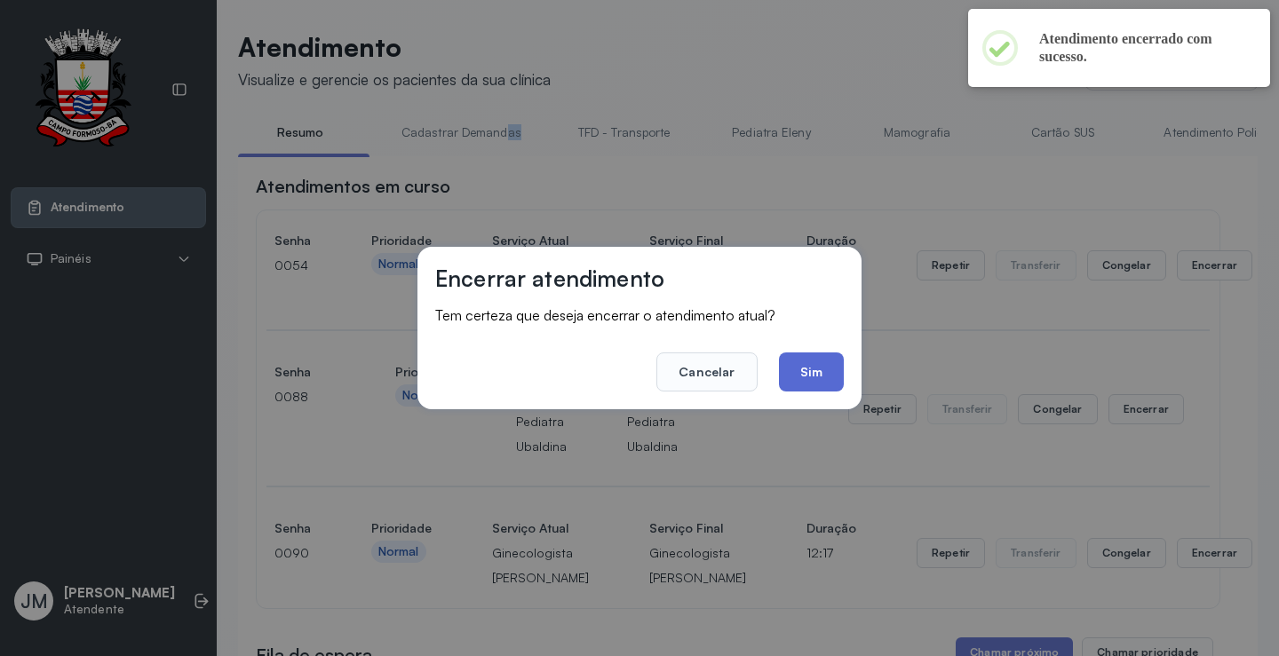
click at [824, 366] on button "Sim" at bounding box center [811, 372] width 65 height 39
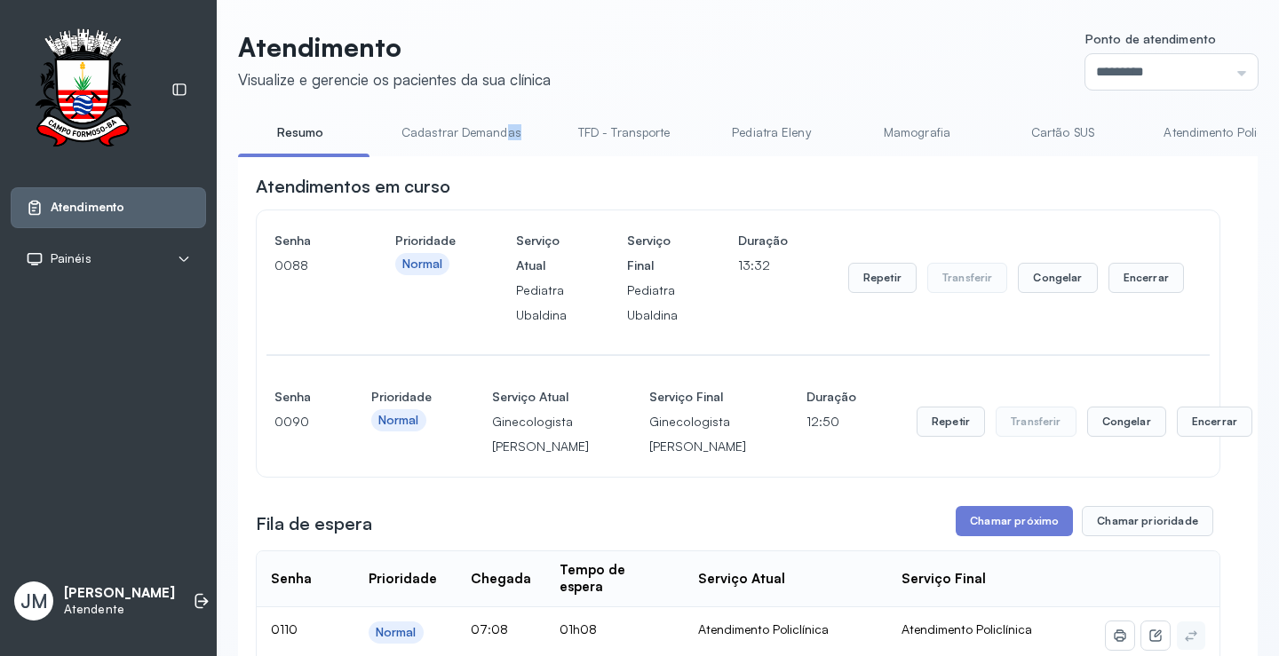
scroll to position [0, 0]
click at [1177, 438] on button "Encerrar" at bounding box center [1214, 423] width 75 height 30
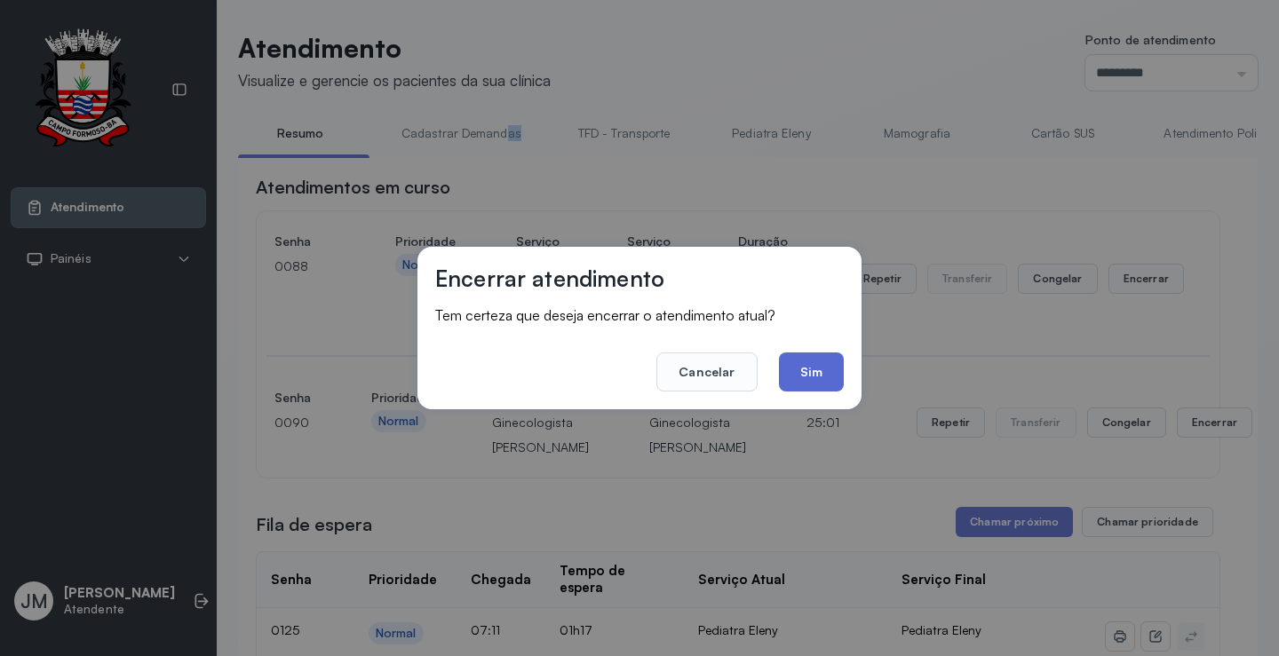
click at [813, 382] on button "Sim" at bounding box center [811, 372] width 65 height 39
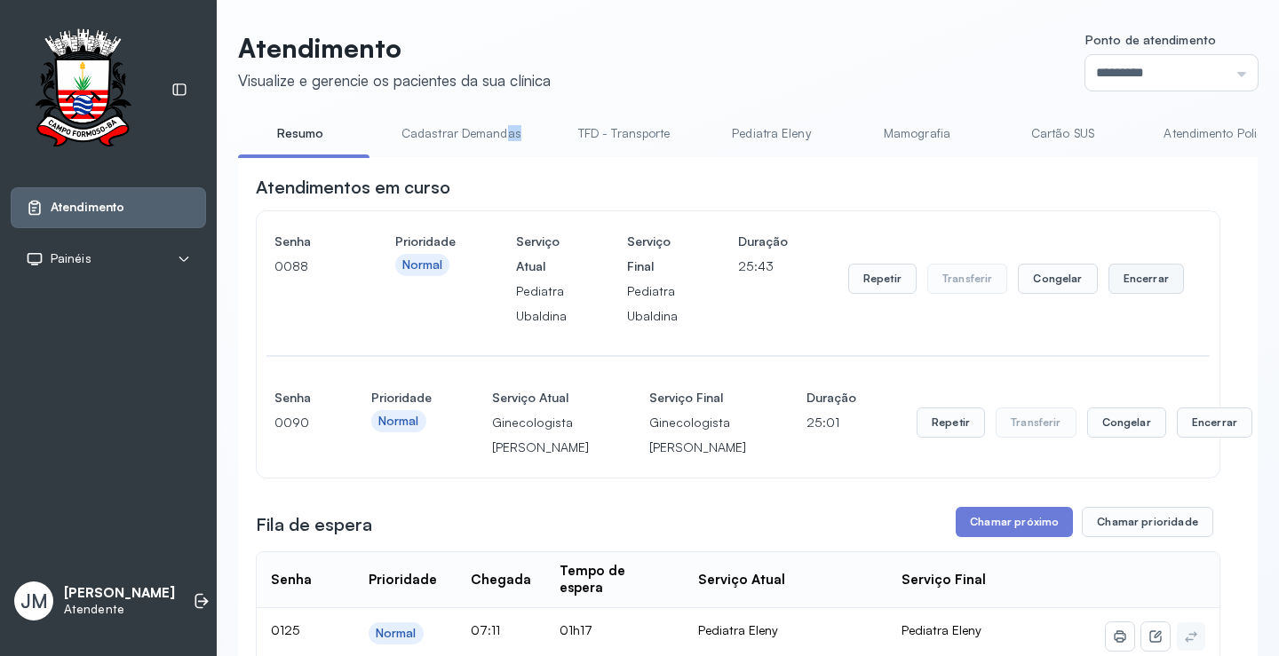
click at [1157, 289] on button "Encerrar" at bounding box center [1145, 279] width 75 height 30
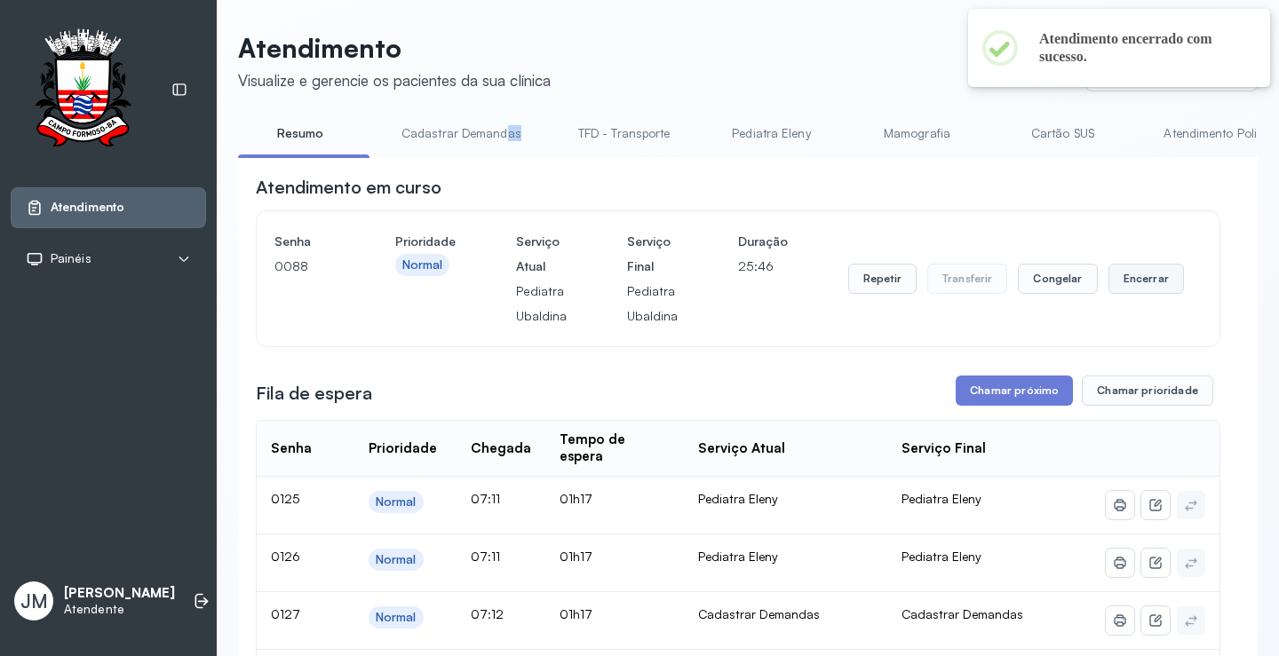
click at [1131, 272] on button "Encerrar" at bounding box center [1145, 279] width 75 height 30
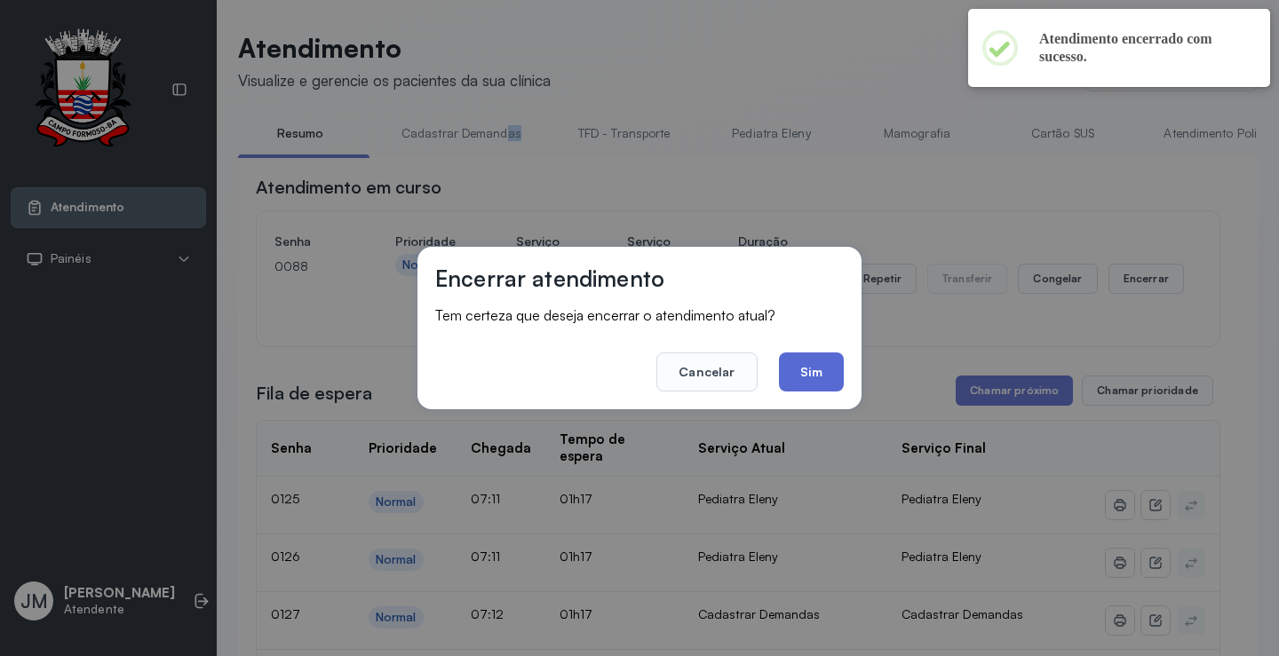
click at [788, 367] on button "Sim" at bounding box center [811, 372] width 65 height 39
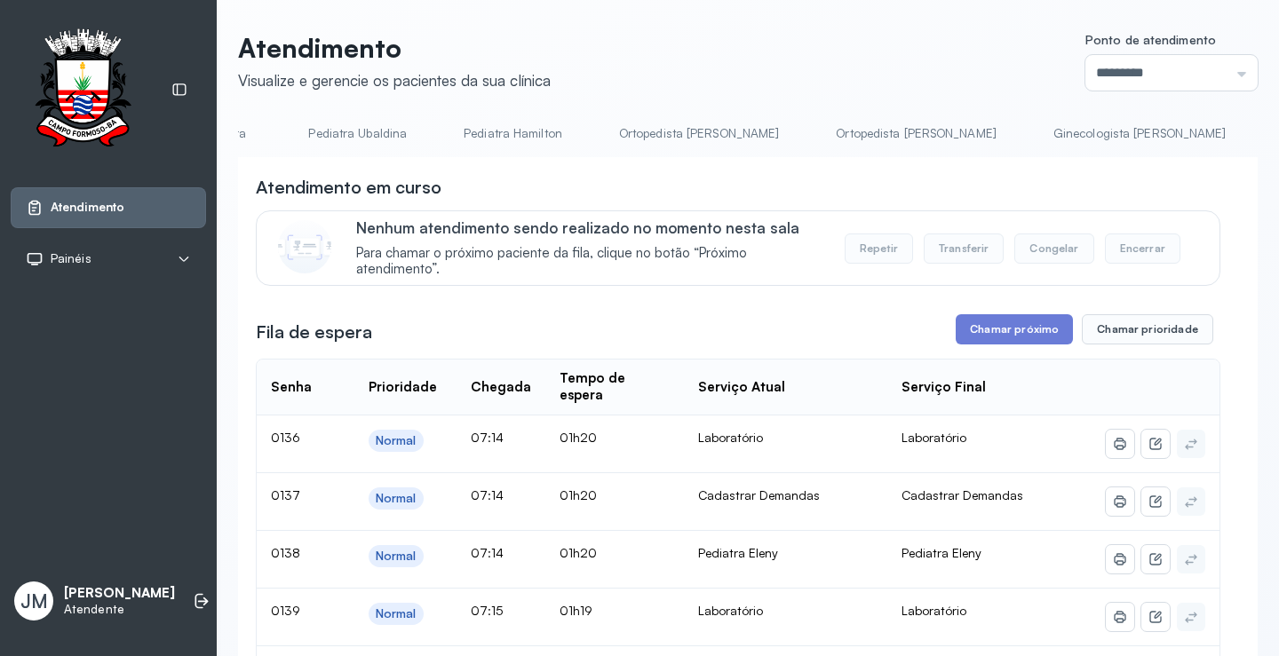
scroll to position [0, 2199]
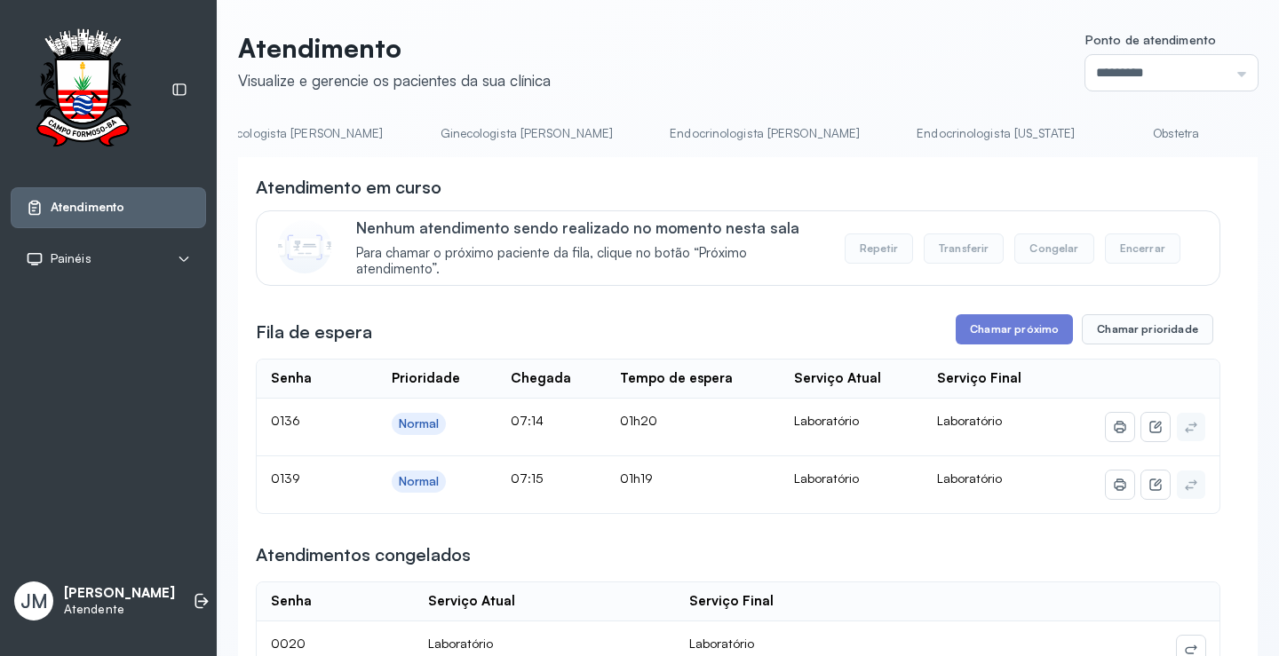
click at [981, 332] on button "Chamar próximo" at bounding box center [1013, 329] width 117 height 30
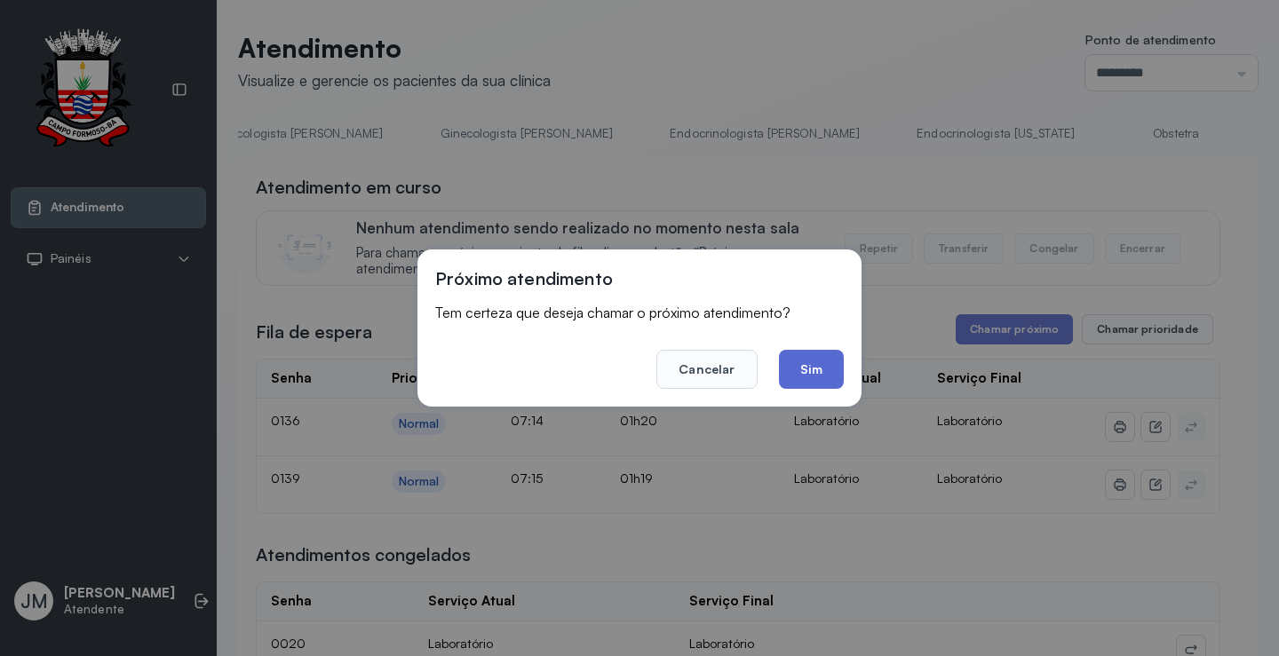
drag, startPoint x: 770, startPoint y: 378, endPoint x: 793, endPoint y: 375, distance: 23.4
click at [778, 378] on footer "Cancelar Sim" at bounding box center [639, 357] width 408 height 64
click at [797, 372] on button "Sim" at bounding box center [811, 369] width 65 height 39
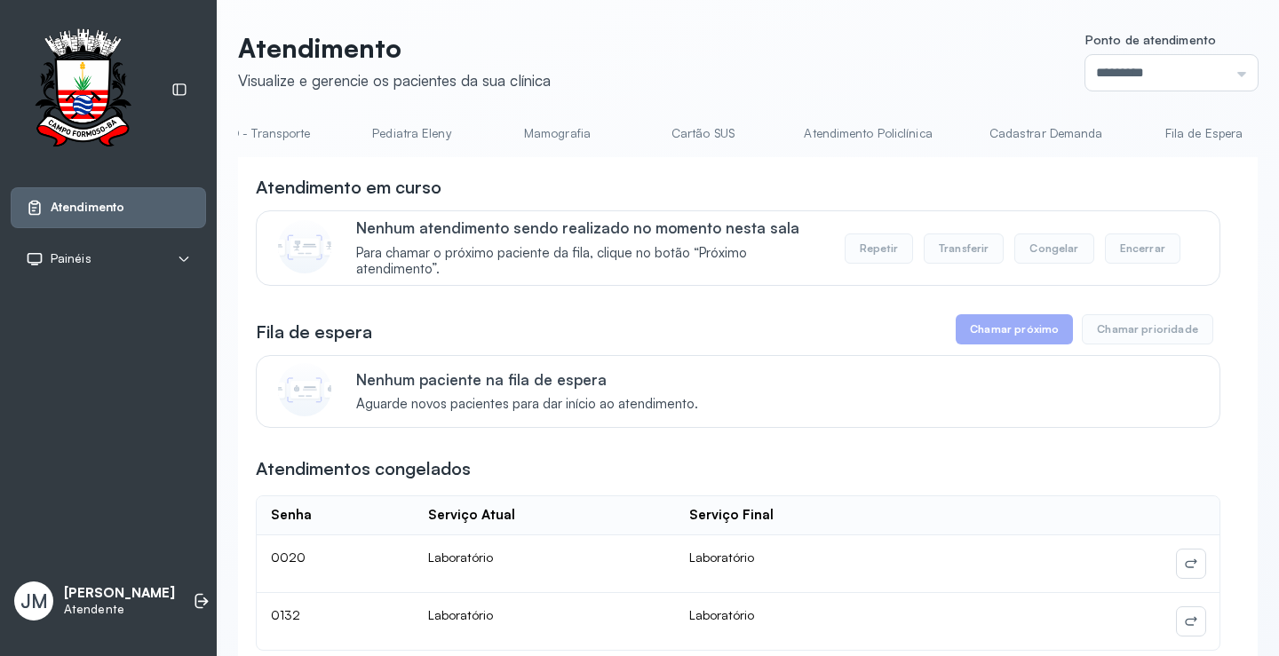
scroll to position [0, 0]
click at [301, 131] on link "Resumo" at bounding box center [300, 133] width 124 height 29
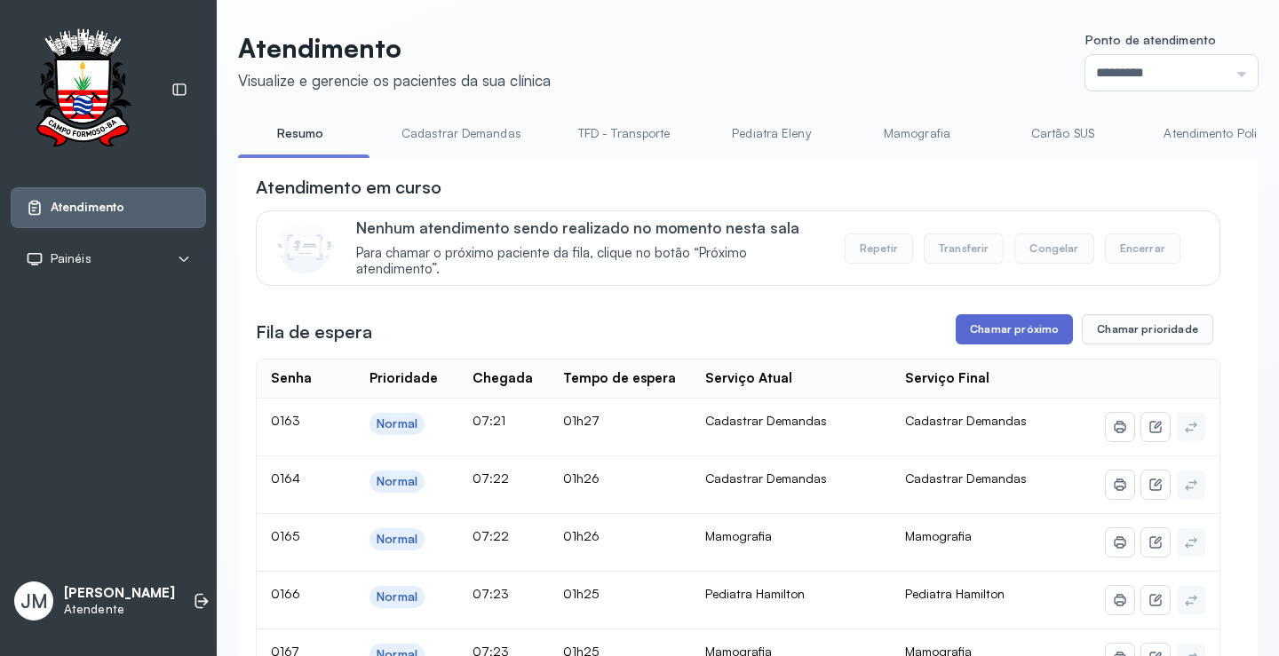
click at [1003, 324] on button "Chamar próximo" at bounding box center [1013, 329] width 117 height 30
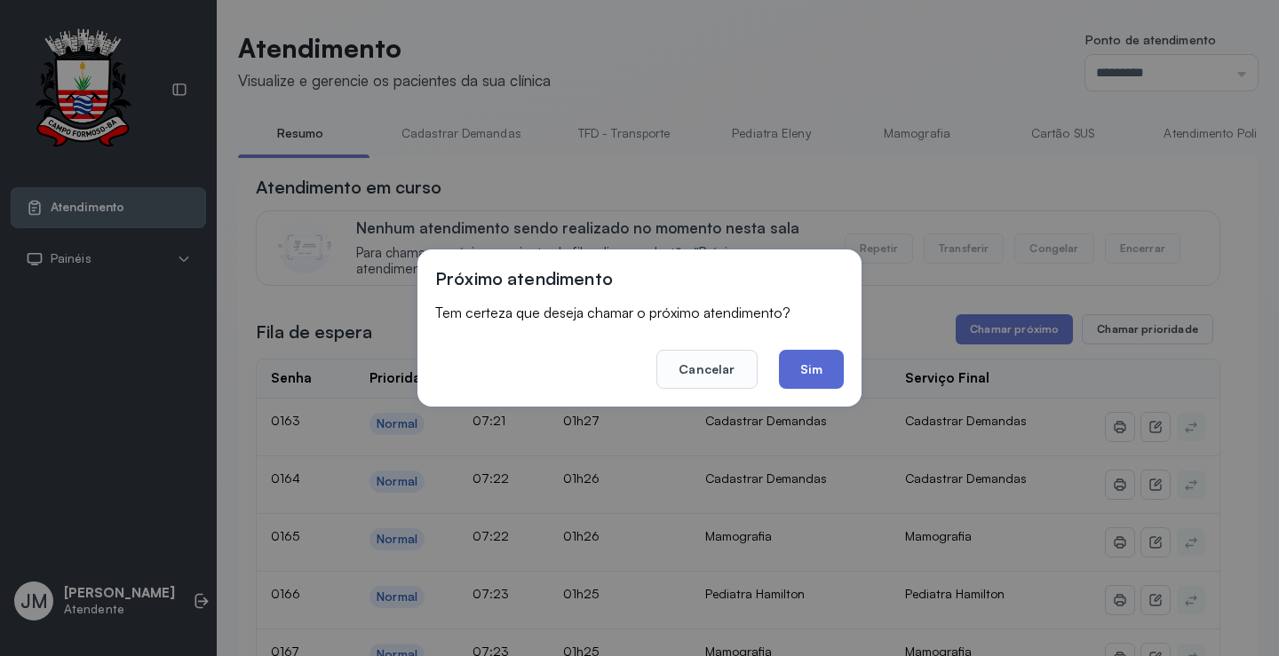
click at [811, 366] on button "Sim" at bounding box center [811, 369] width 65 height 39
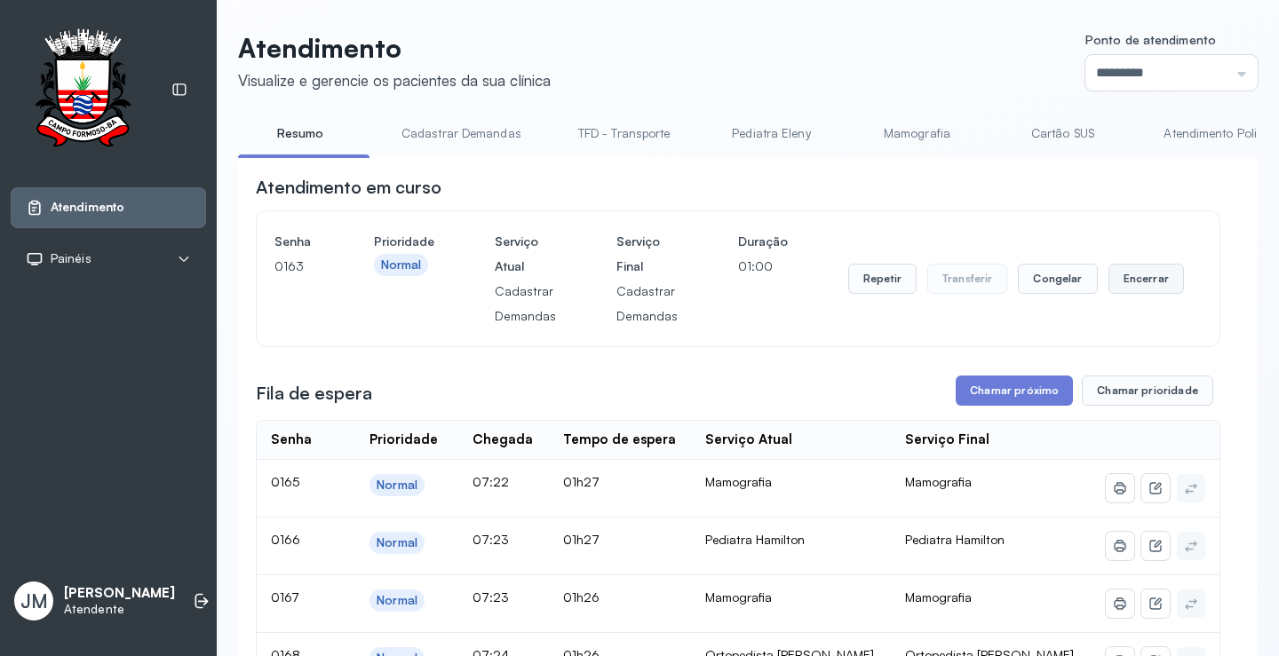
click at [1152, 281] on button "Encerrar" at bounding box center [1145, 279] width 75 height 30
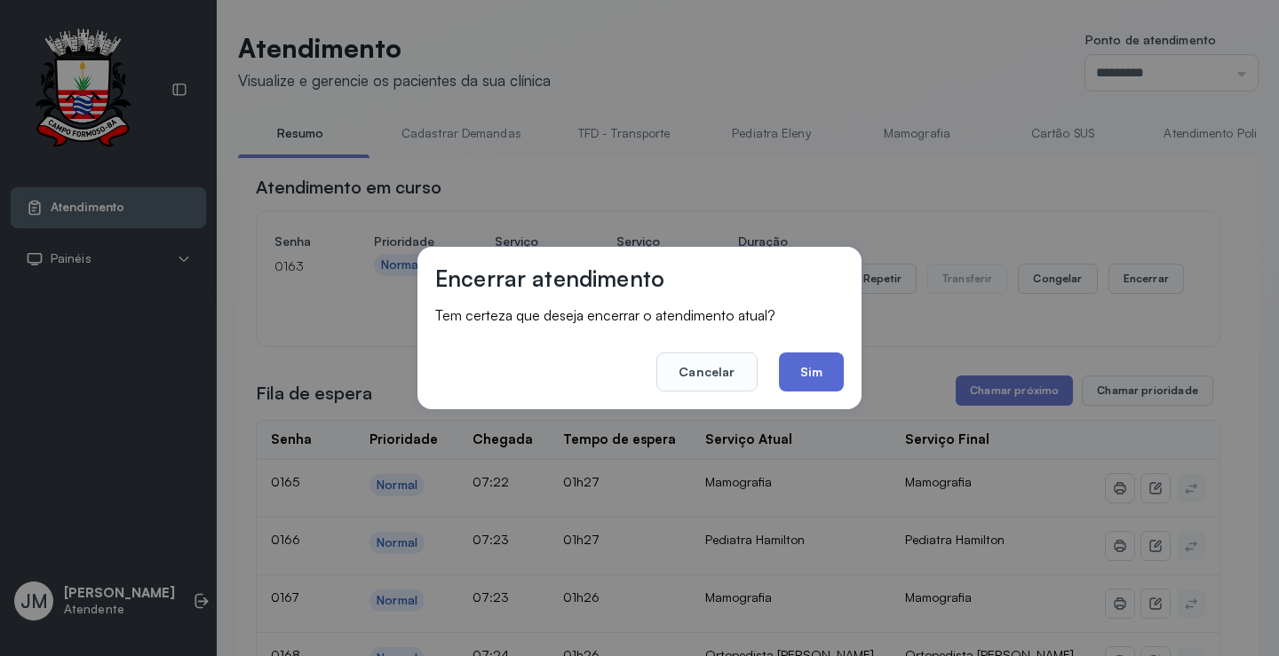
click at [804, 385] on button "Sim" at bounding box center [811, 372] width 65 height 39
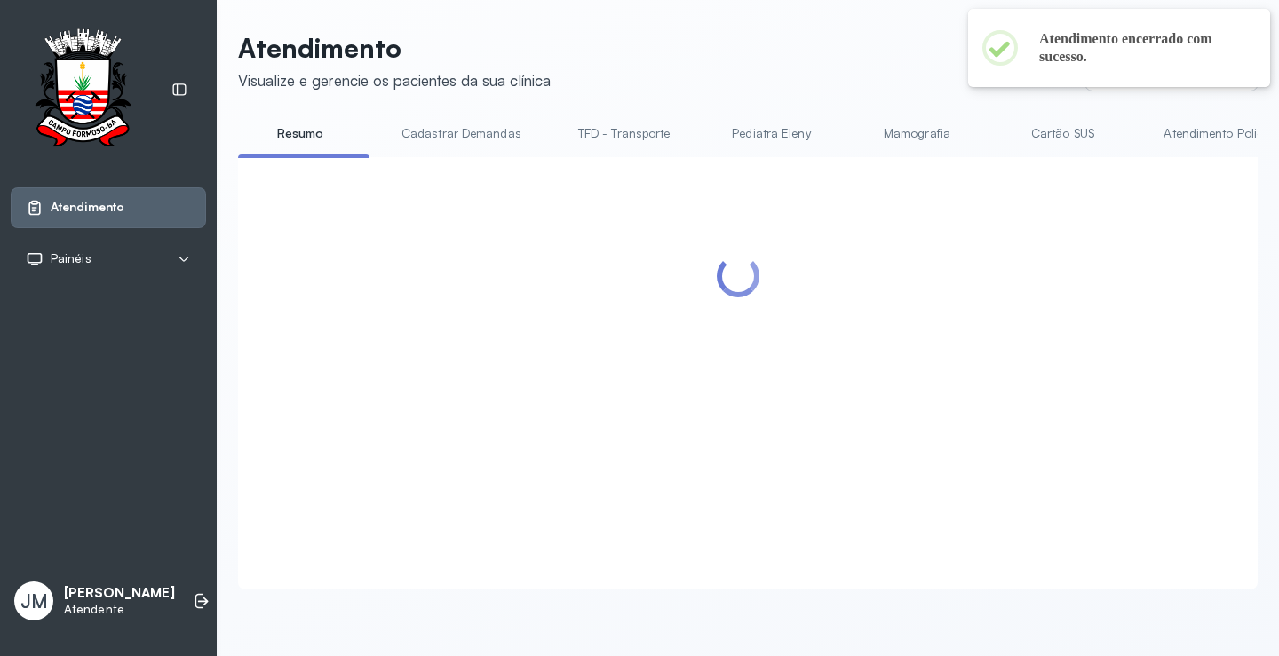
click at [1020, 392] on div at bounding box center [738, 352] width 964 height 354
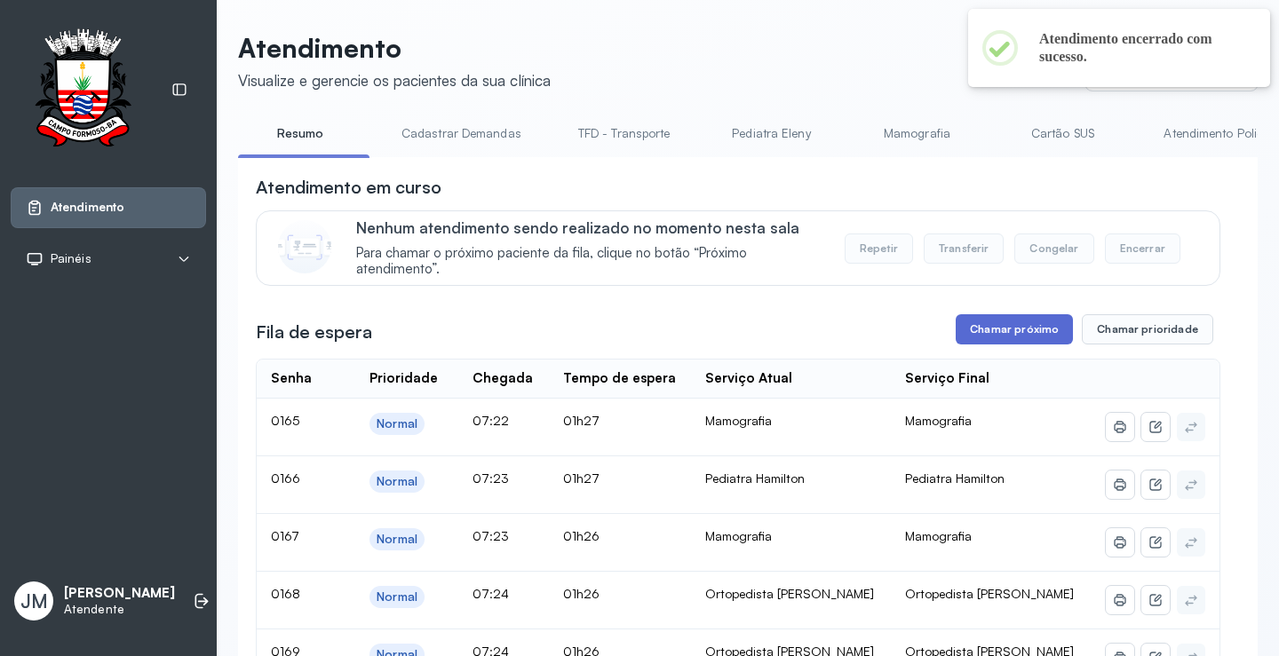
click at [1000, 330] on button "Chamar próximo" at bounding box center [1013, 329] width 117 height 30
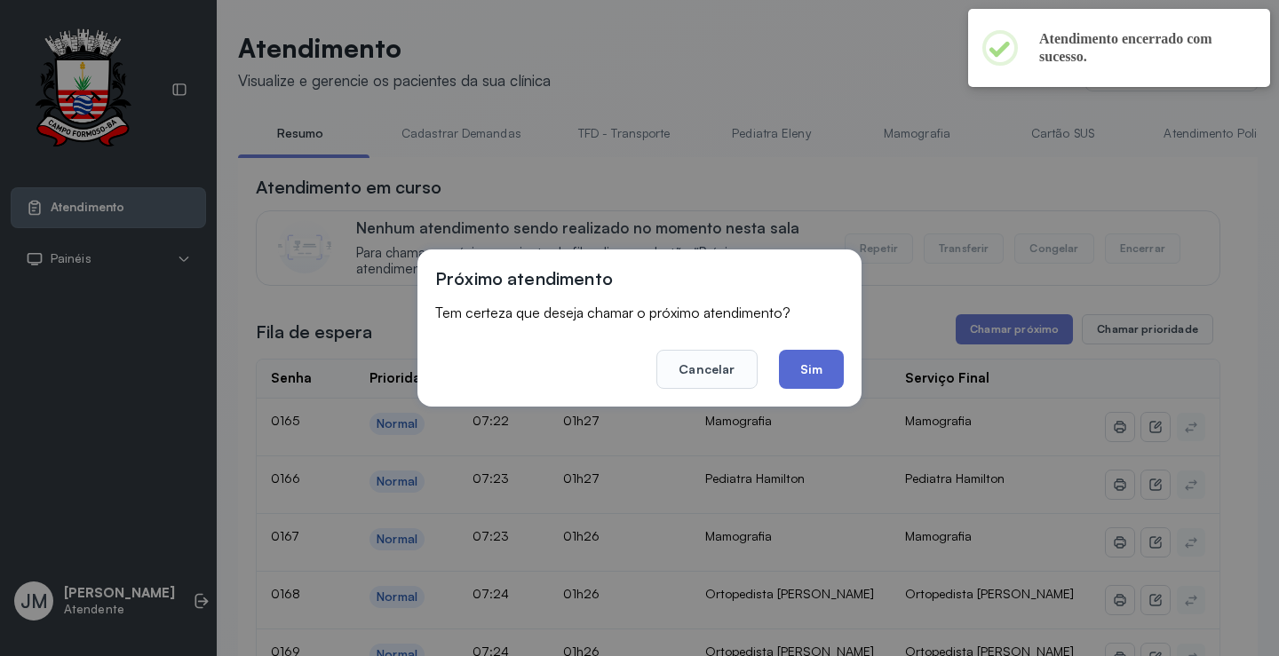
click at [823, 372] on button "Sim" at bounding box center [811, 369] width 65 height 39
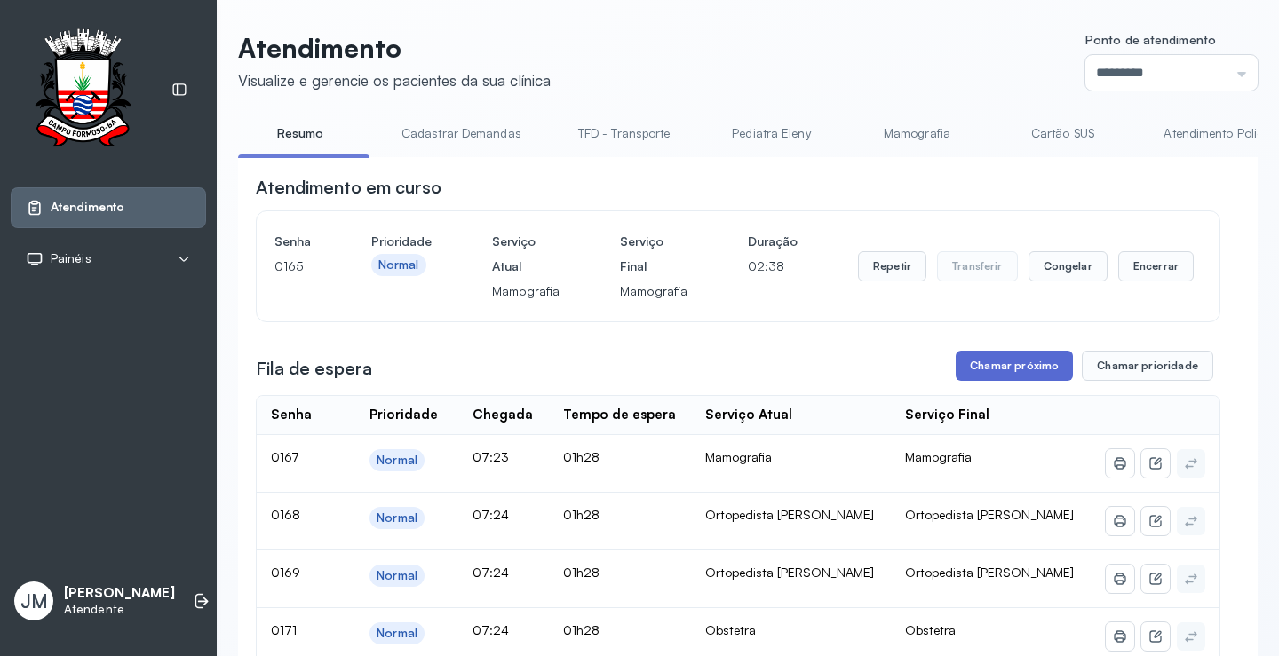
click at [990, 372] on button "Chamar próximo" at bounding box center [1013, 366] width 117 height 30
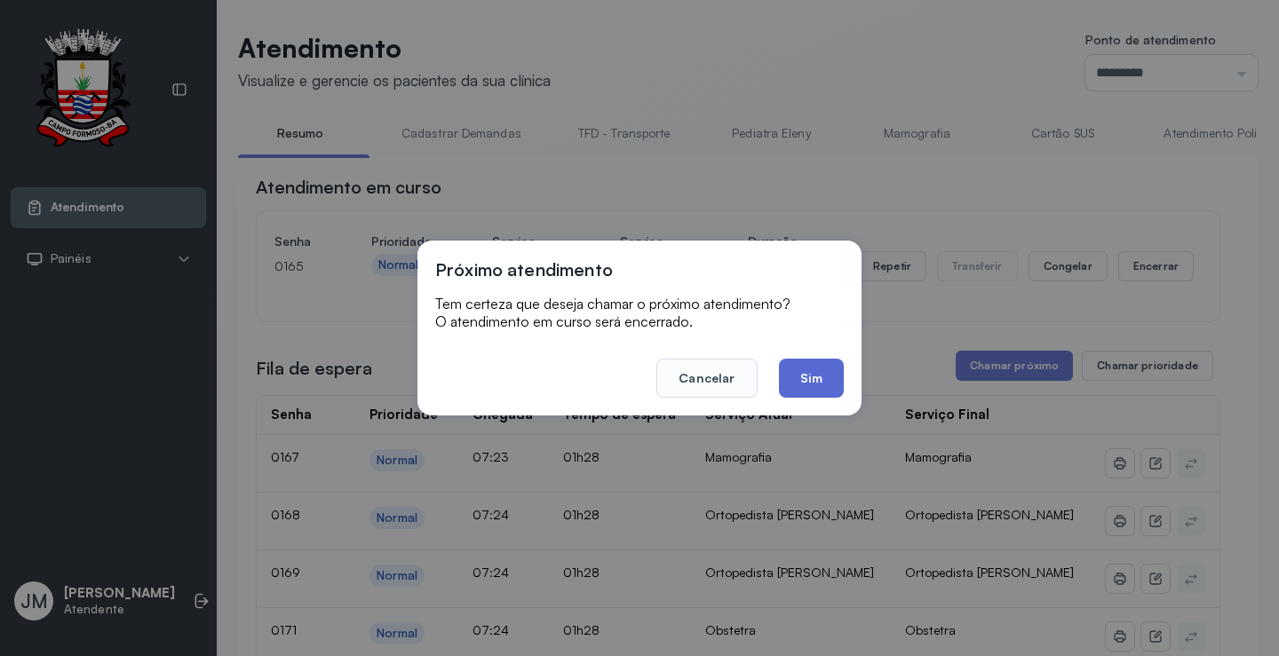
click at [809, 378] on button "Sim" at bounding box center [811, 378] width 65 height 39
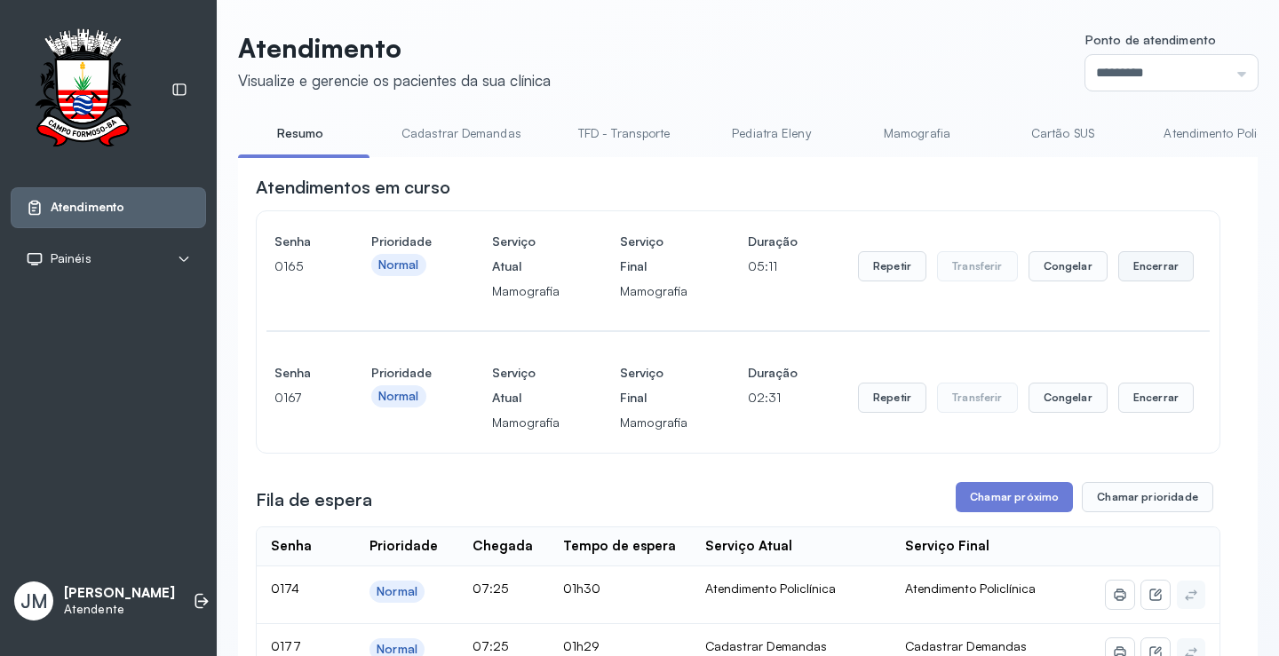
click at [1155, 267] on button "Encerrar" at bounding box center [1155, 266] width 75 height 30
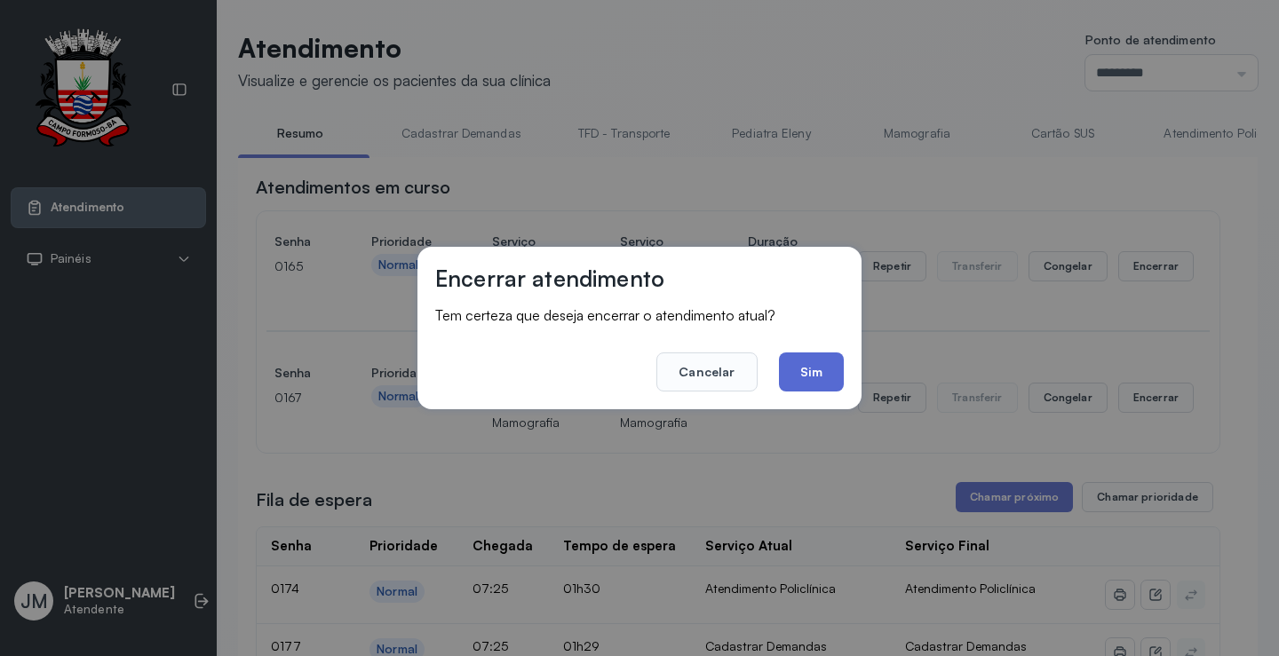
click at [815, 373] on button "Sim" at bounding box center [811, 372] width 65 height 39
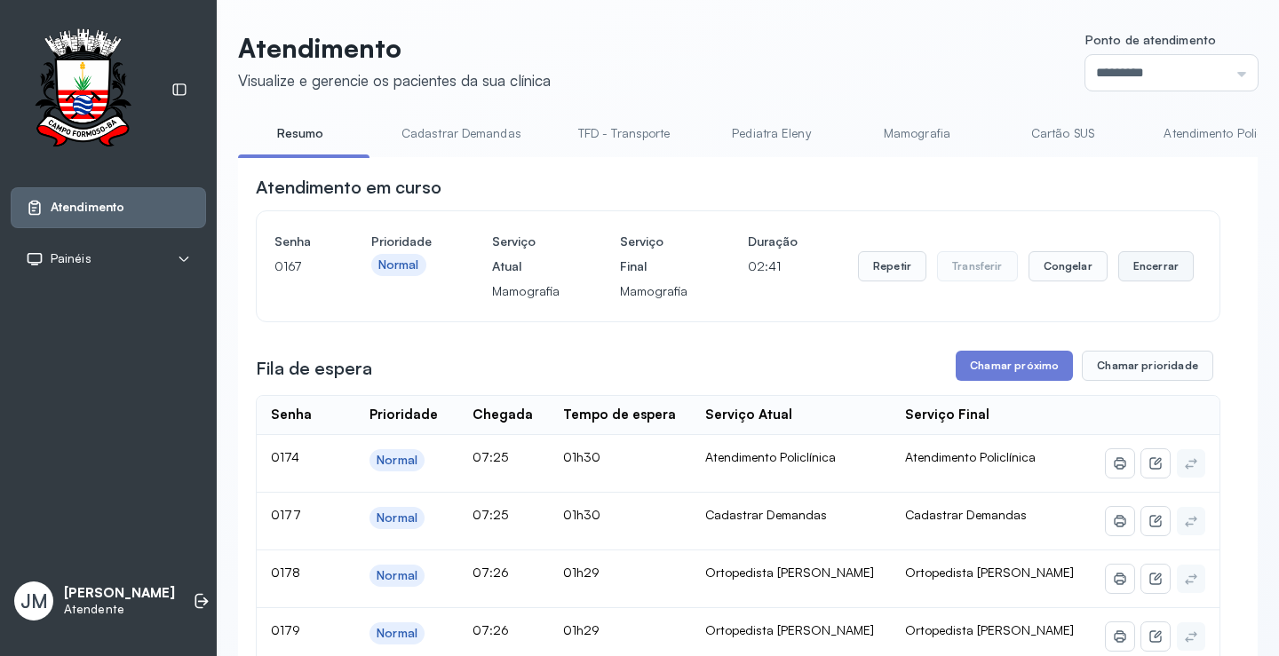
click at [1143, 264] on button "Encerrar" at bounding box center [1155, 266] width 75 height 30
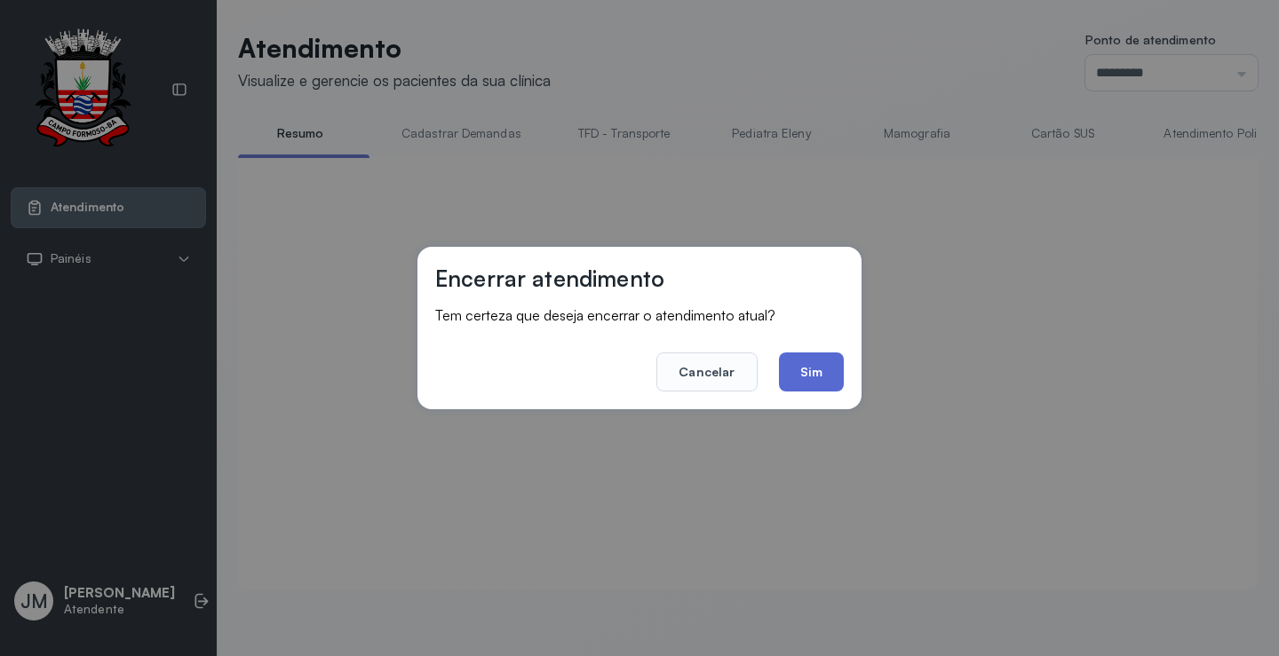
click at [792, 373] on button "Sim" at bounding box center [811, 372] width 65 height 39
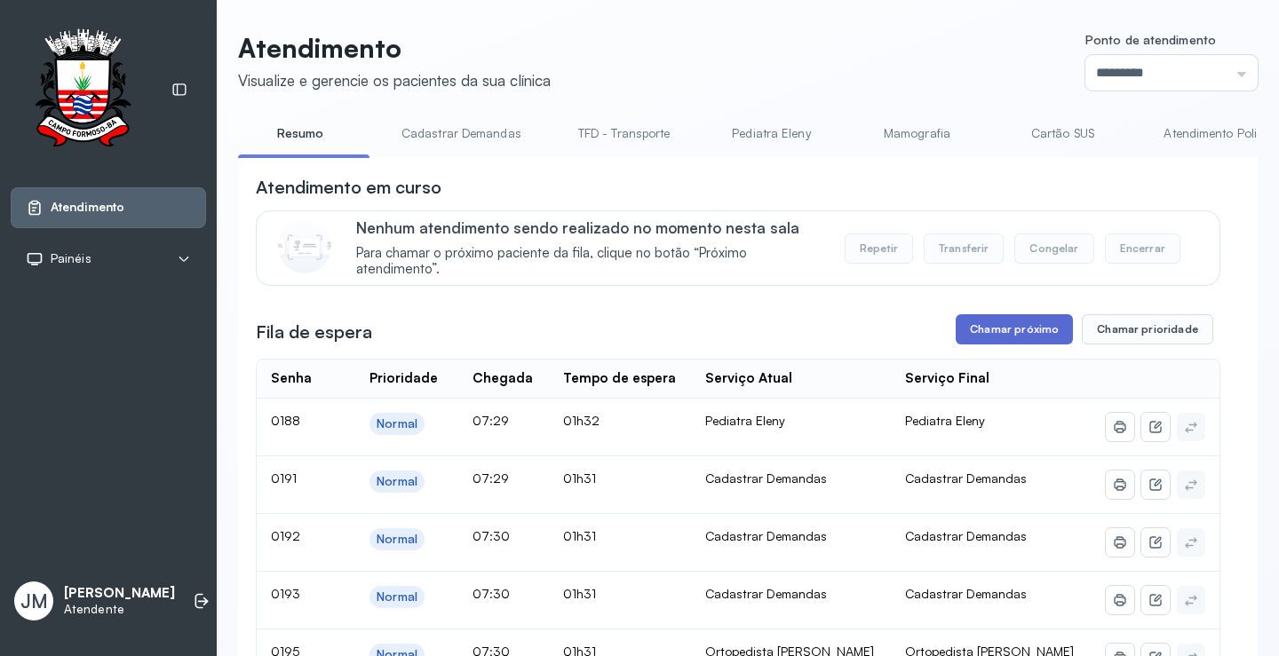
click at [1003, 337] on button "Chamar próximo" at bounding box center [1013, 329] width 117 height 30
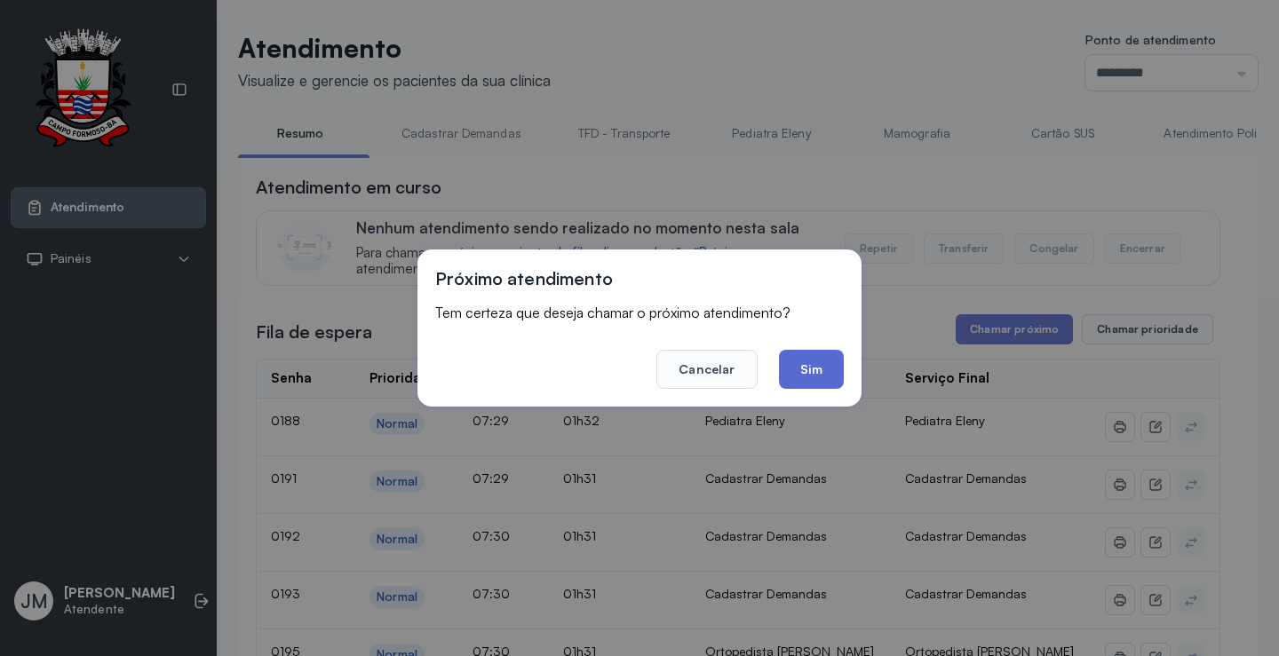
click at [797, 371] on button "Sim" at bounding box center [811, 369] width 65 height 39
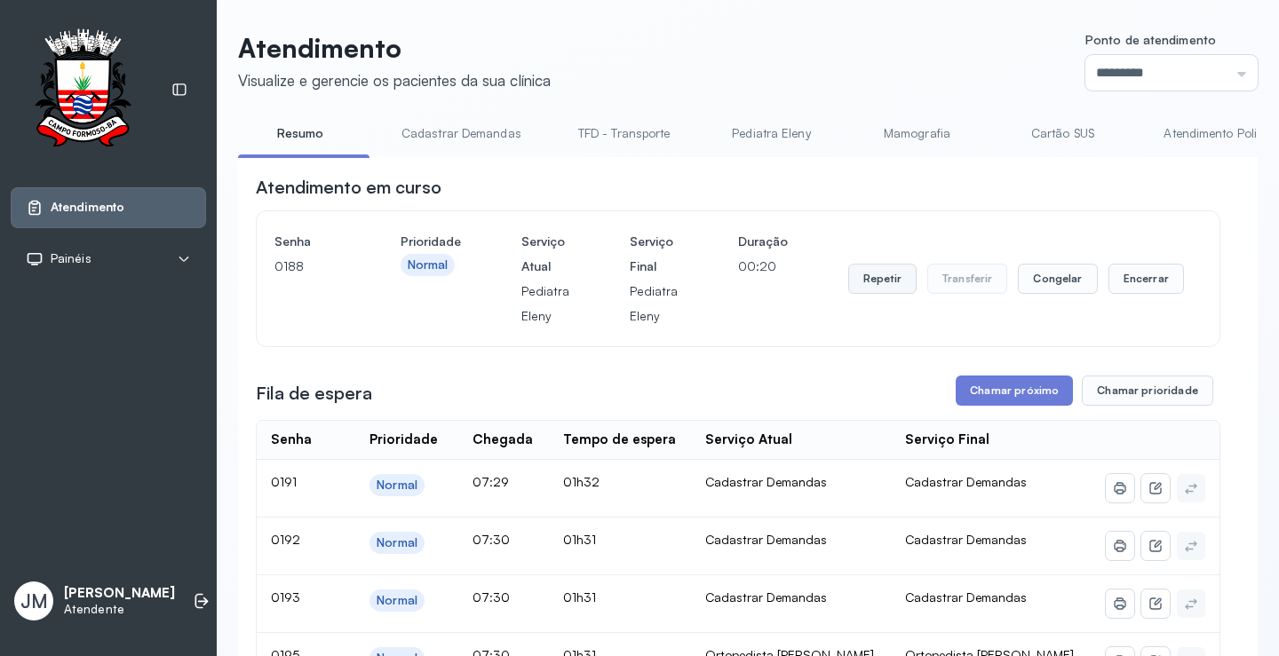
click at [868, 274] on button "Repetir" at bounding box center [882, 279] width 68 height 30
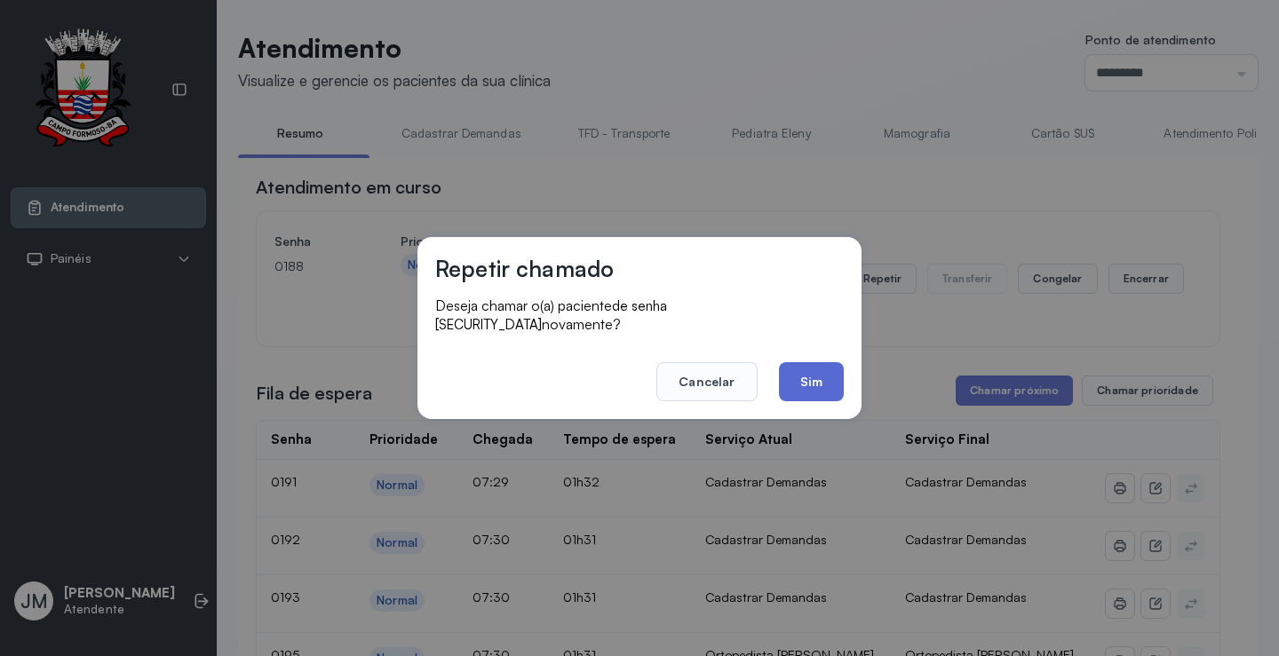
click at [798, 362] on button "Sim" at bounding box center [811, 381] width 65 height 39
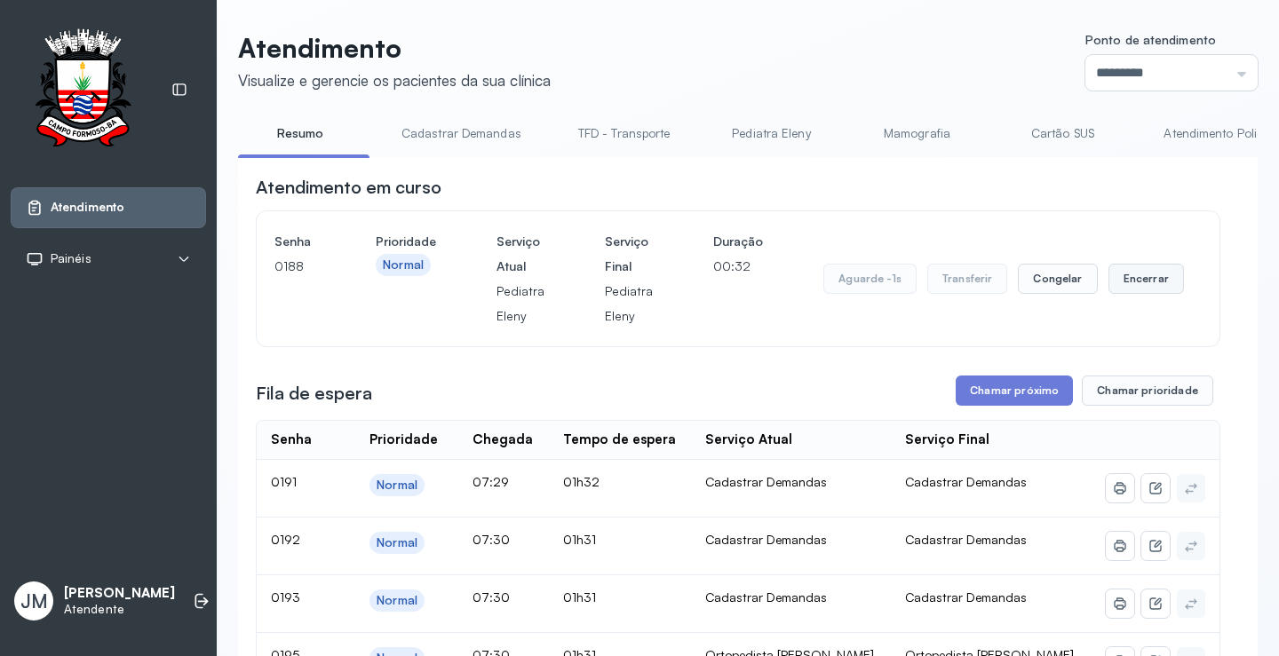
click at [1140, 277] on button "Encerrar" at bounding box center [1145, 279] width 75 height 30
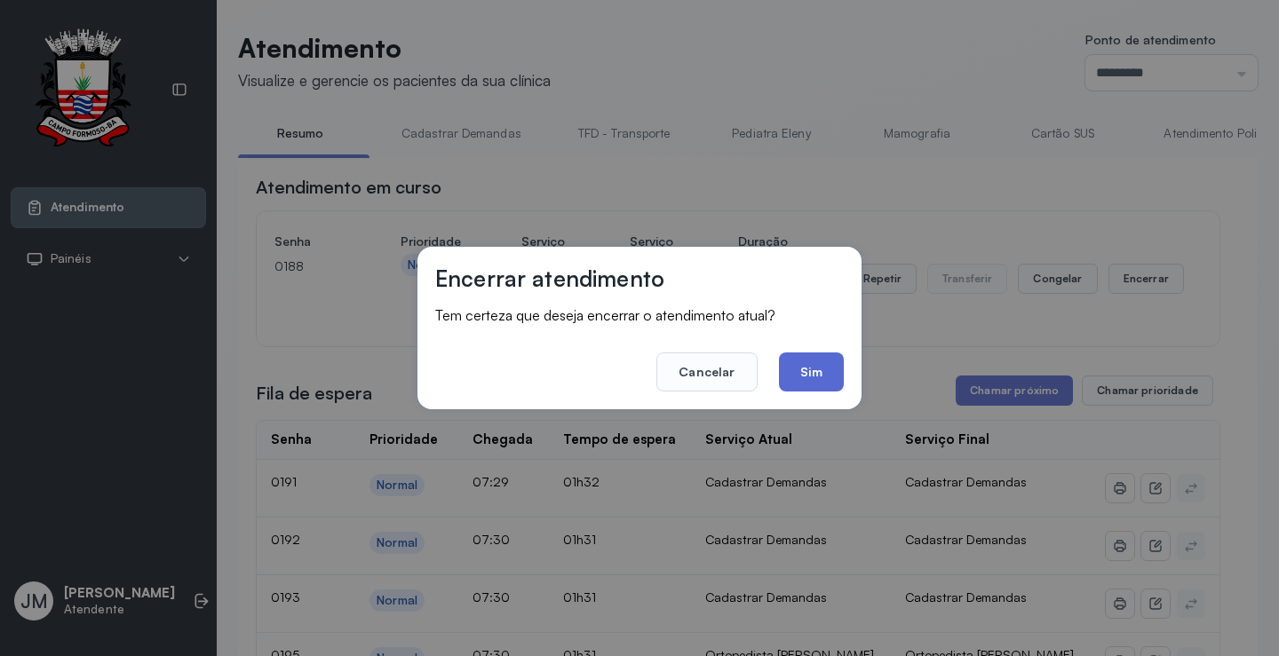
click at [824, 367] on button "Sim" at bounding box center [811, 372] width 65 height 39
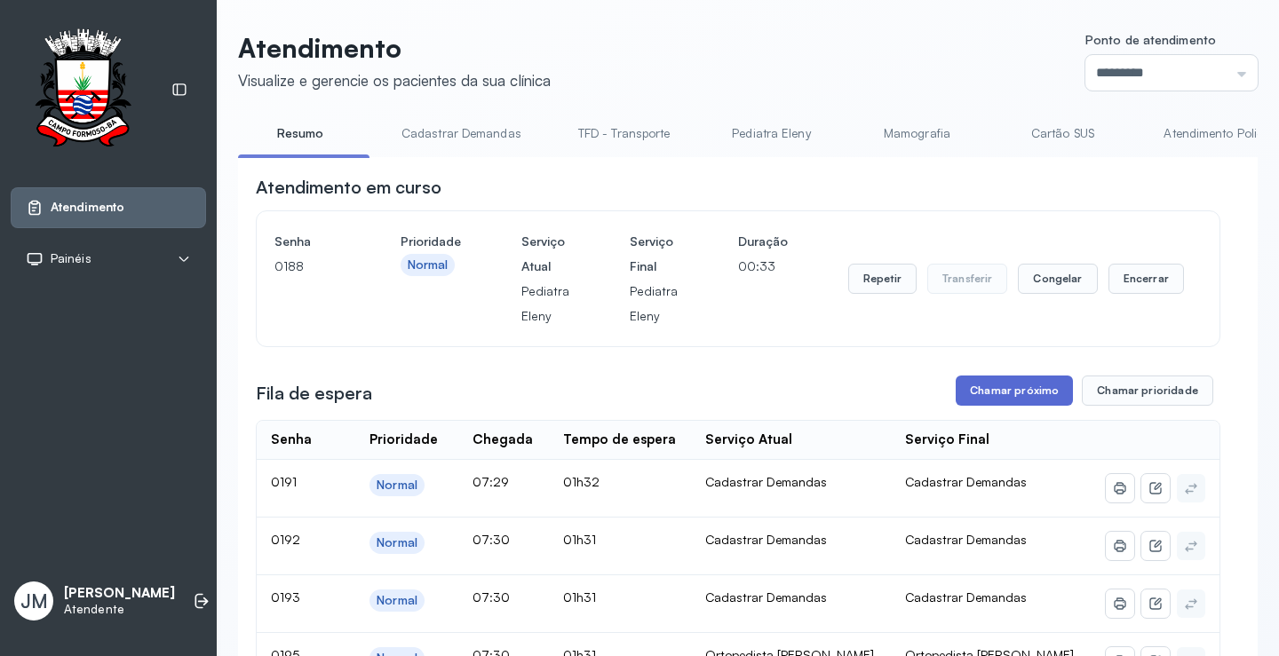
click at [1016, 396] on button "Chamar próximo" at bounding box center [1013, 391] width 117 height 30
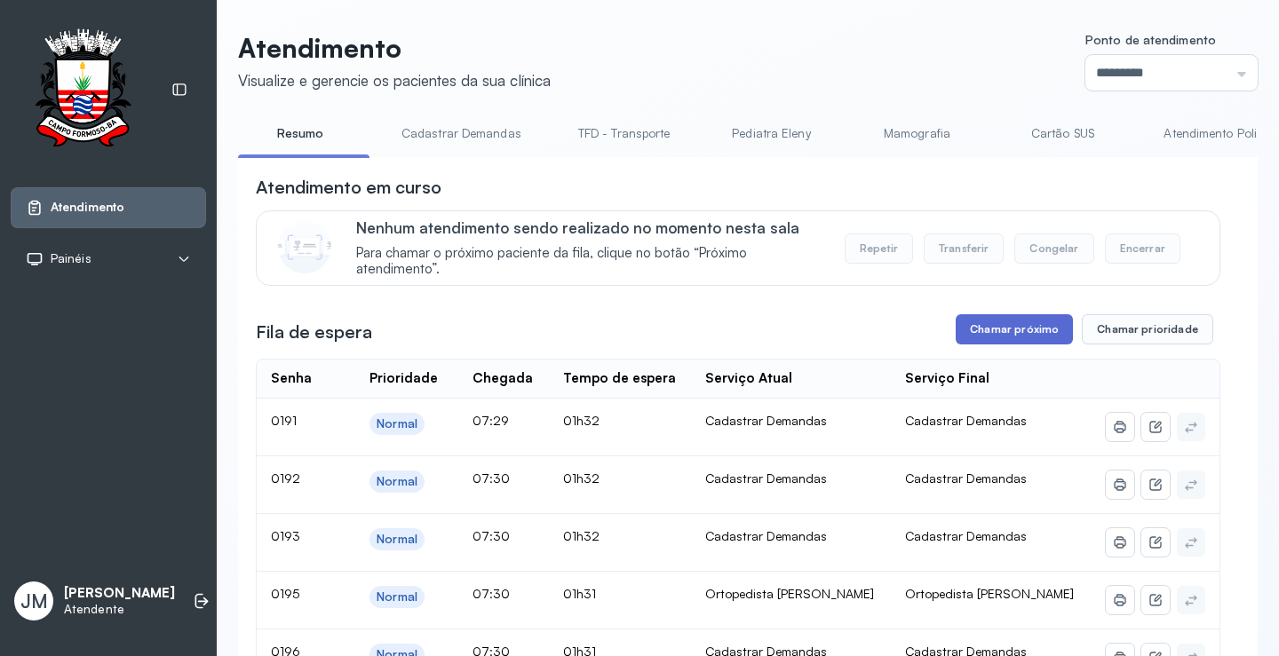
click at [1003, 327] on button "Chamar próximo" at bounding box center [1013, 329] width 117 height 30
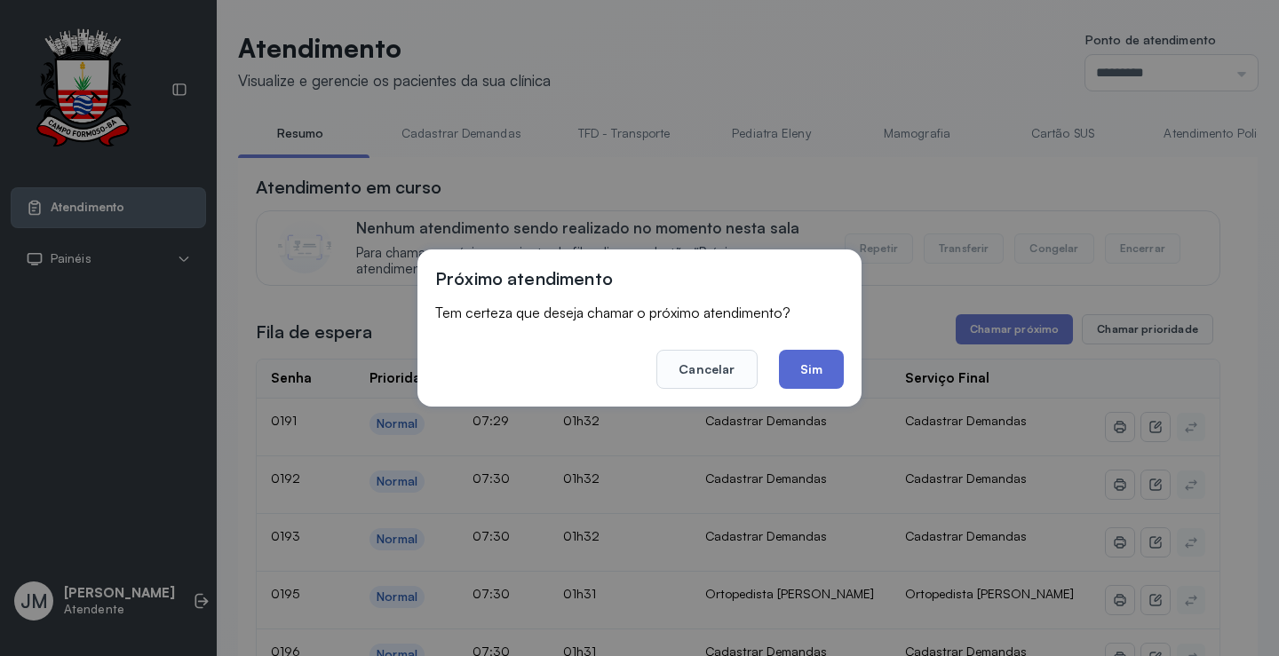
click at [809, 372] on button "Sim" at bounding box center [811, 369] width 65 height 39
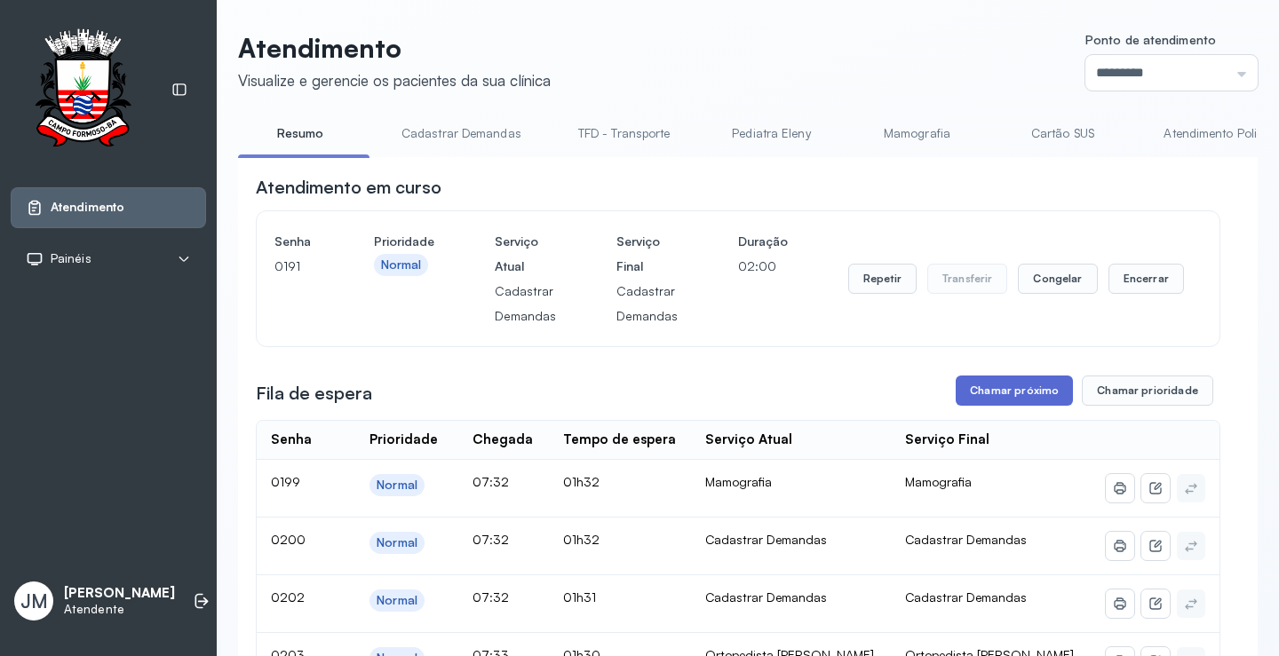
click at [1019, 406] on button "Chamar próximo" at bounding box center [1013, 391] width 117 height 30
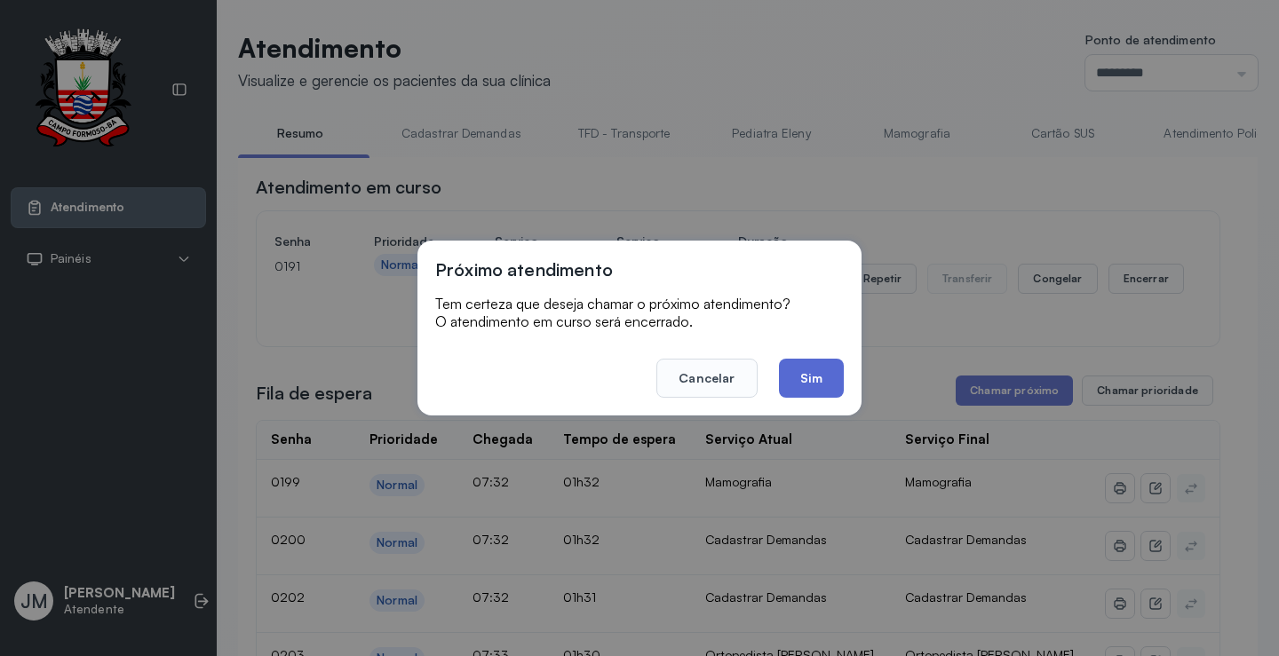
click at [819, 386] on button "Sim" at bounding box center [811, 378] width 65 height 39
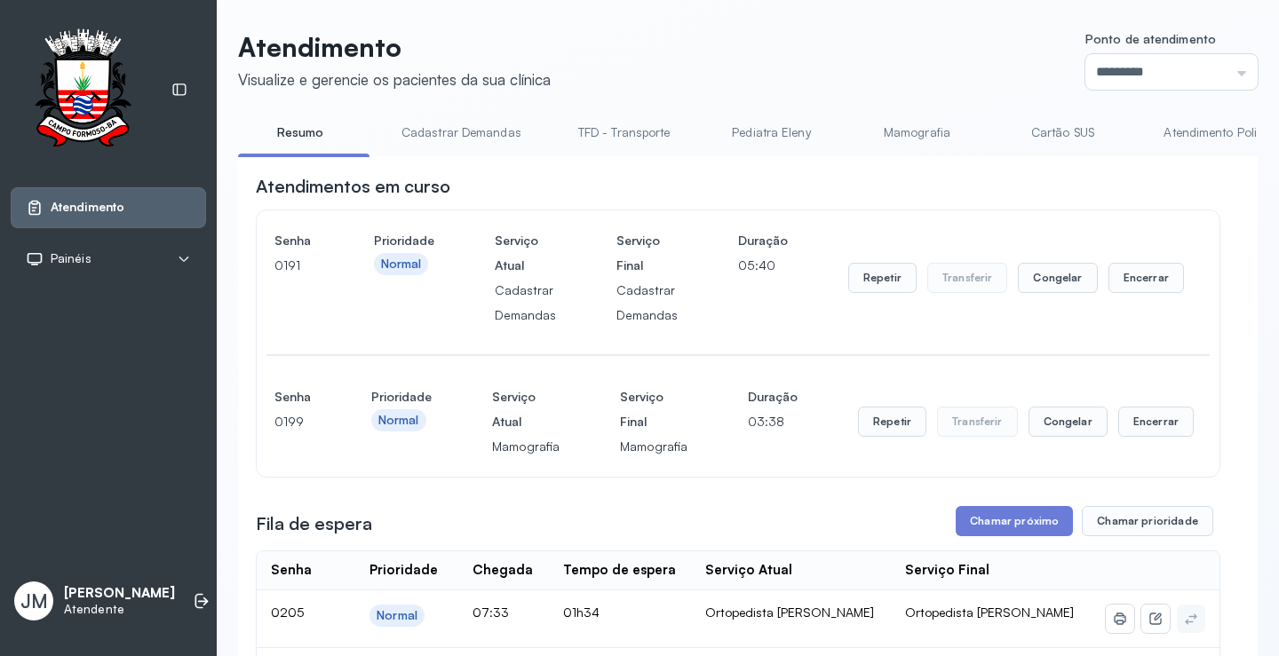
scroll to position [355, 0]
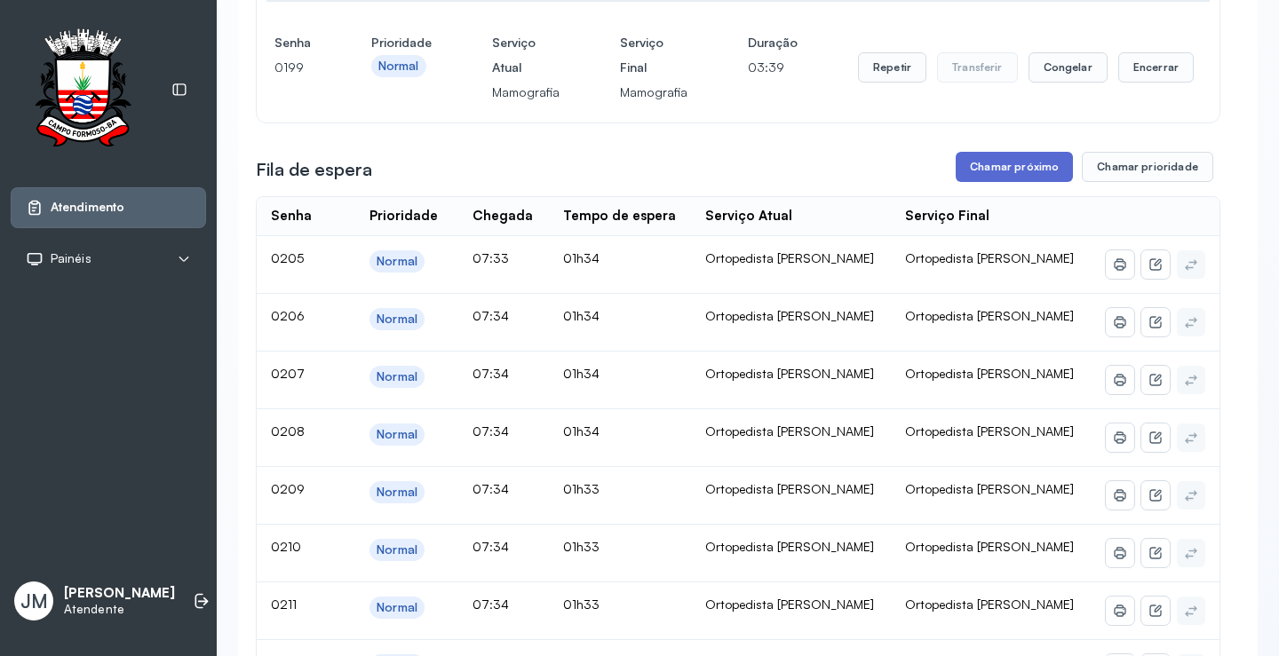
click at [1014, 166] on button "Chamar próximo" at bounding box center [1013, 167] width 117 height 30
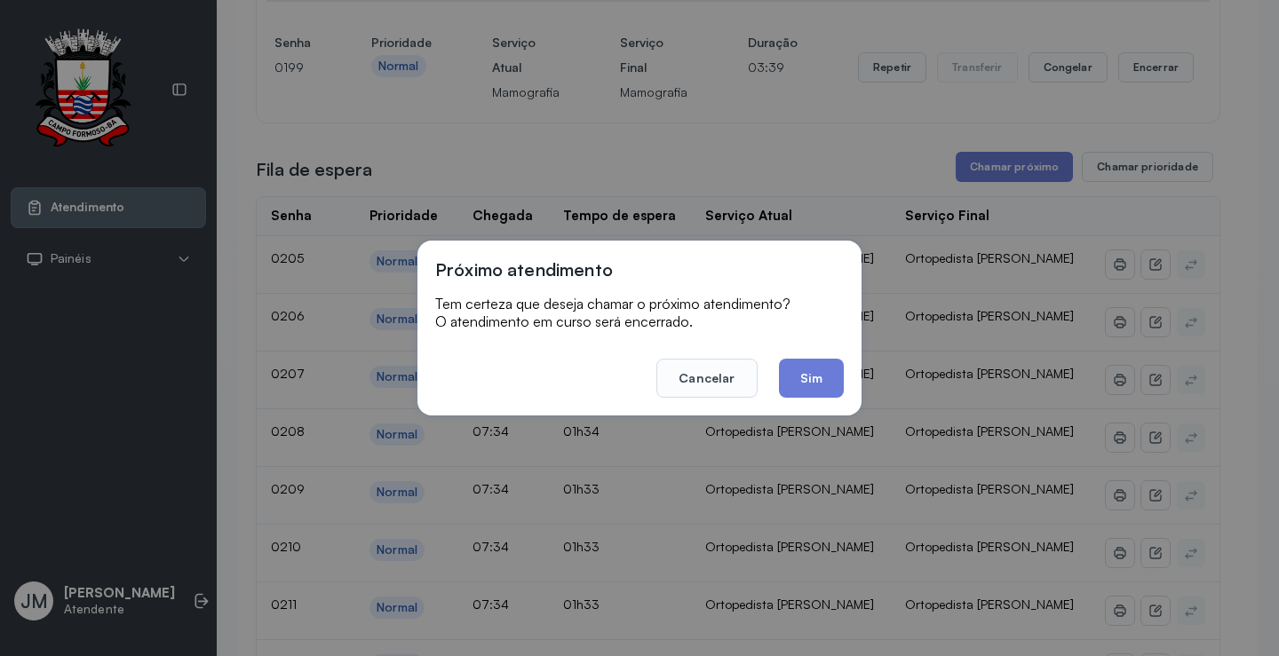
click at [801, 382] on button "Sim" at bounding box center [811, 378] width 65 height 39
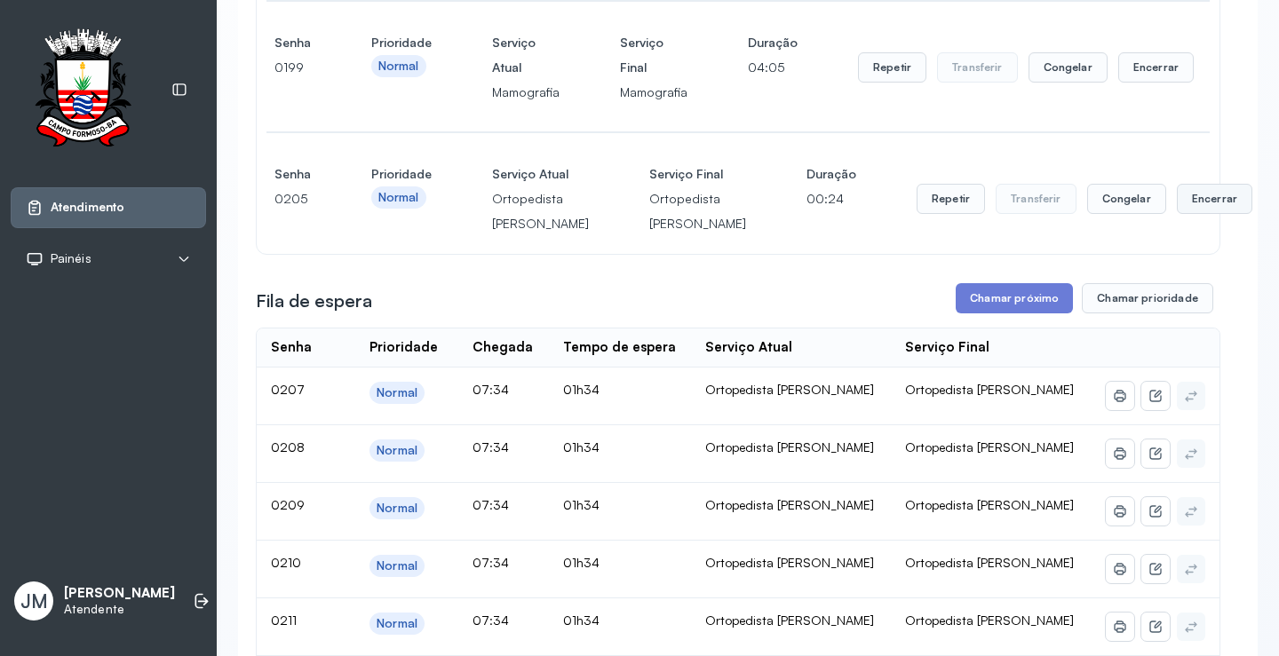
click at [1177, 211] on button "Encerrar" at bounding box center [1214, 199] width 75 height 30
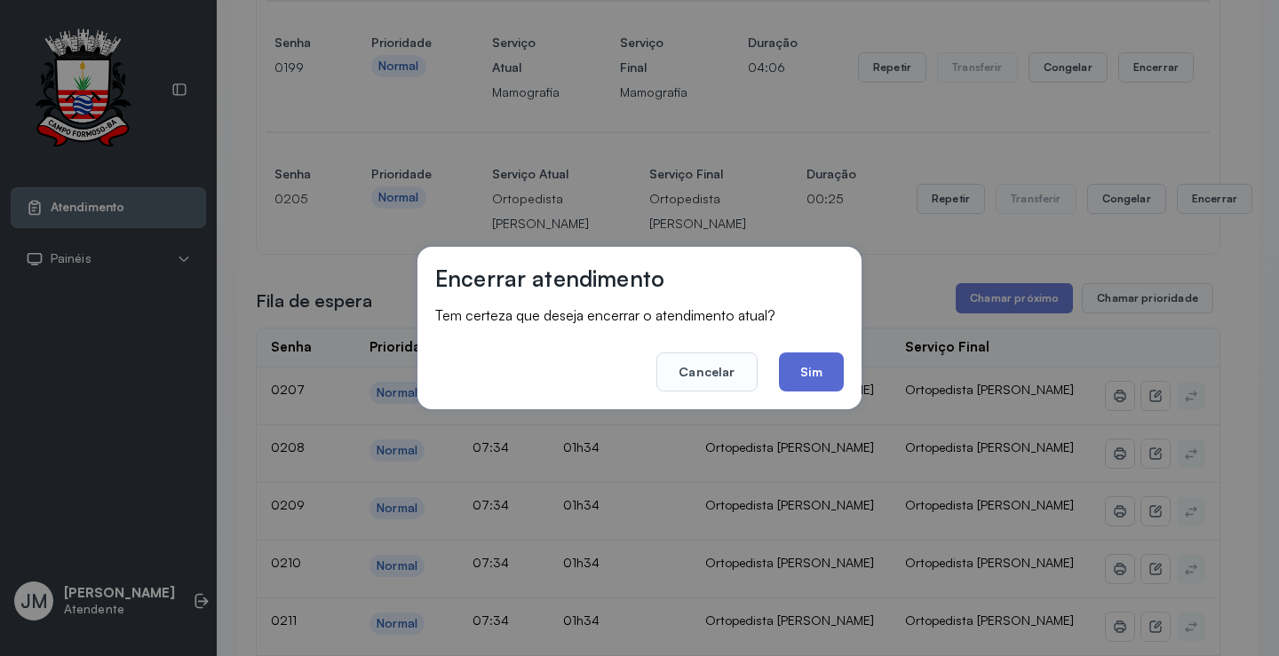
click at [813, 364] on button "Sim" at bounding box center [811, 372] width 65 height 39
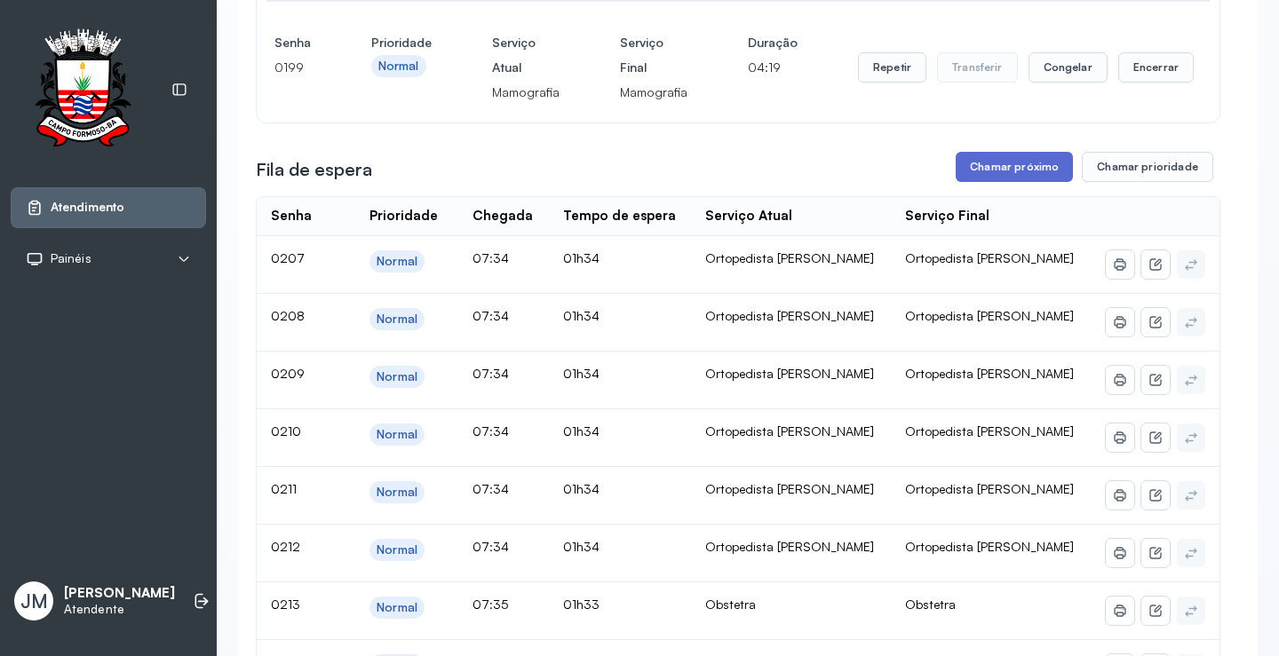
click at [1011, 173] on button "Chamar próximo" at bounding box center [1013, 167] width 117 height 30
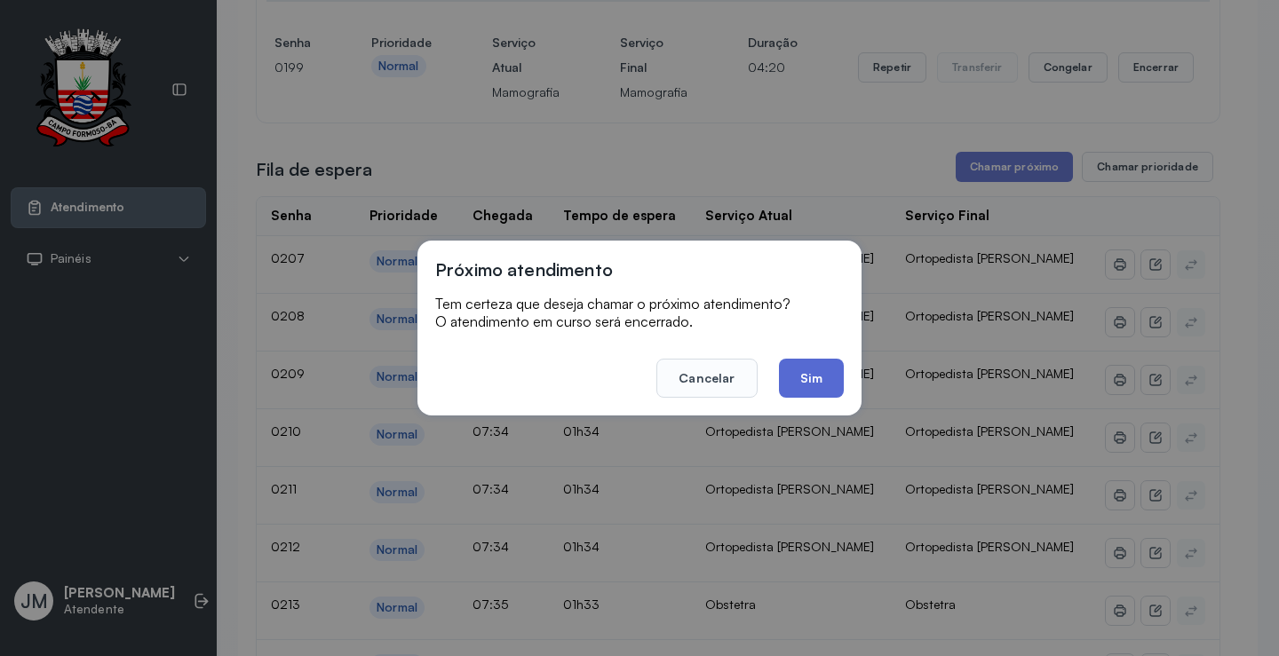
click at [804, 378] on button "Sim" at bounding box center [811, 378] width 65 height 39
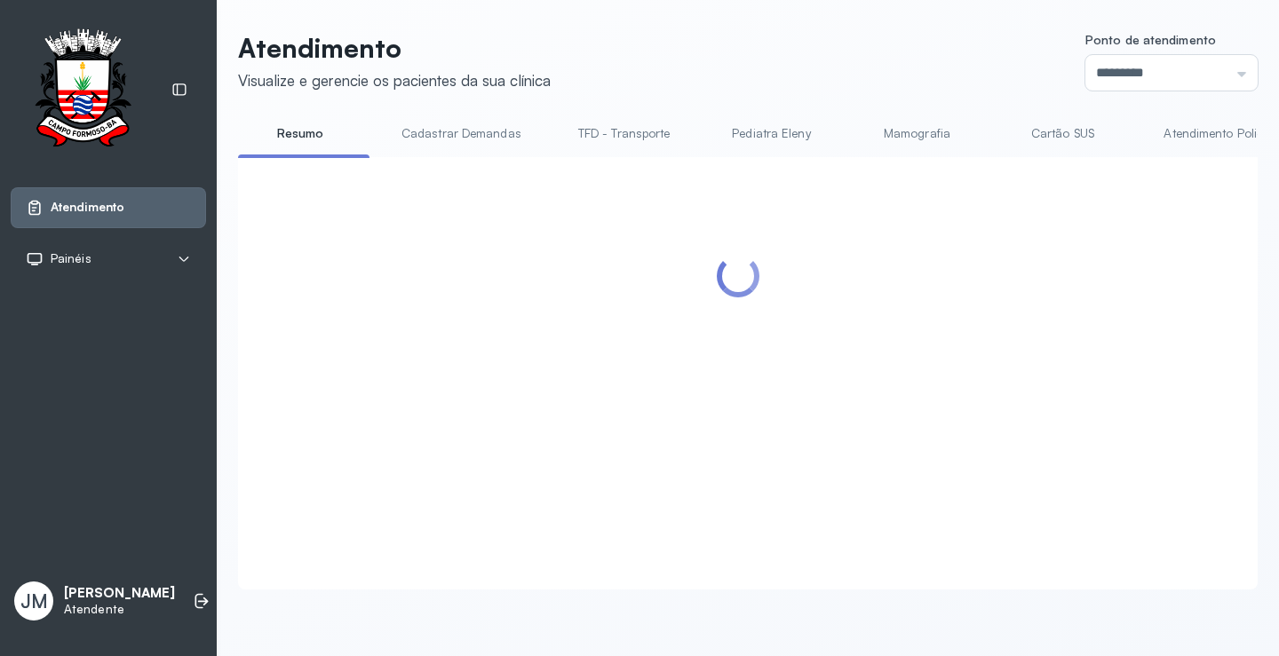
scroll to position [1, 0]
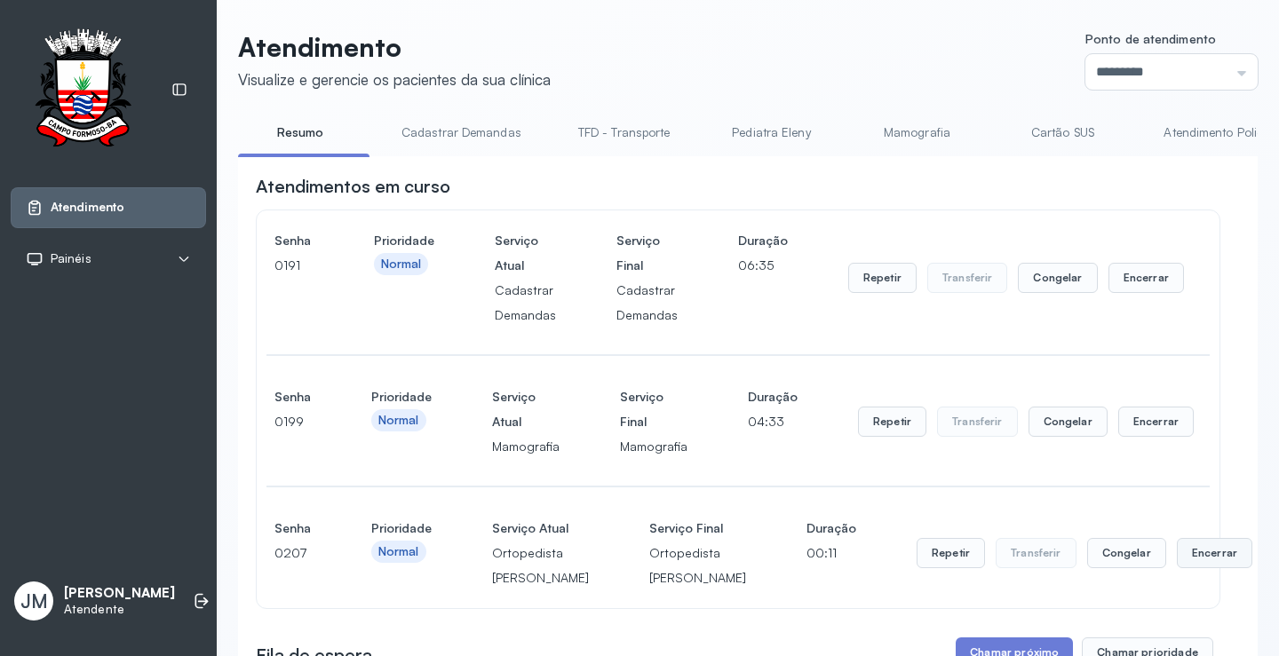
click at [1177, 538] on button "Encerrar" at bounding box center [1214, 553] width 75 height 30
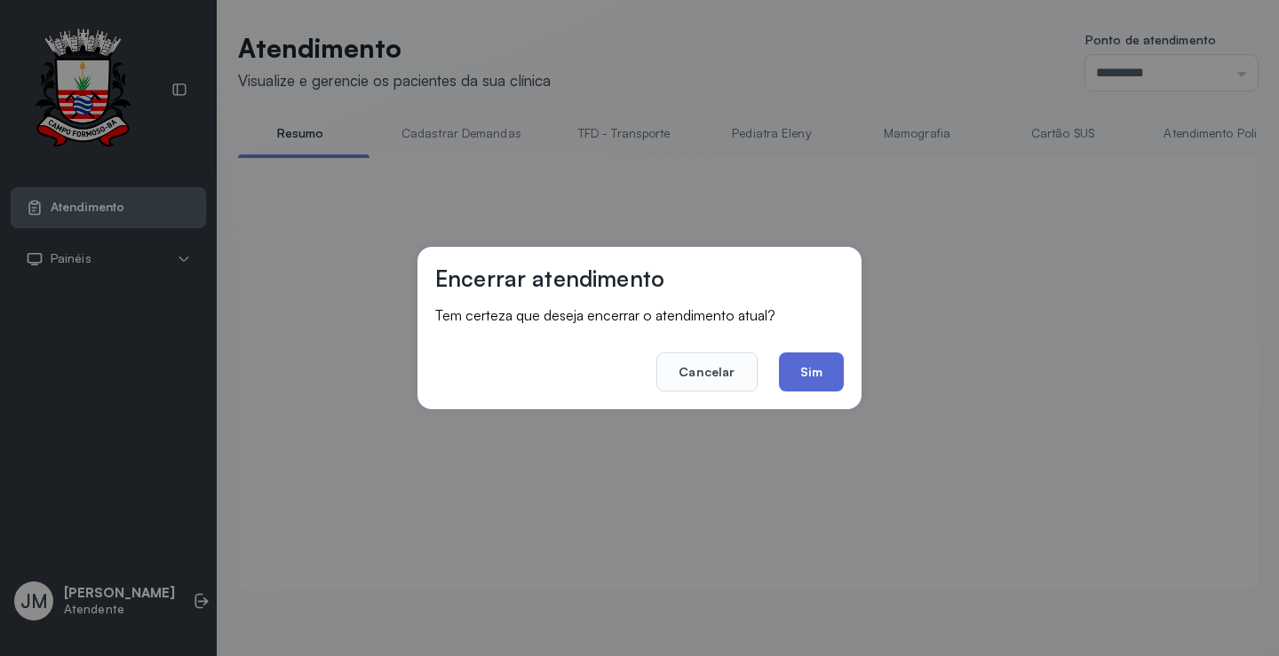
click at [785, 371] on button "Sim" at bounding box center [811, 372] width 65 height 39
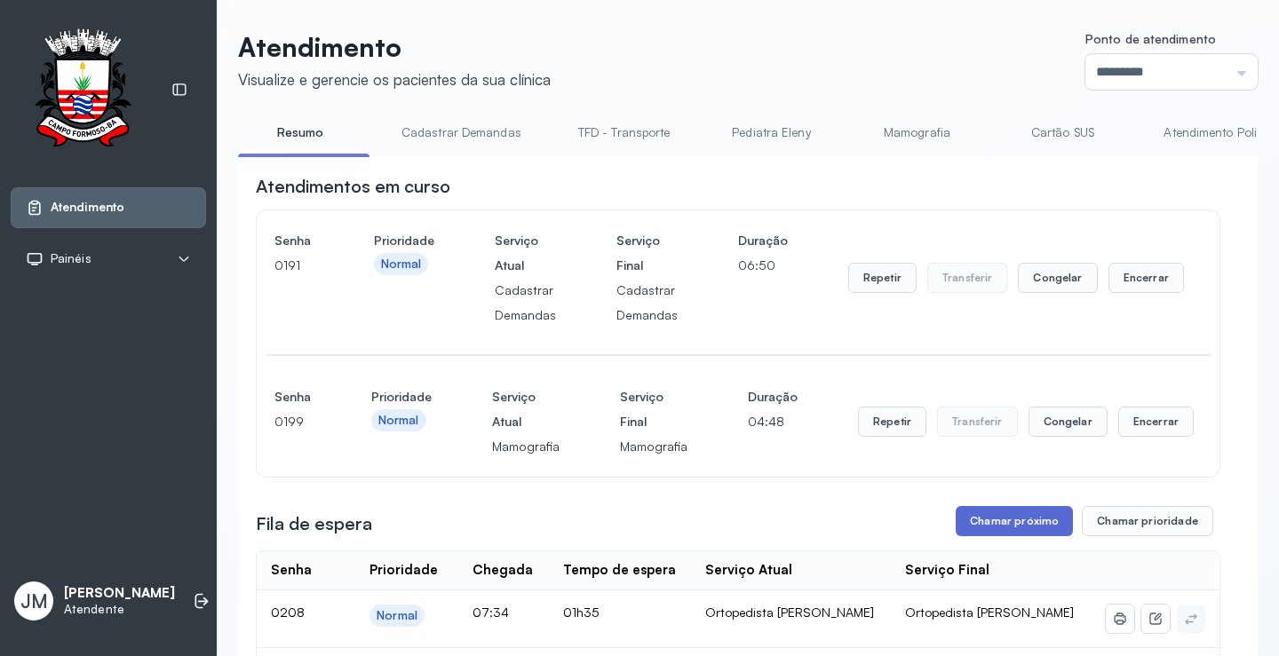
click at [1002, 526] on button "Chamar próximo" at bounding box center [1013, 521] width 117 height 30
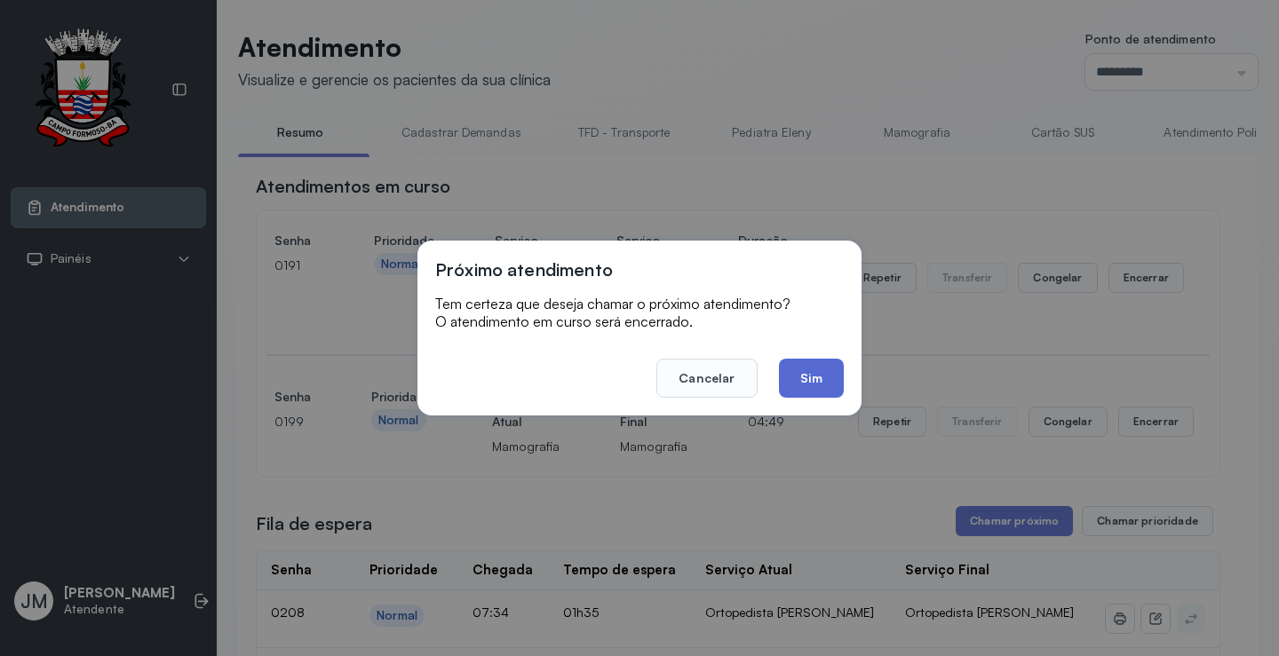
click at [805, 377] on button "Sim" at bounding box center [811, 378] width 65 height 39
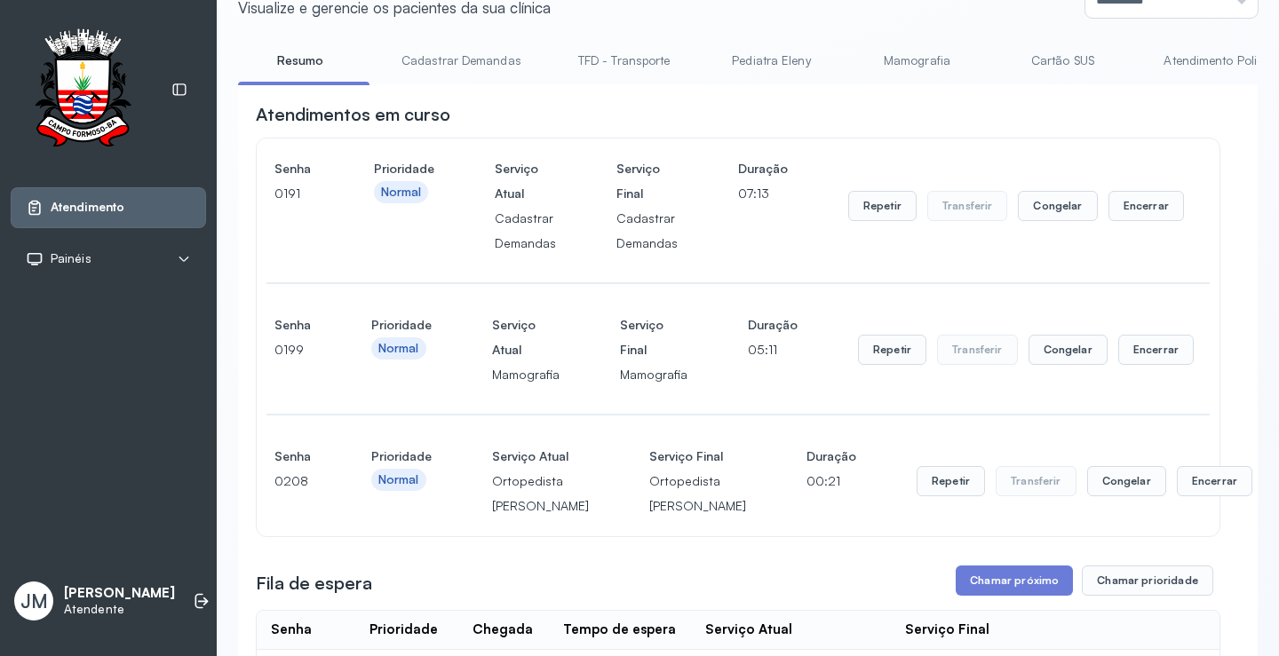
scroll to position [267, 0]
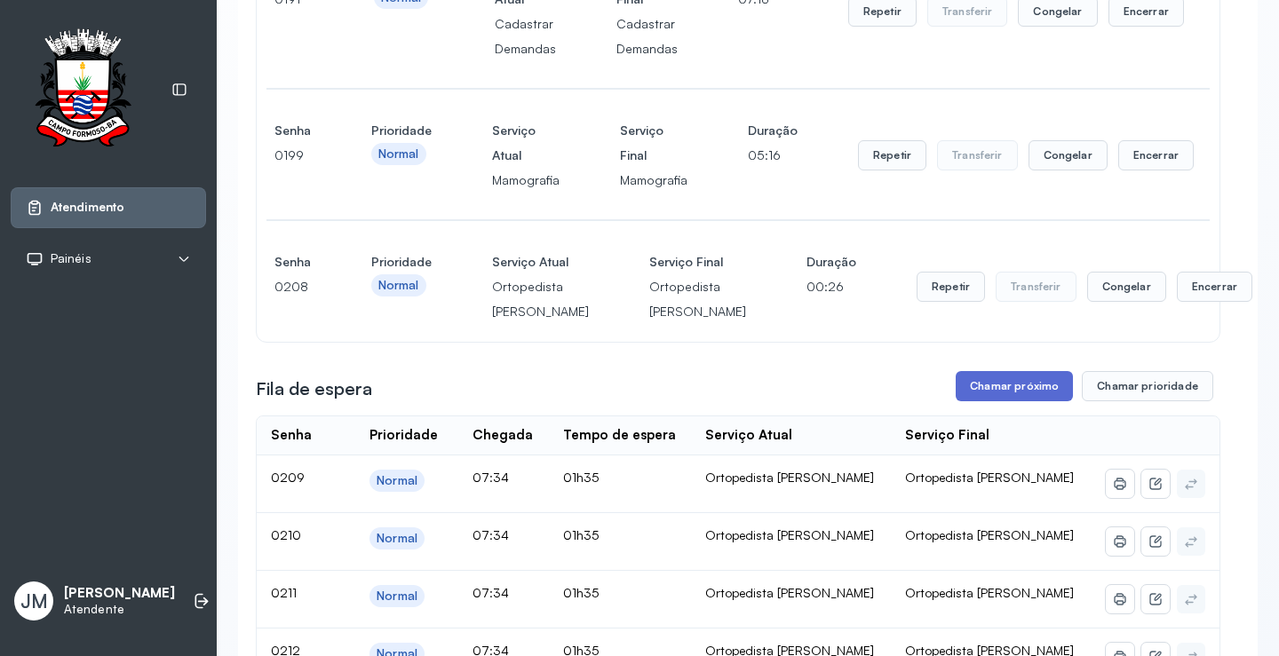
click at [992, 401] on button "Chamar próximo" at bounding box center [1013, 386] width 117 height 30
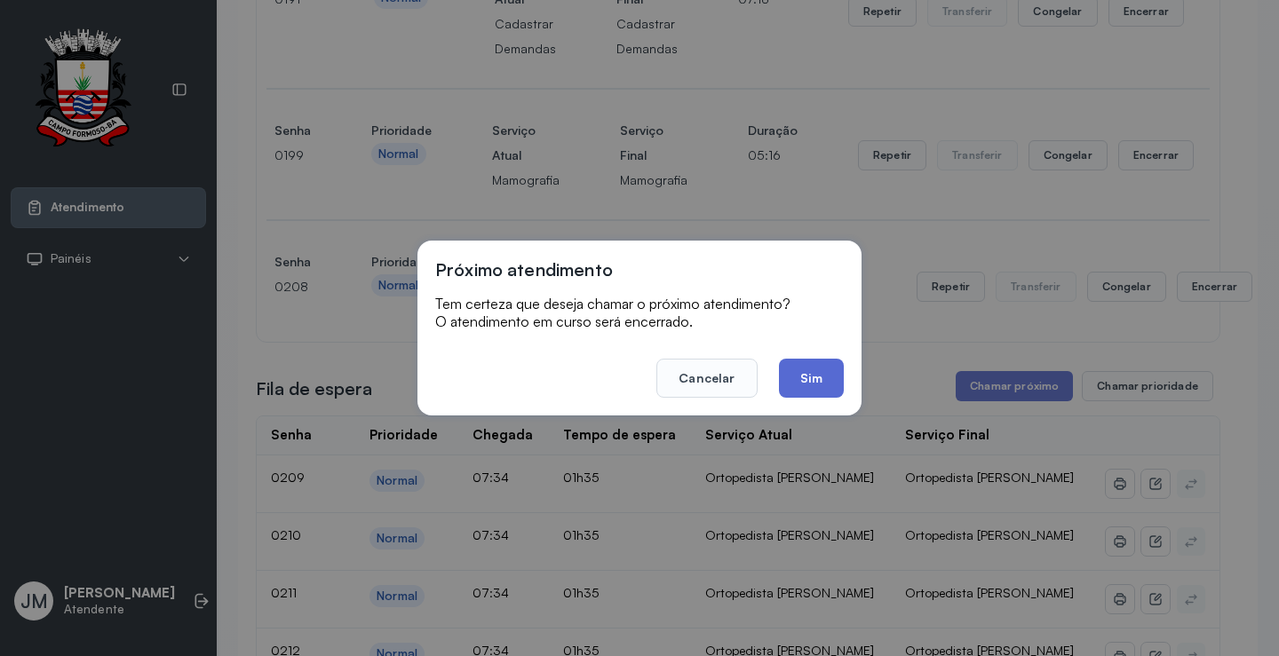
click at [820, 384] on button "Sim" at bounding box center [811, 378] width 65 height 39
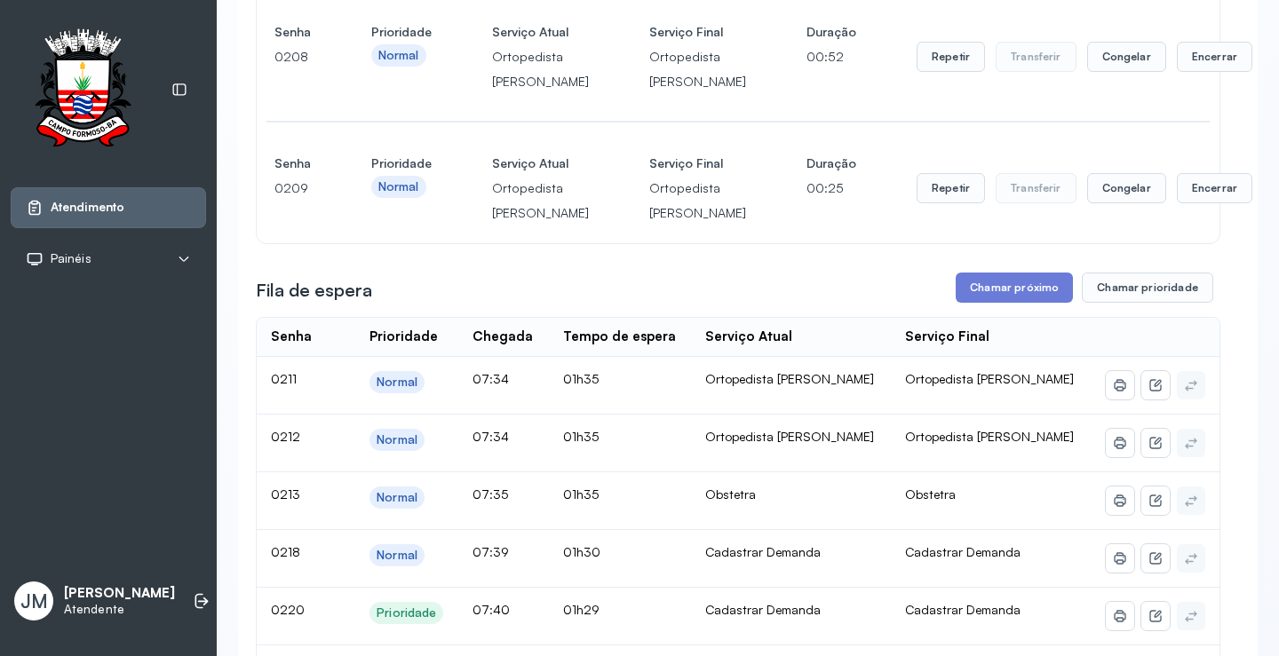
scroll to position [712, 0]
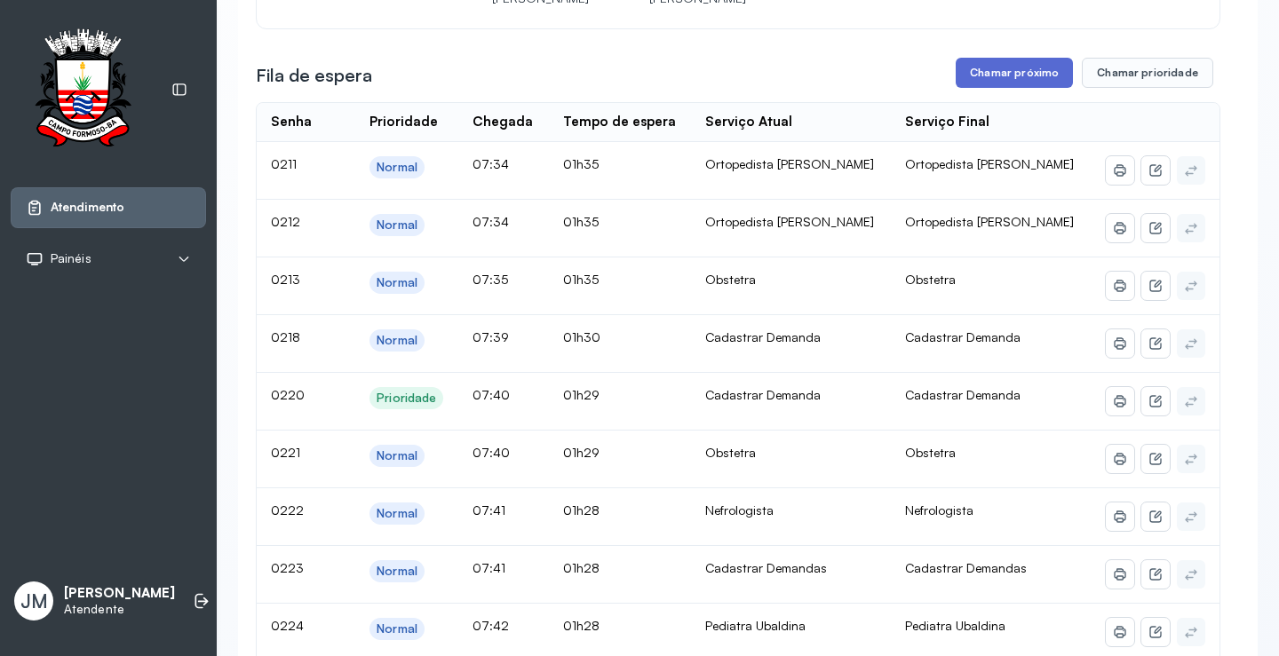
click at [1019, 88] on button "Chamar próximo" at bounding box center [1013, 73] width 117 height 30
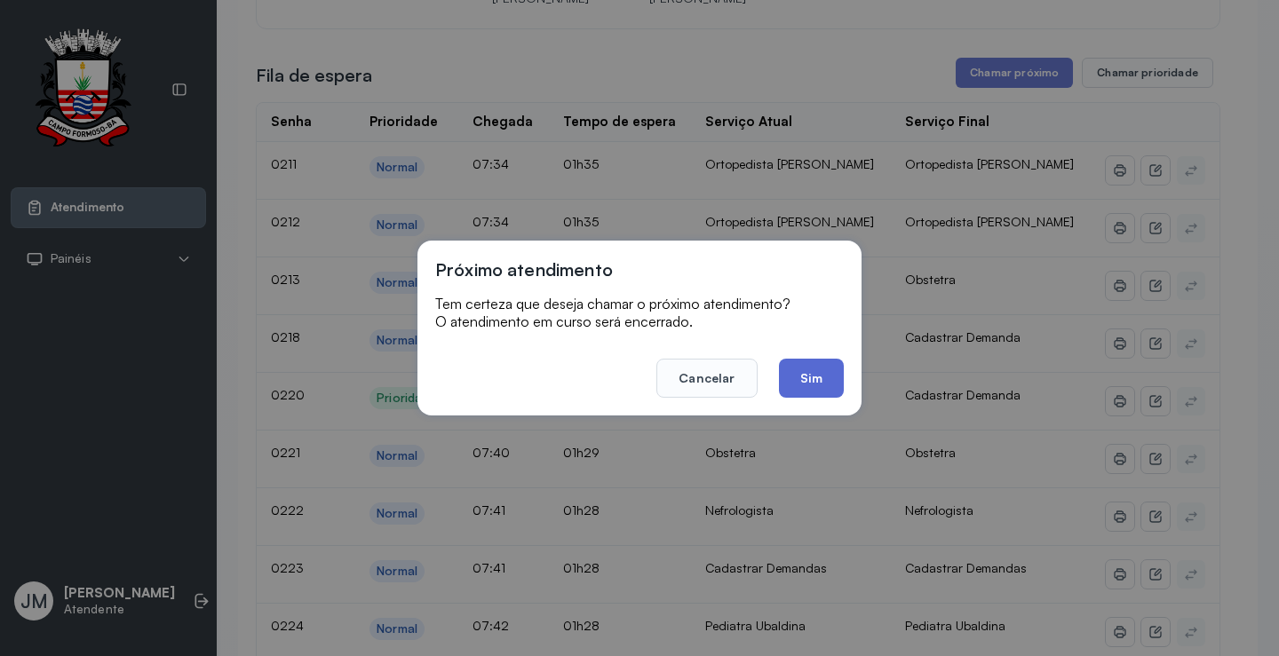
click at [805, 362] on button "Sim" at bounding box center [811, 378] width 65 height 39
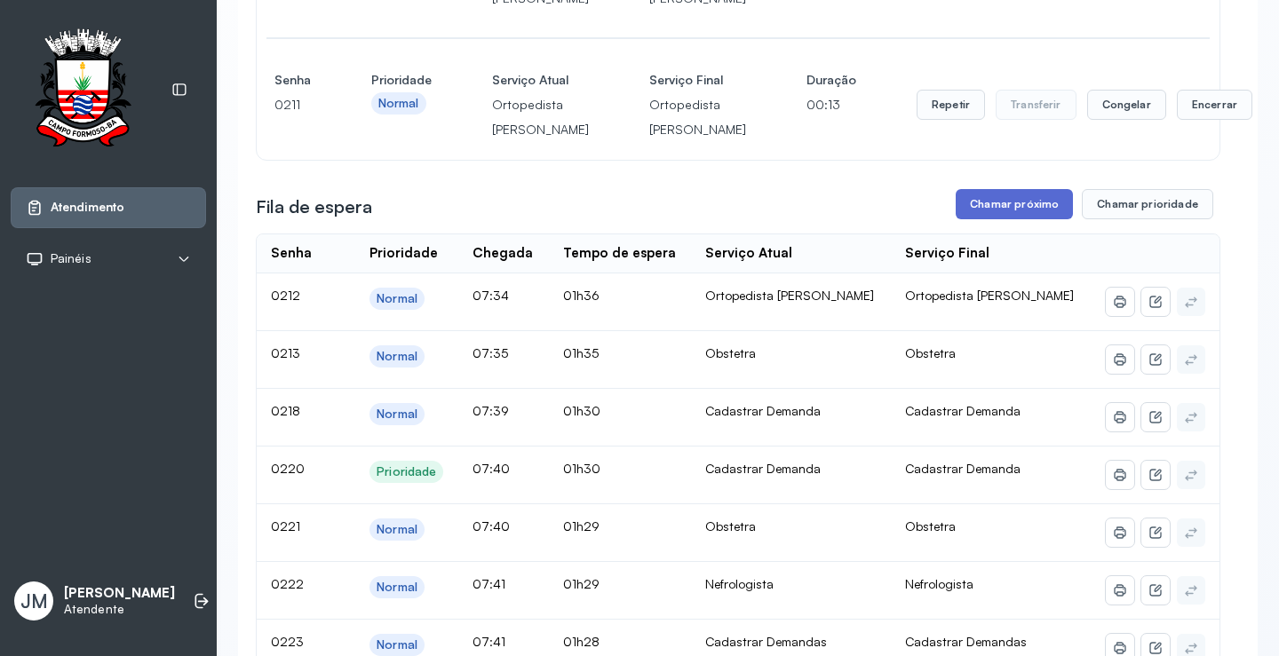
click at [1016, 219] on button "Chamar próximo" at bounding box center [1013, 204] width 117 height 30
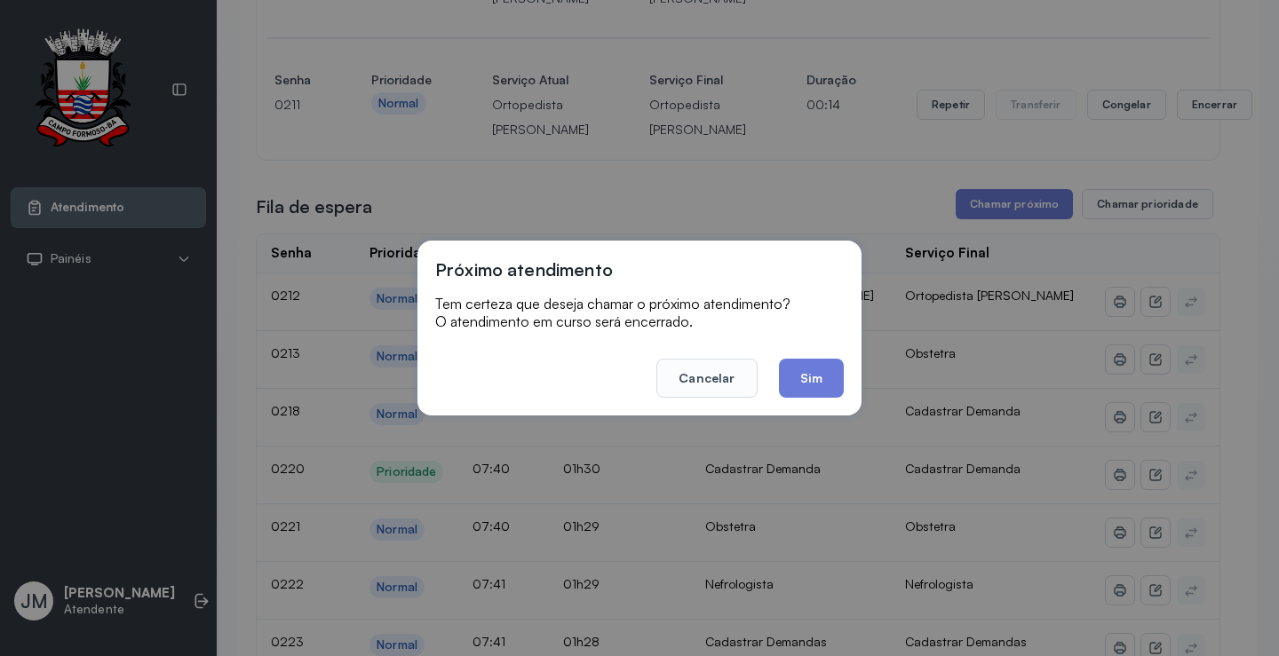
click at [813, 355] on footer "Cancelar Sim" at bounding box center [639, 366] width 408 height 64
click at [811, 368] on button "Sim" at bounding box center [811, 378] width 65 height 39
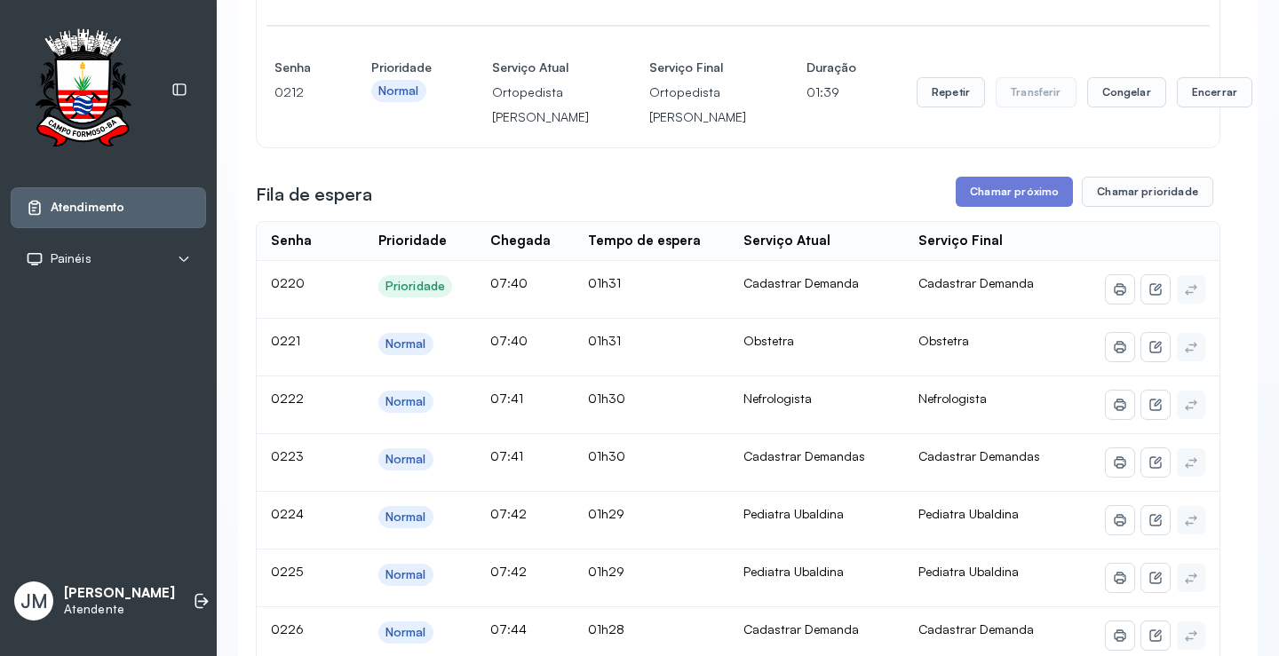
scroll to position [1067, 0]
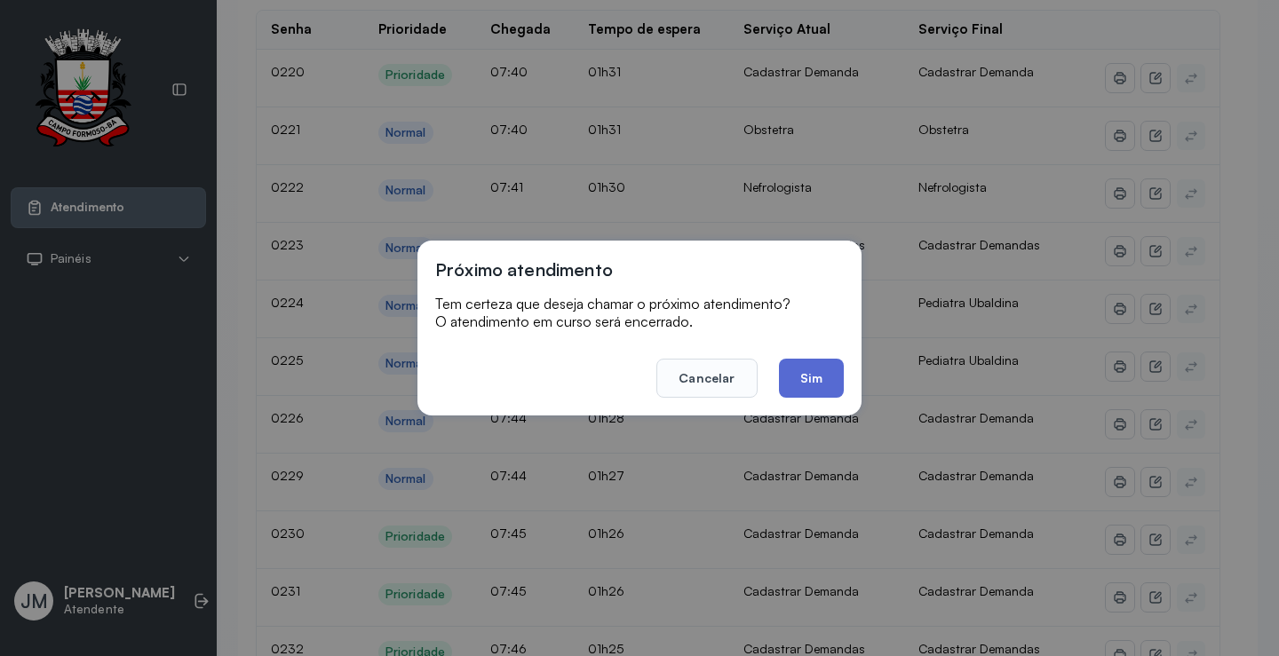
click at [811, 378] on button "Sim" at bounding box center [811, 378] width 65 height 39
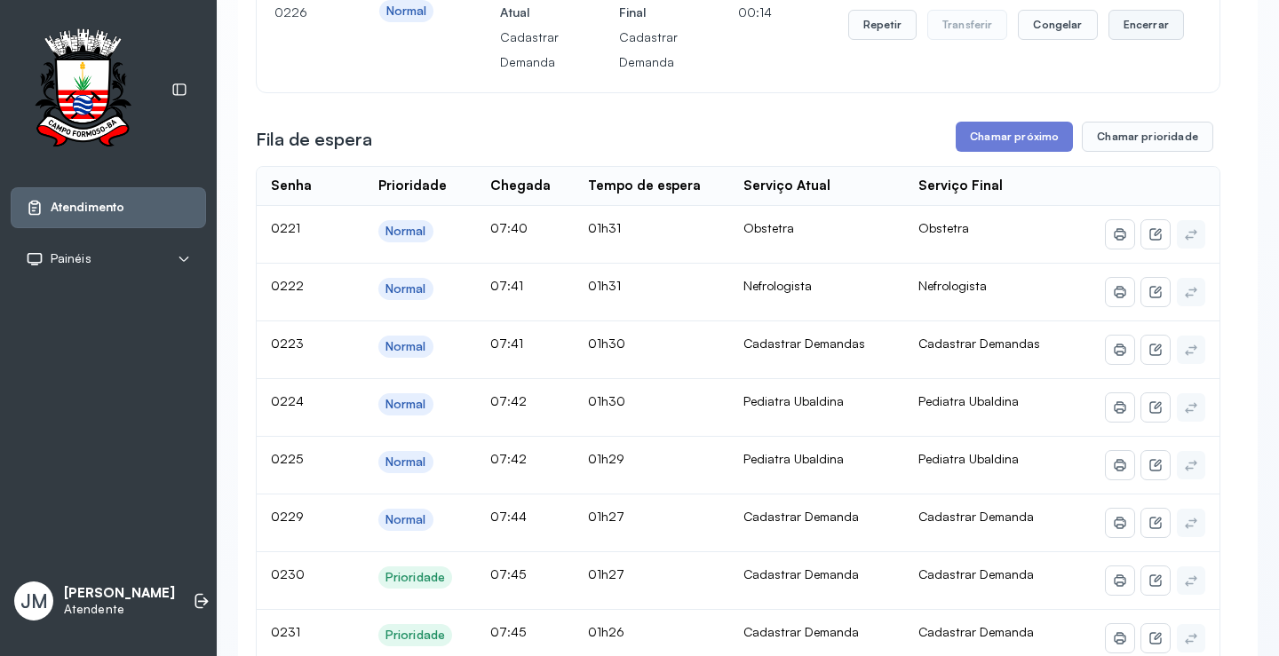
click at [1134, 40] on button "Encerrar" at bounding box center [1145, 25] width 75 height 30
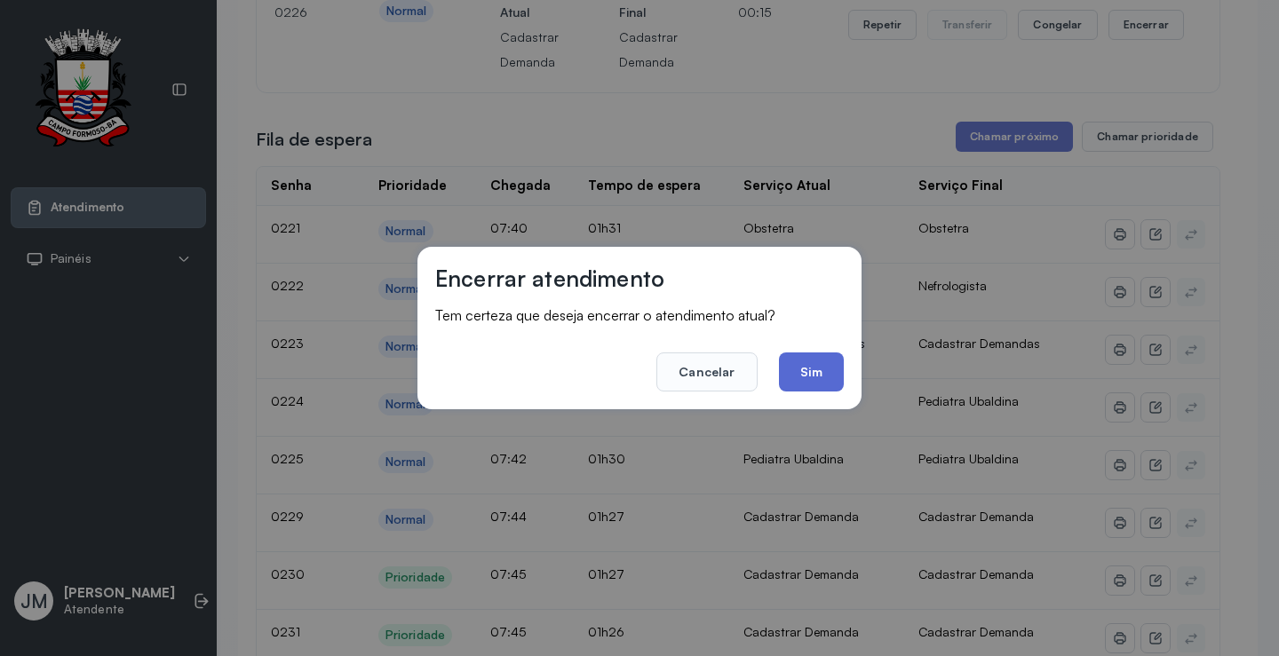
click at [818, 376] on button "Sim" at bounding box center [811, 372] width 65 height 39
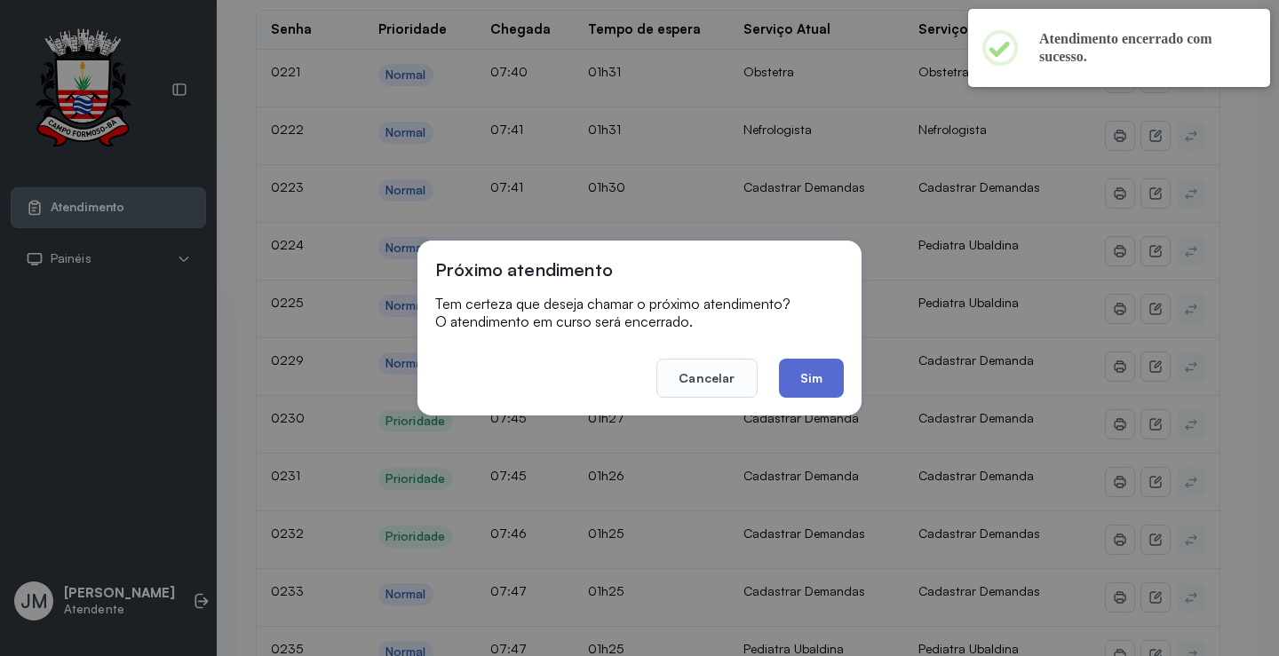
click at [797, 383] on button "Sim" at bounding box center [811, 378] width 65 height 39
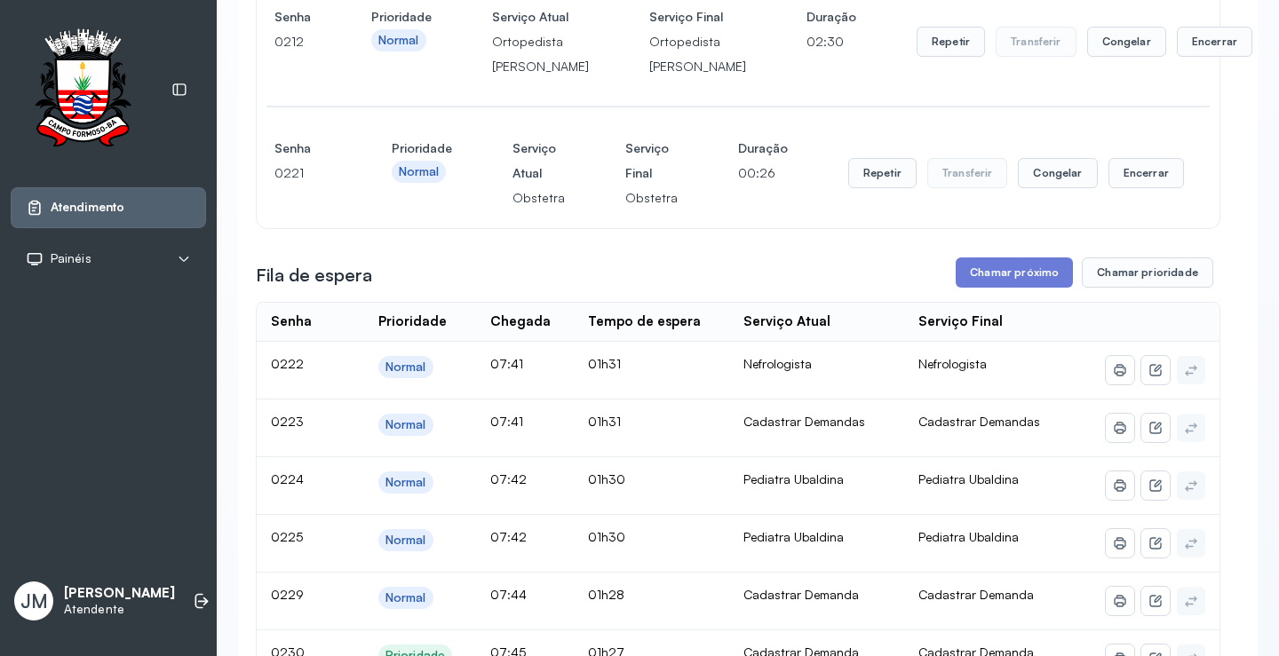
scroll to position [890, 0]
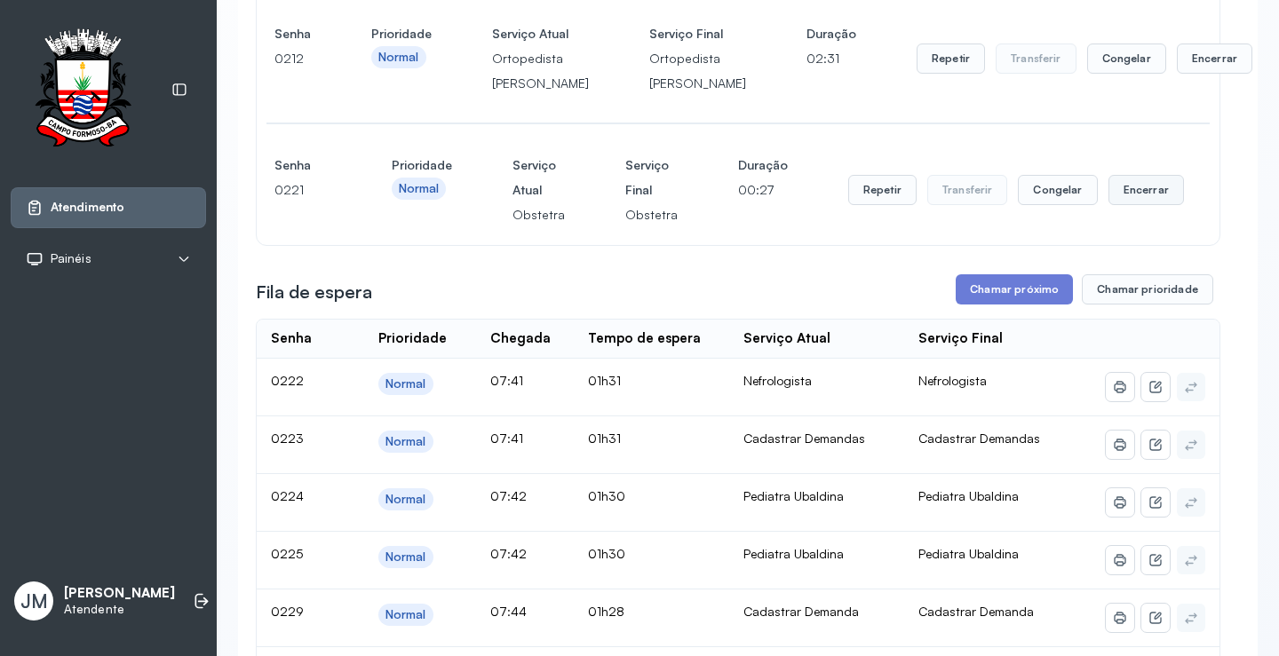
click at [1135, 205] on button "Encerrar" at bounding box center [1145, 190] width 75 height 30
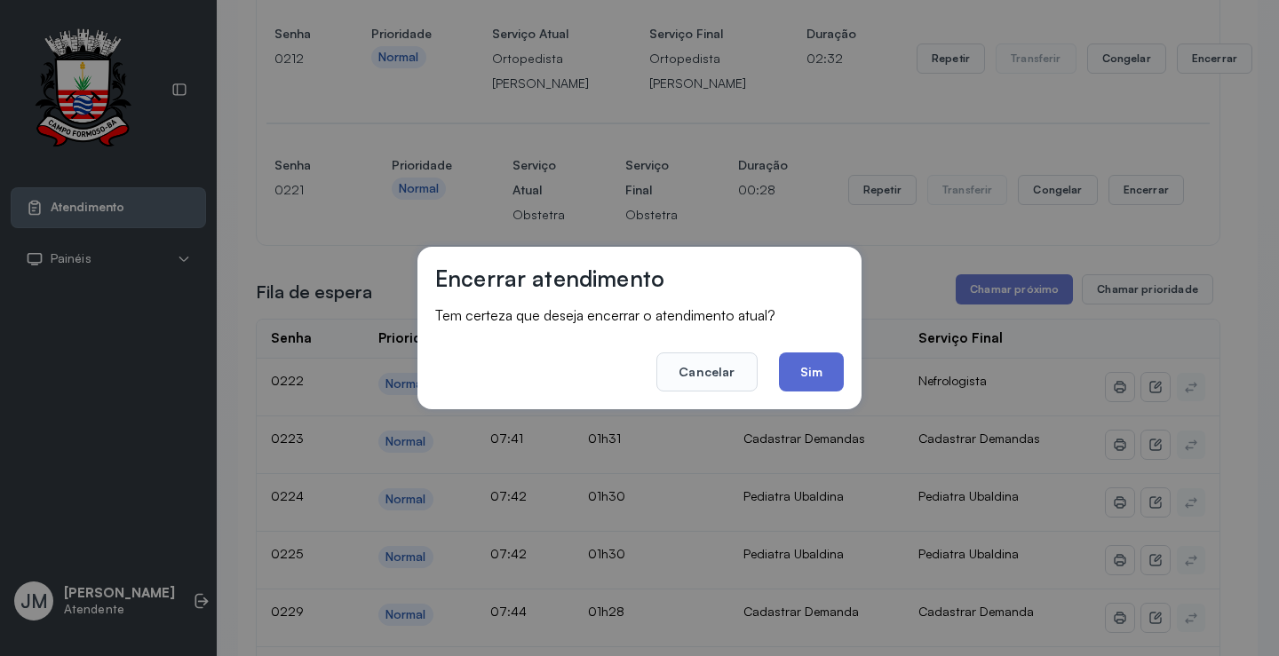
click at [805, 377] on button "Sim" at bounding box center [811, 372] width 65 height 39
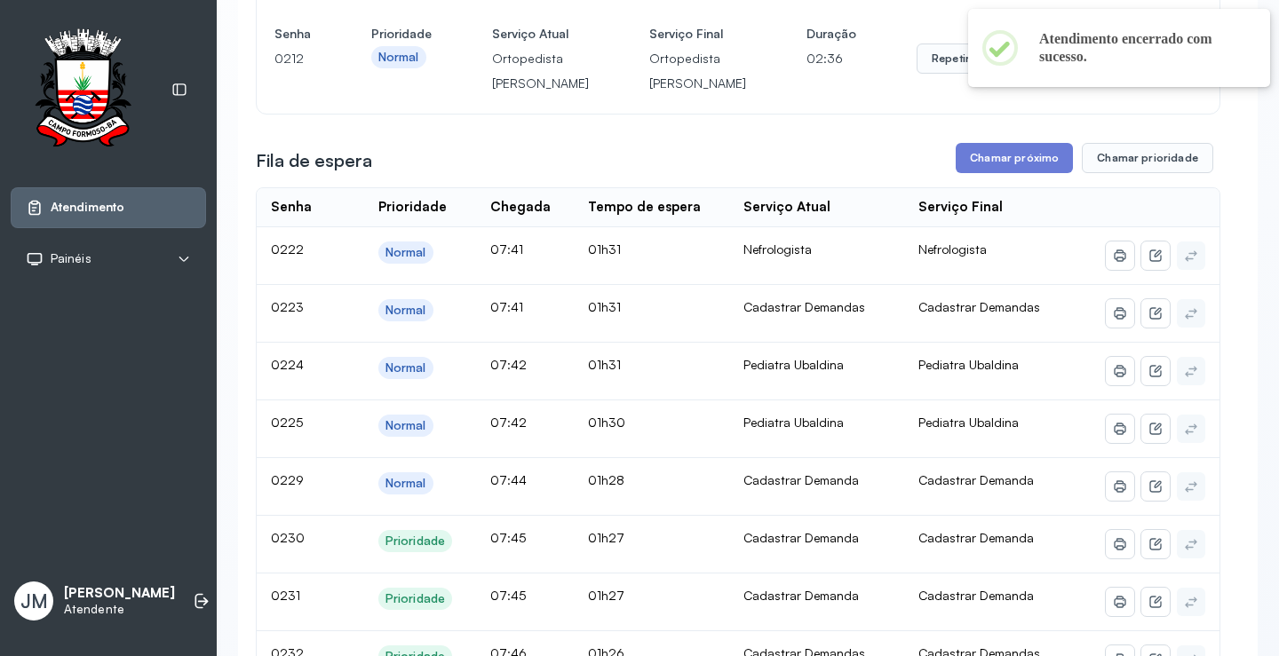
click at [988, 173] on button "Chamar próximo" at bounding box center [1013, 158] width 117 height 30
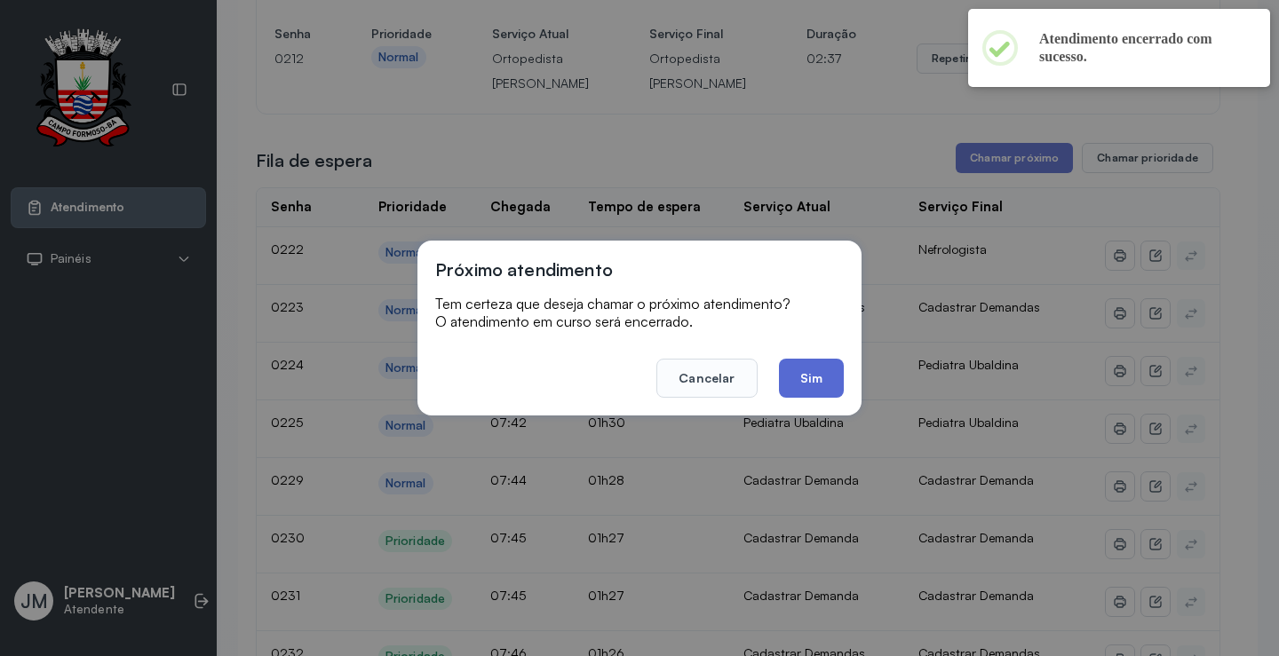
click at [803, 384] on button "Sim" at bounding box center [811, 378] width 65 height 39
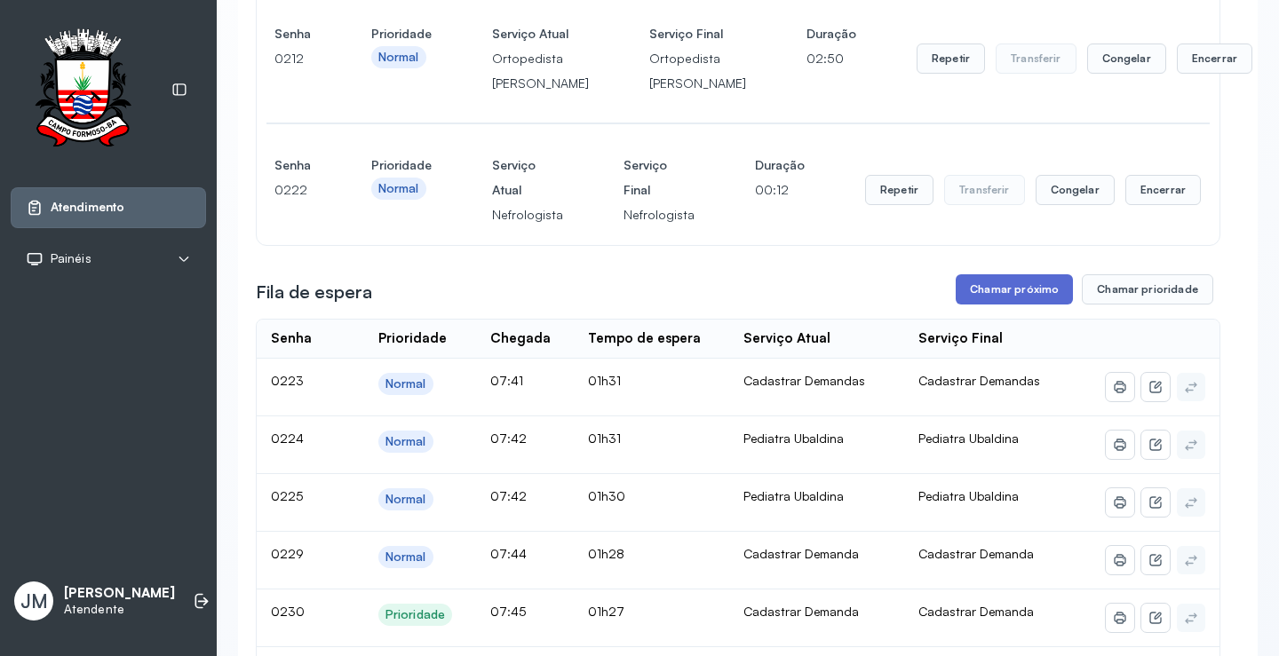
click at [1005, 305] on button "Chamar próximo" at bounding box center [1013, 289] width 117 height 30
click at [999, 305] on button "Chamar próximo" at bounding box center [1013, 289] width 117 height 30
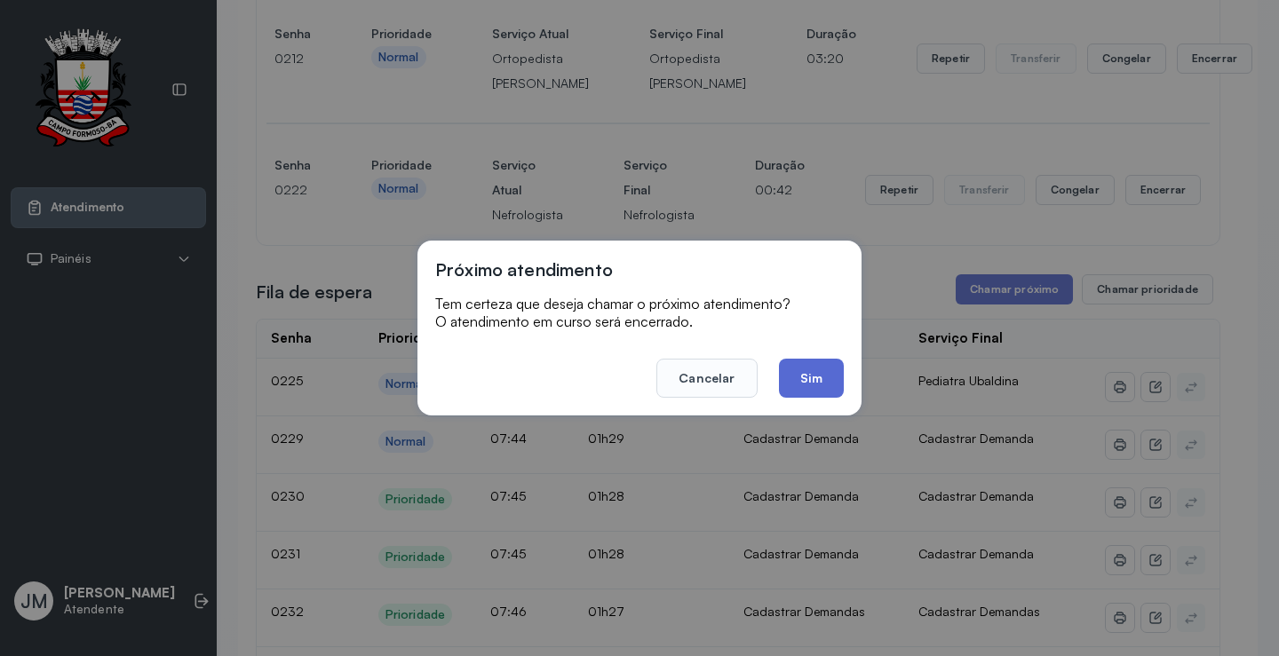
click at [839, 381] on button "Sim" at bounding box center [811, 378] width 65 height 39
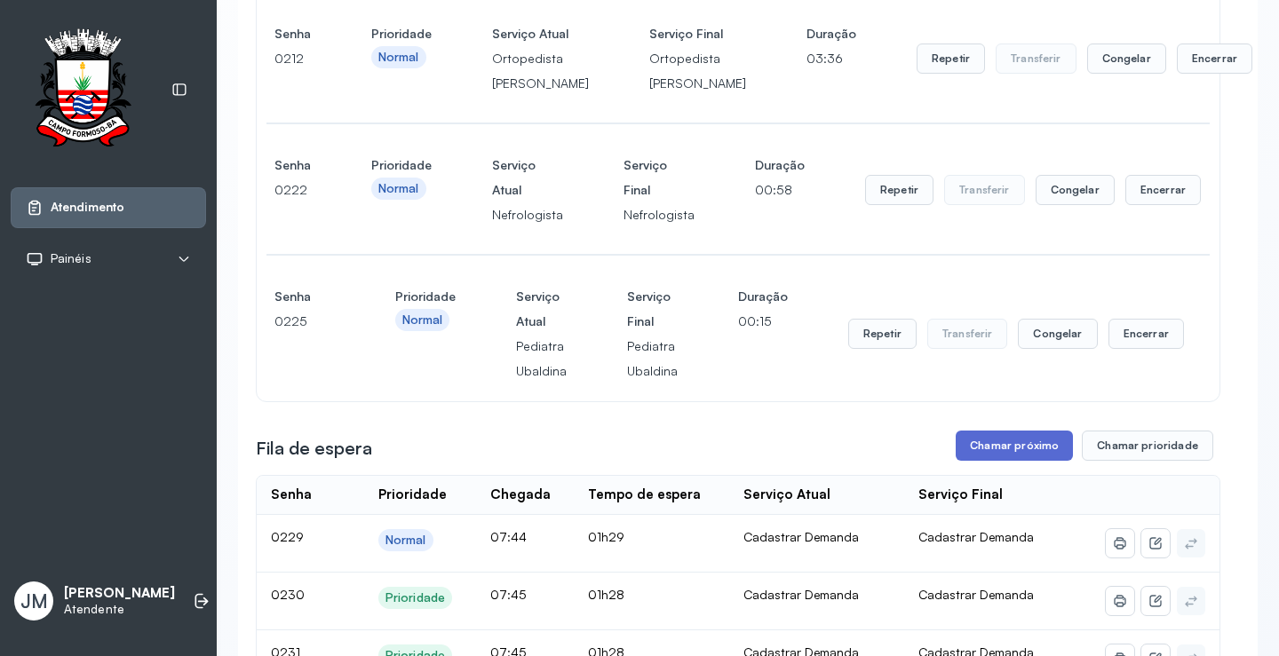
click at [1003, 461] on button "Chamar próximo" at bounding box center [1013, 446] width 117 height 30
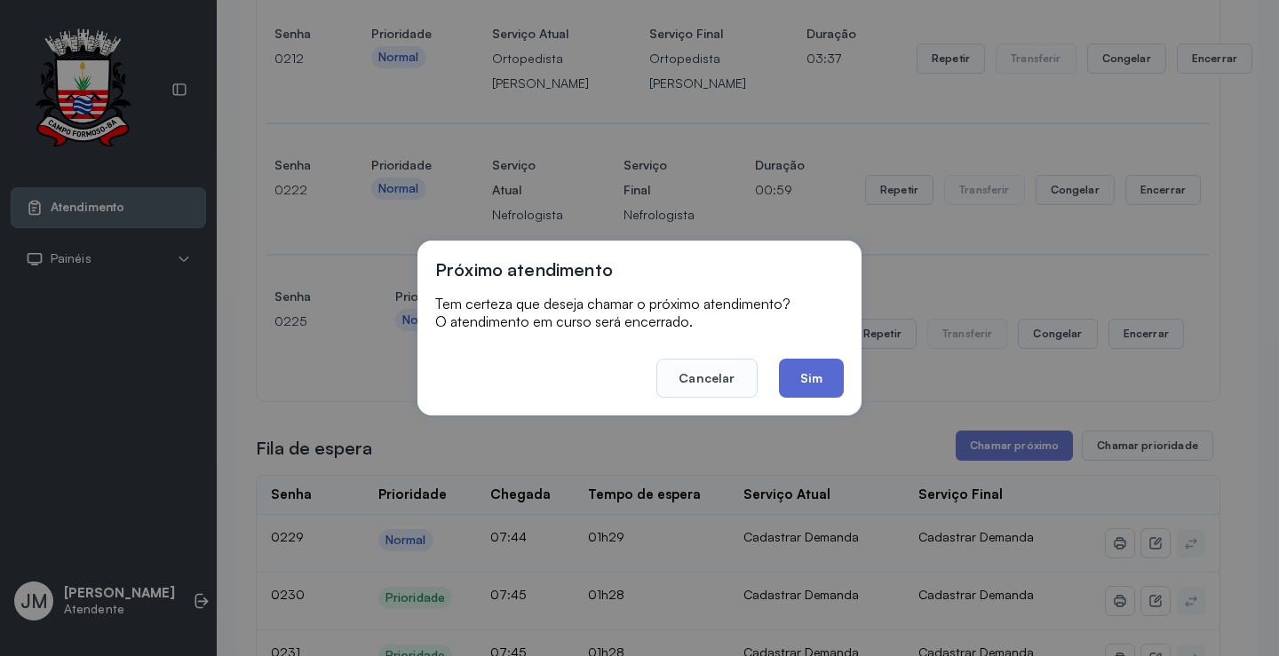
click at [821, 373] on button "Sim" at bounding box center [811, 378] width 65 height 39
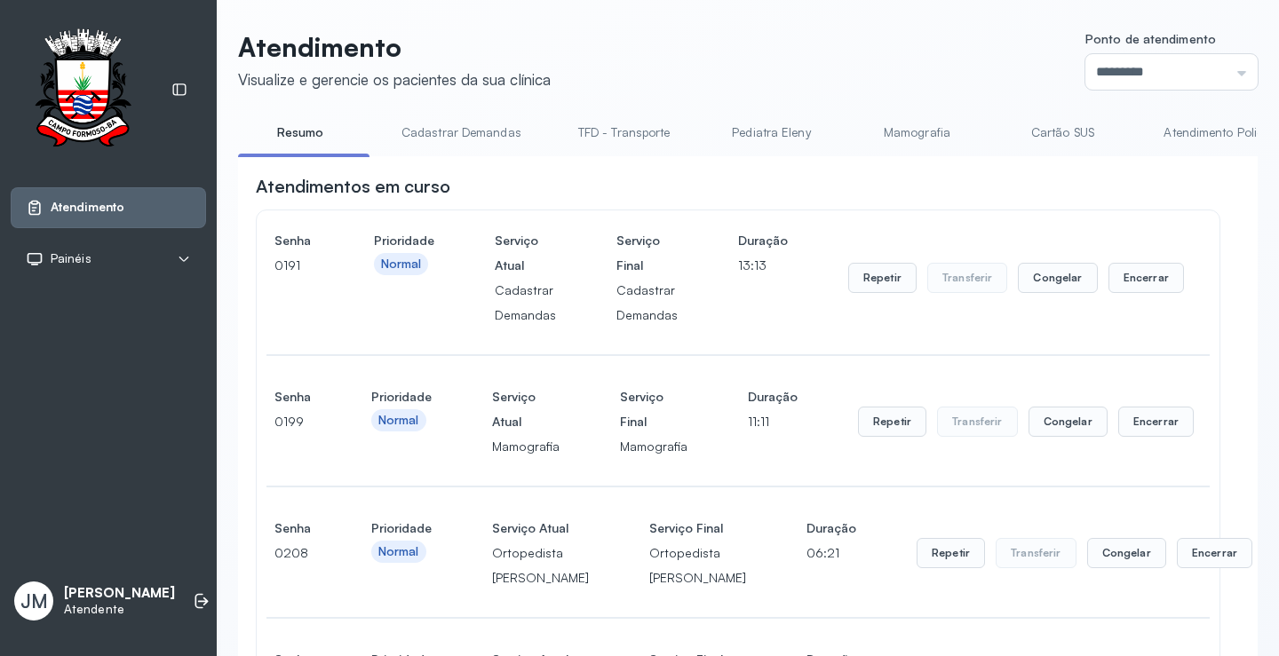
scroll to position [1334, 0]
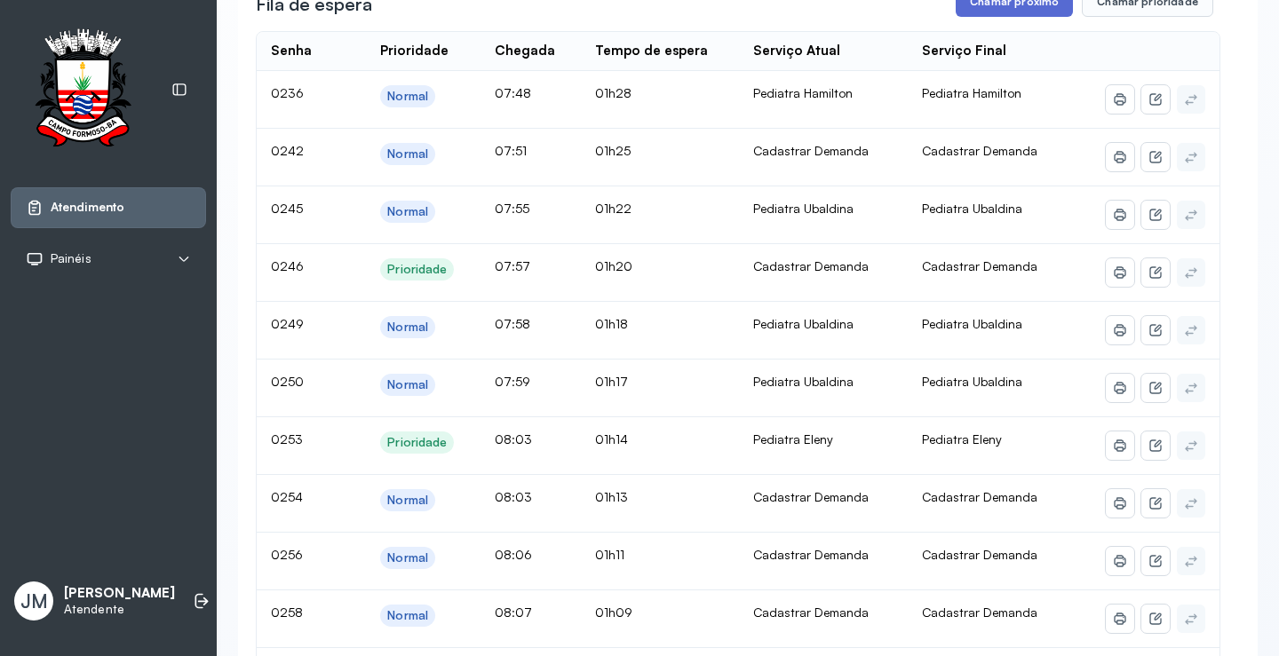
click at [1013, 17] on button "Chamar próximo" at bounding box center [1013, 2] width 117 height 30
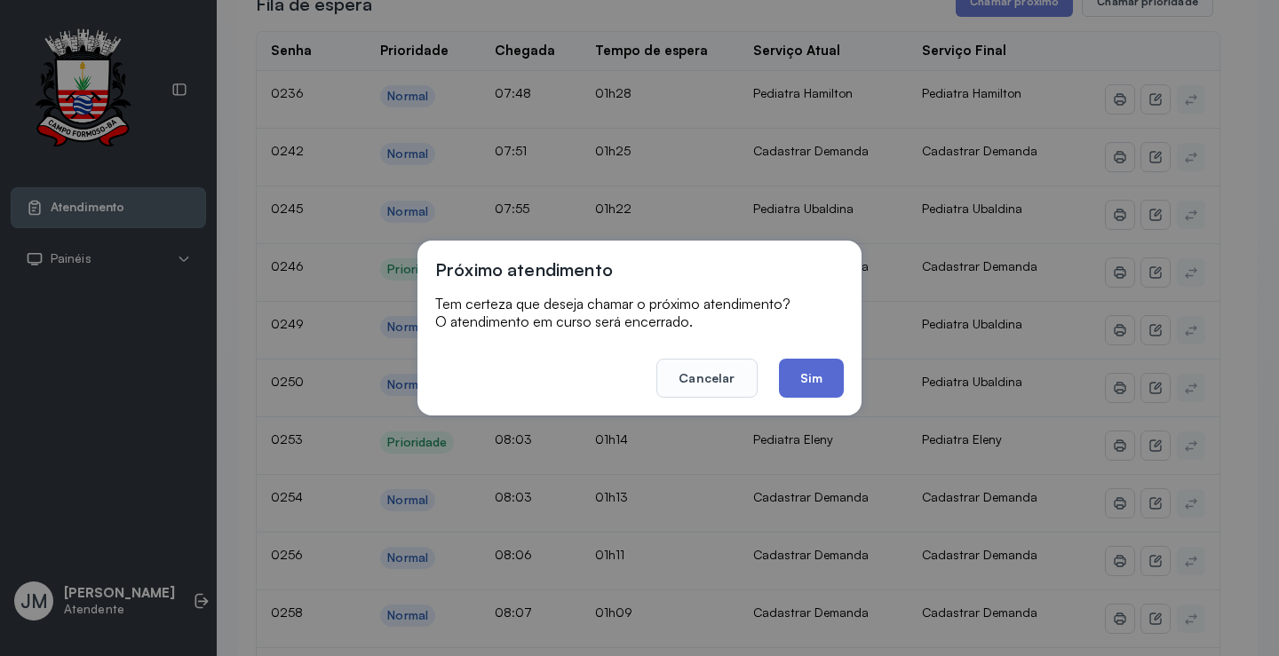
click at [802, 372] on button "Sim" at bounding box center [811, 378] width 65 height 39
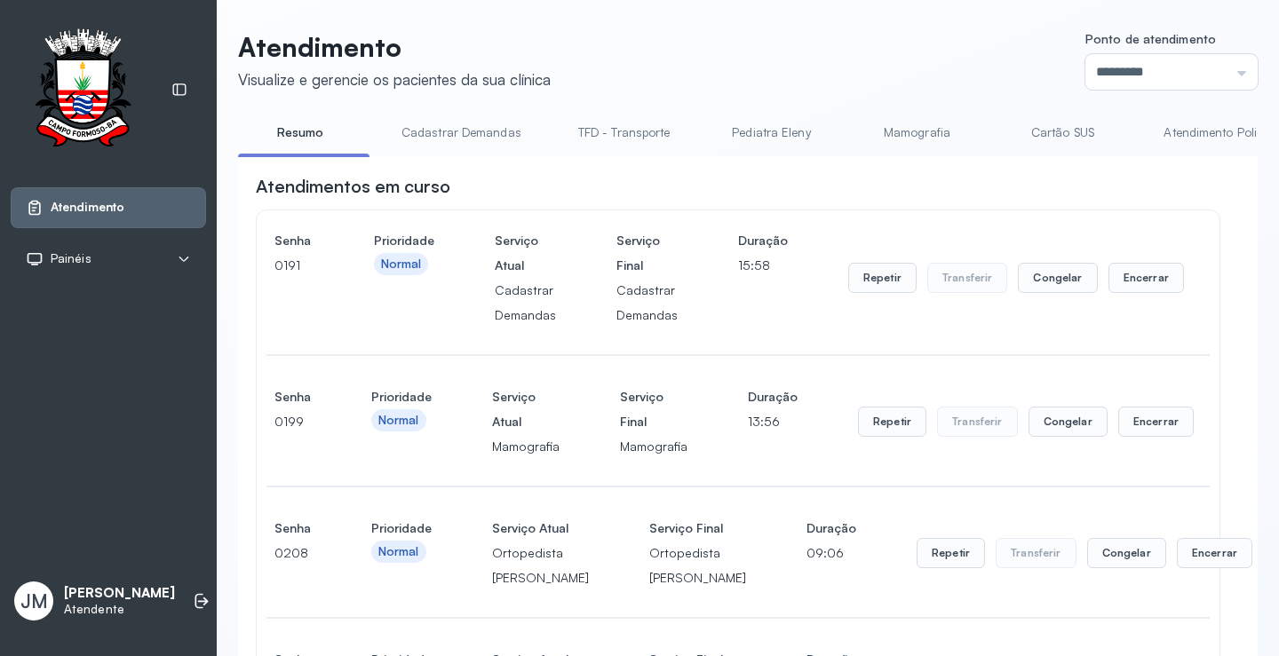
scroll to position [1156, 0]
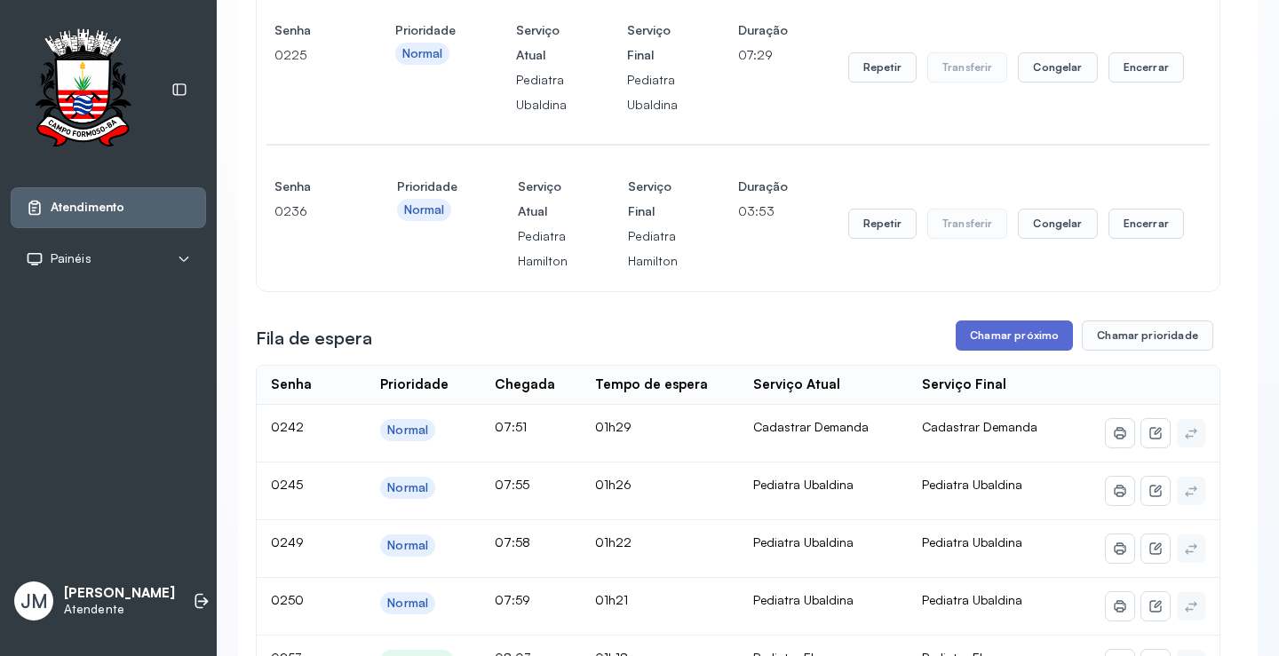
click at [987, 351] on button "Chamar próximo" at bounding box center [1013, 336] width 117 height 30
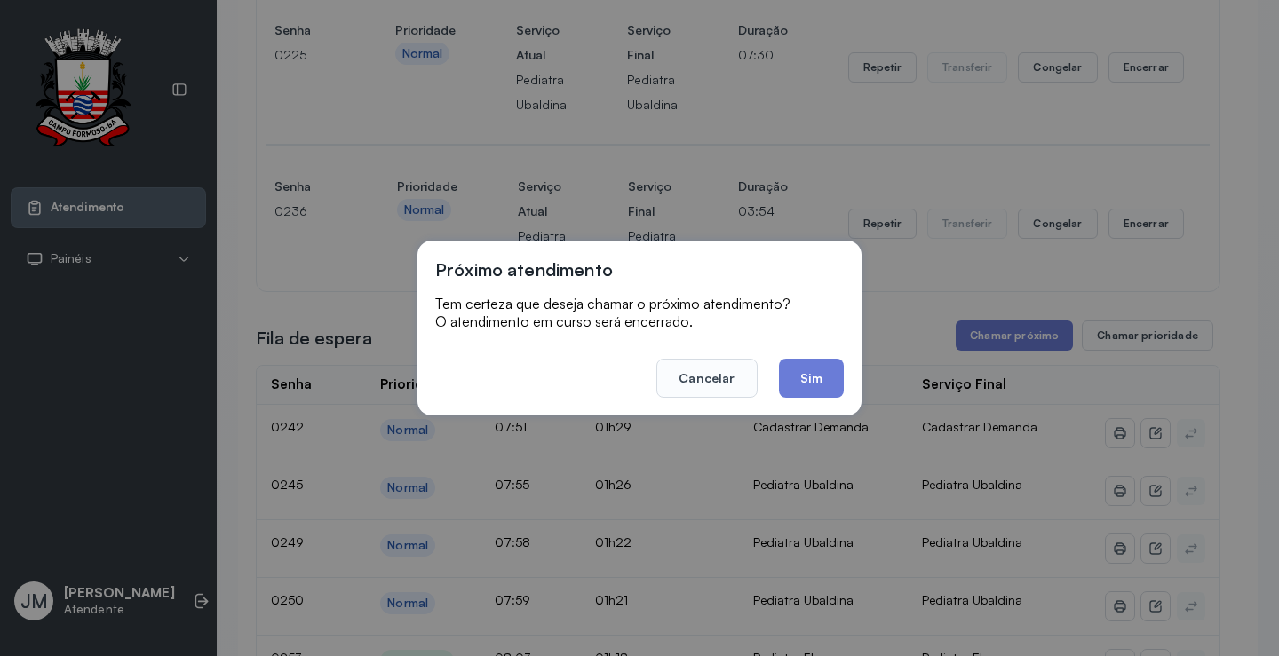
drag, startPoint x: 817, startPoint y: 396, endPoint x: 816, endPoint y: 385, distance: 10.7
click at [816, 395] on button "Sim" at bounding box center [811, 378] width 65 height 39
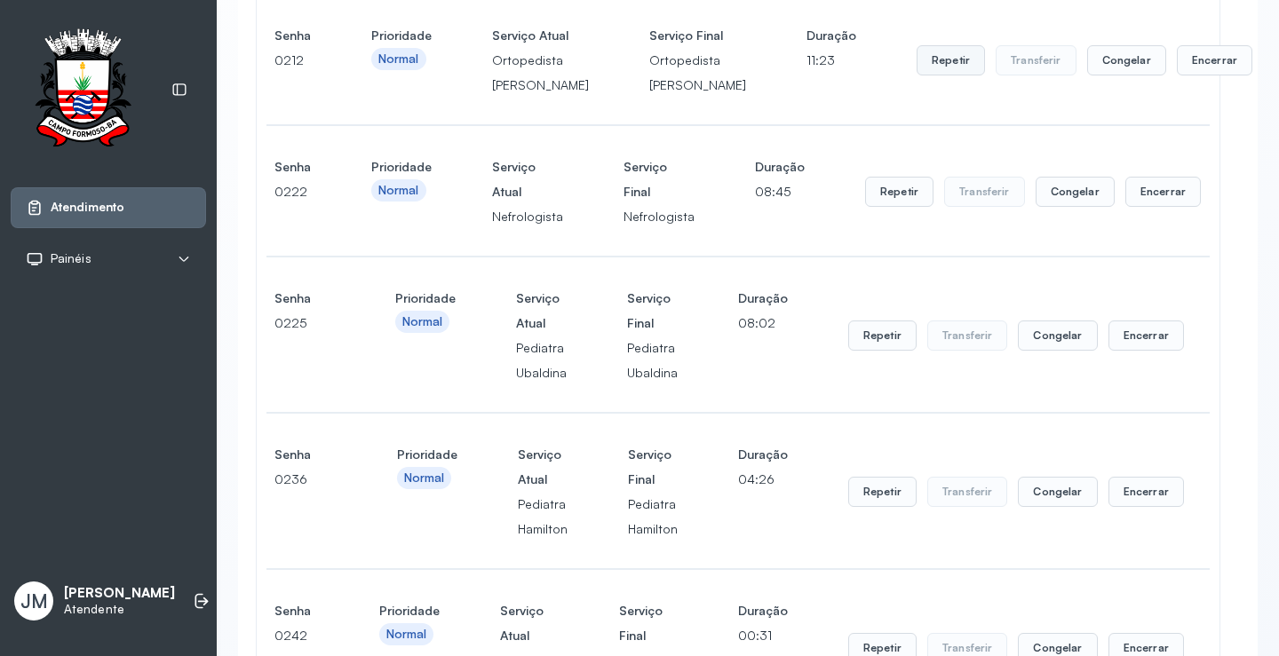
scroll to position [1332, 0]
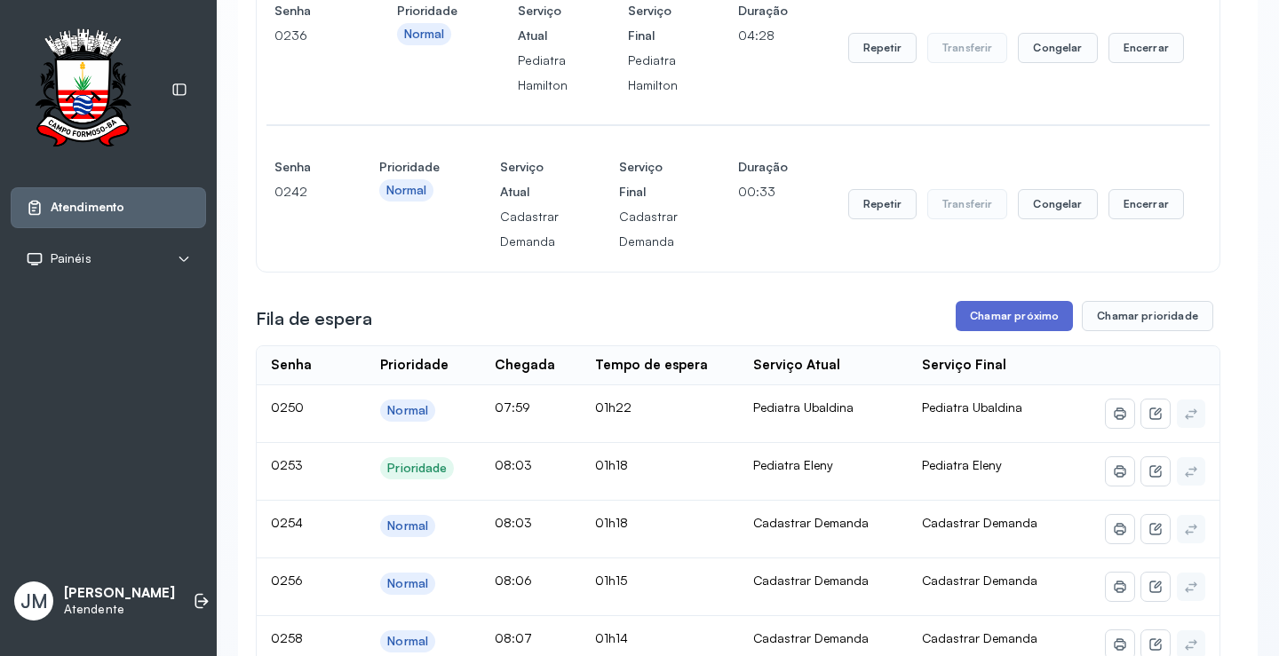
click at [998, 331] on button "Chamar próximo" at bounding box center [1013, 316] width 117 height 30
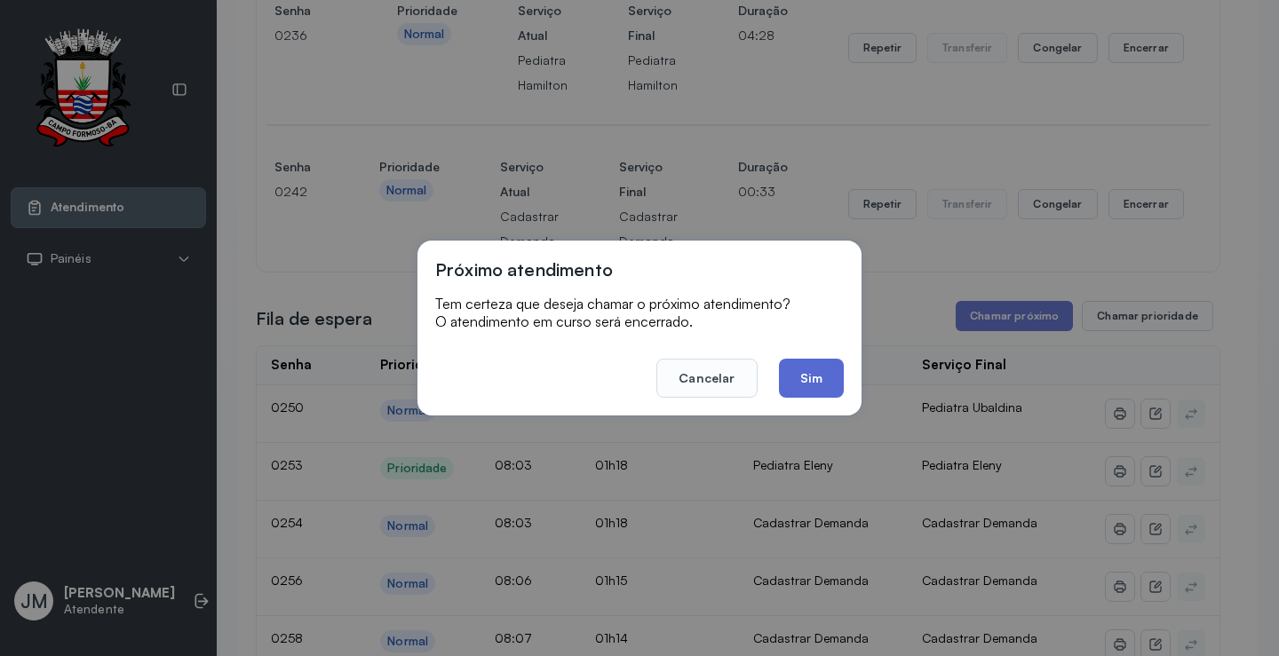
click at [815, 374] on button "Sim" at bounding box center [811, 378] width 65 height 39
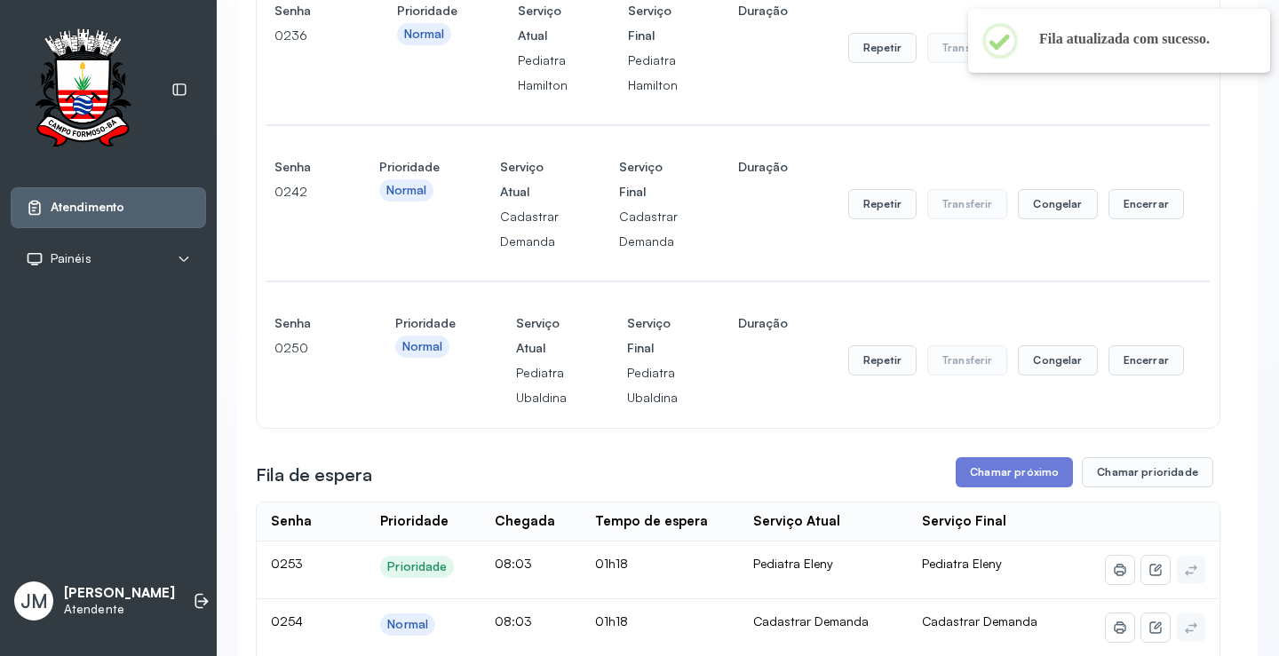
click at [1132, 63] on button "Encerrar" at bounding box center [1145, 48] width 75 height 30
click button "Sim"
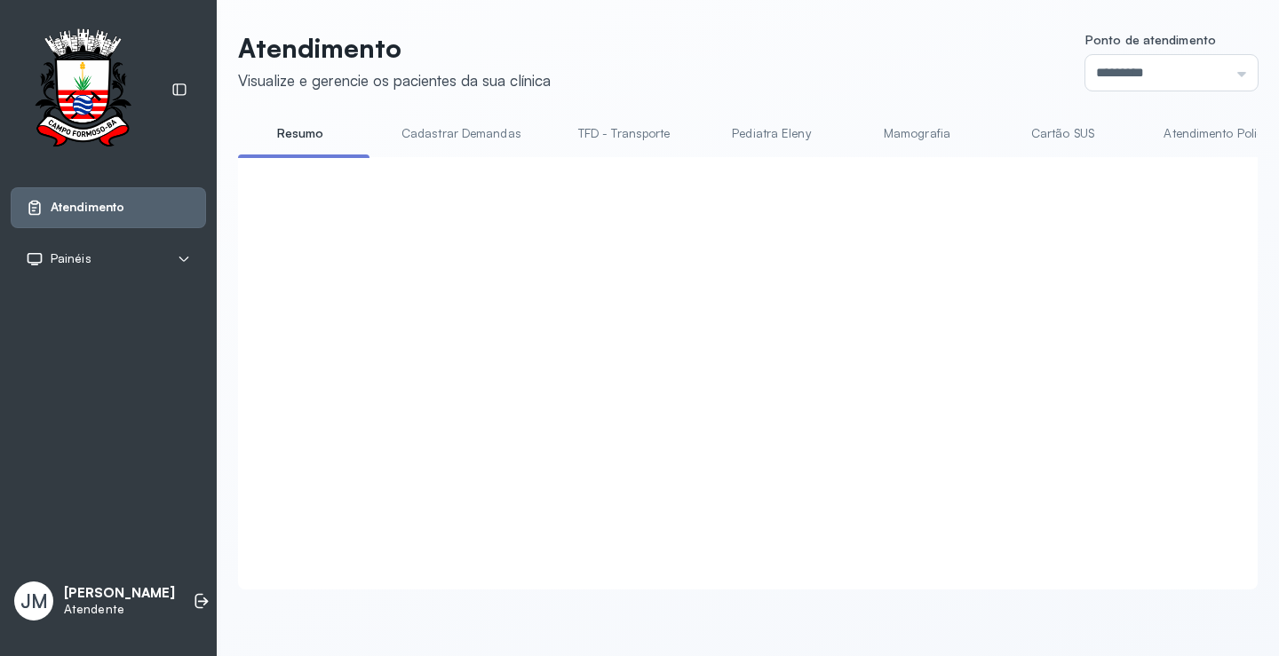
click button "Encerrar"
click button "Sim"
click button "Chamar próximo"
click button "Sim"
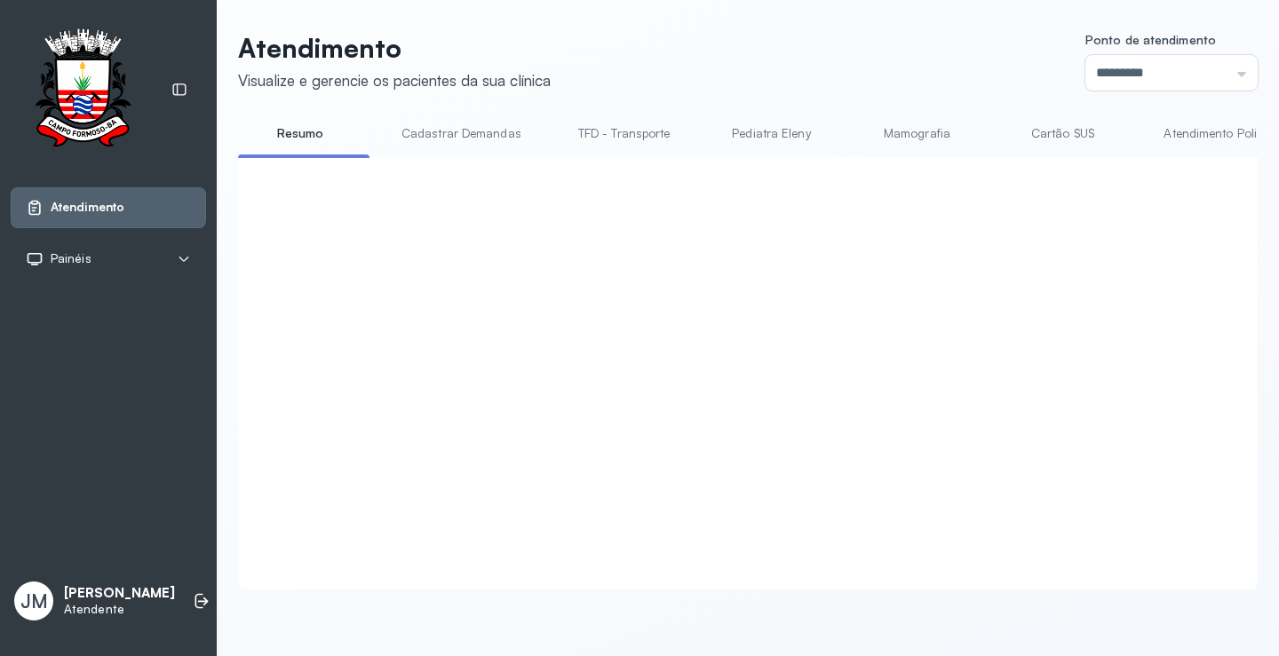
click button "Encerrar"
click button "Sim"
click button "Encerrar"
click button "Sim"
click button "Chamar prioridade"
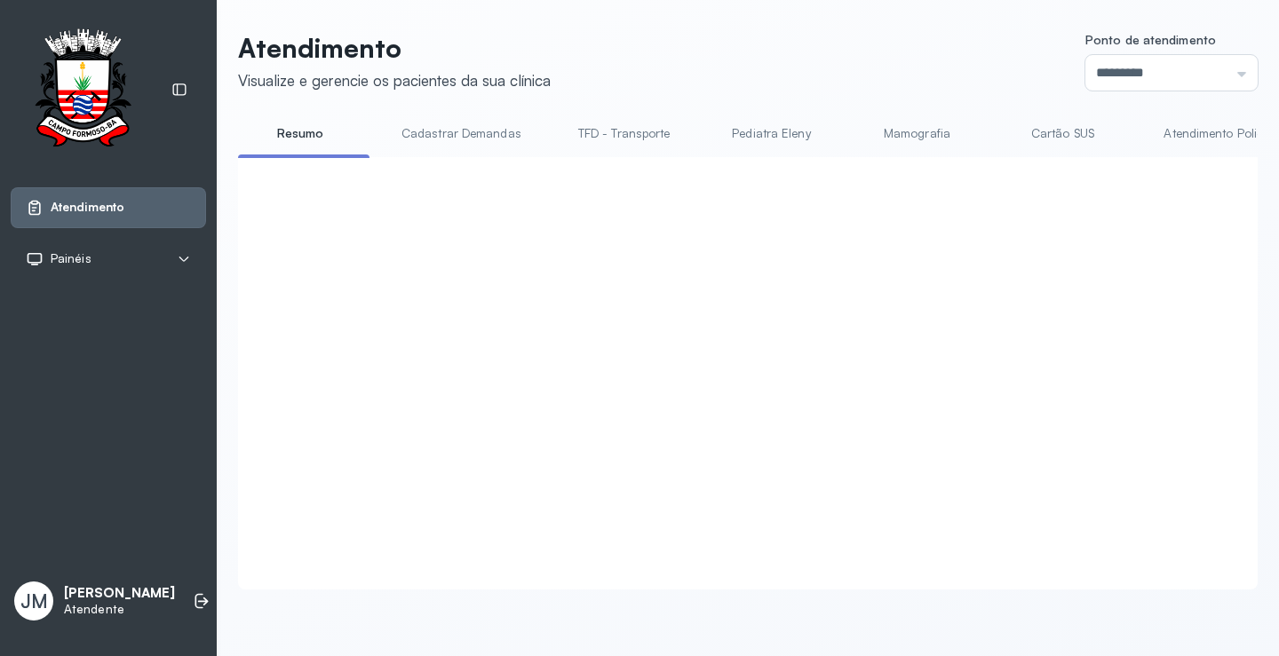
click button "Cancelar"
click button "Chamar próximo"
click button "Sim"
click button "Chamar próximo"
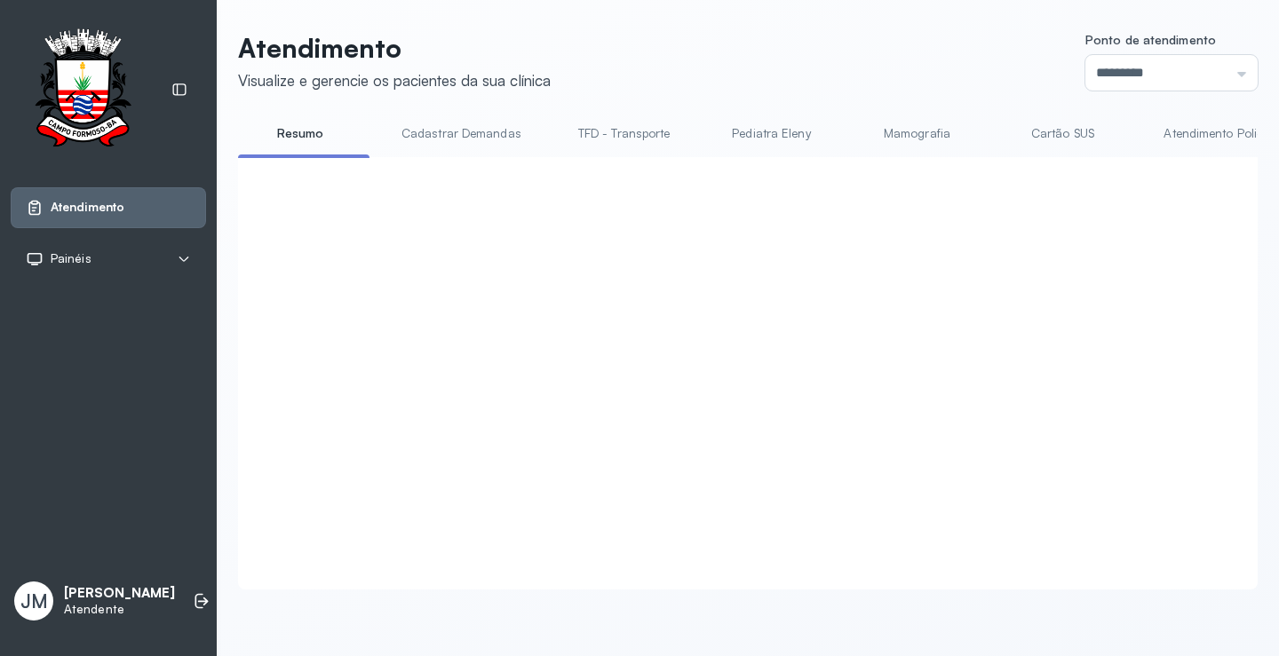
scroll to position [1, 0]
click at [823, 374] on div at bounding box center [738, 352] width 964 height 354
click button "Chamar próximo"
click button "Sim"
